Goal: Task Accomplishment & Management: Manage account settings

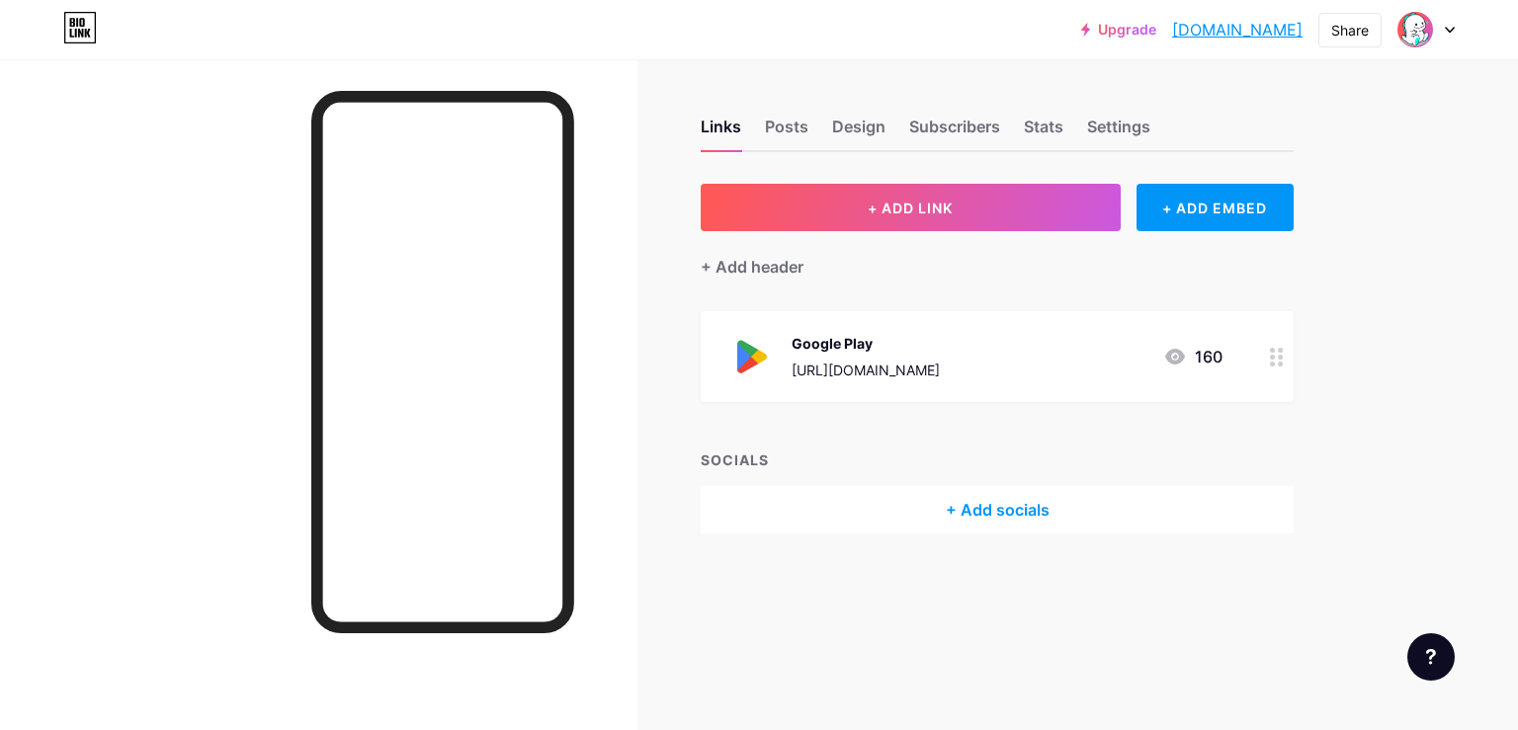
click at [1277, 350] on icon at bounding box center [1277, 357] width 14 height 19
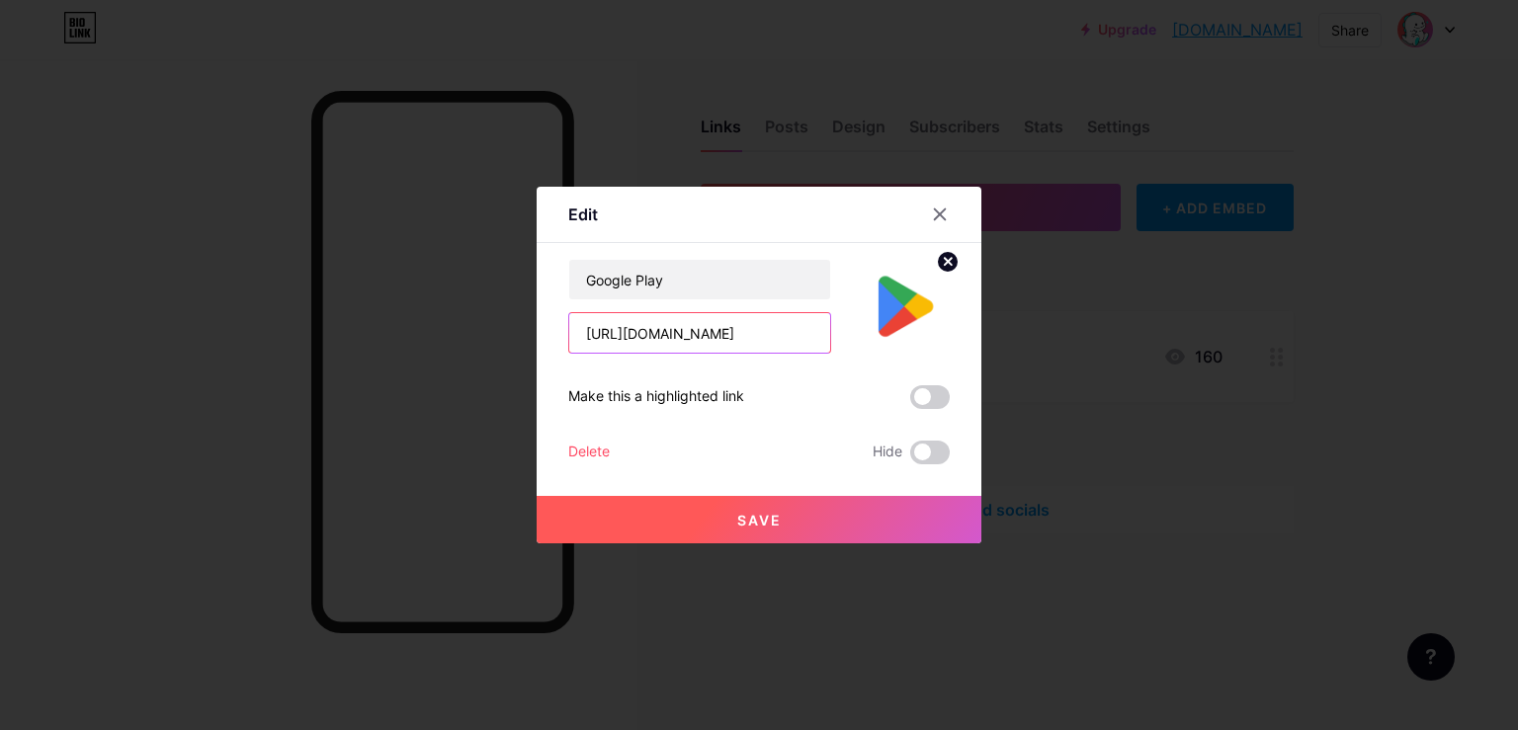
drag, startPoint x: 585, startPoint y: 333, endPoint x: 894, endPoint y: 338, distance: 309.3
click at [831, 338] on div "[URL][DOMAIN_NAME]" at bounding box center [699, 332] width 263 height 41
type input "[DOMAIN_NAME]"
click at [593, 334] on input "text" at bounding box center [699, 333] width 261 height 40
paste input "[URL][DOMAIN_NAME]"
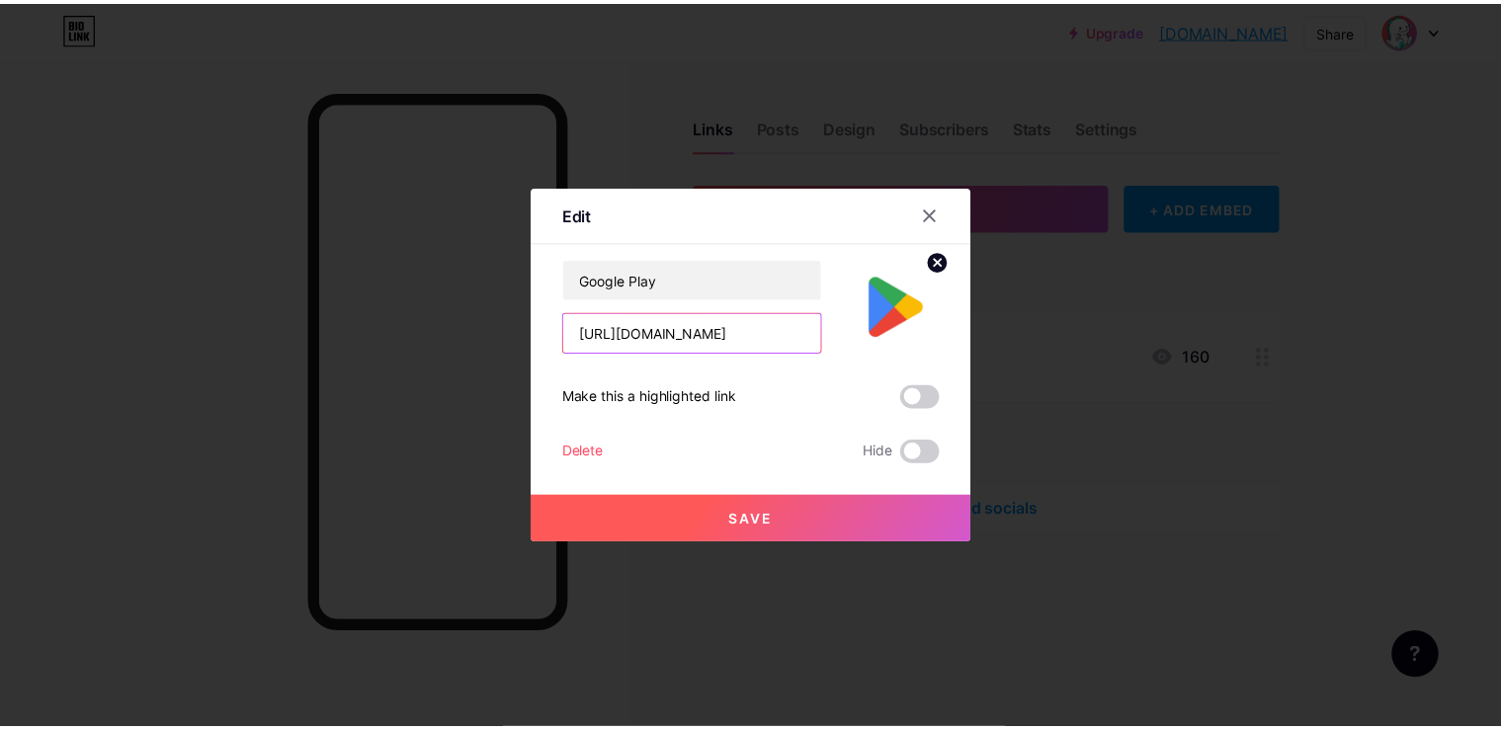
scroll to position [0, 146]
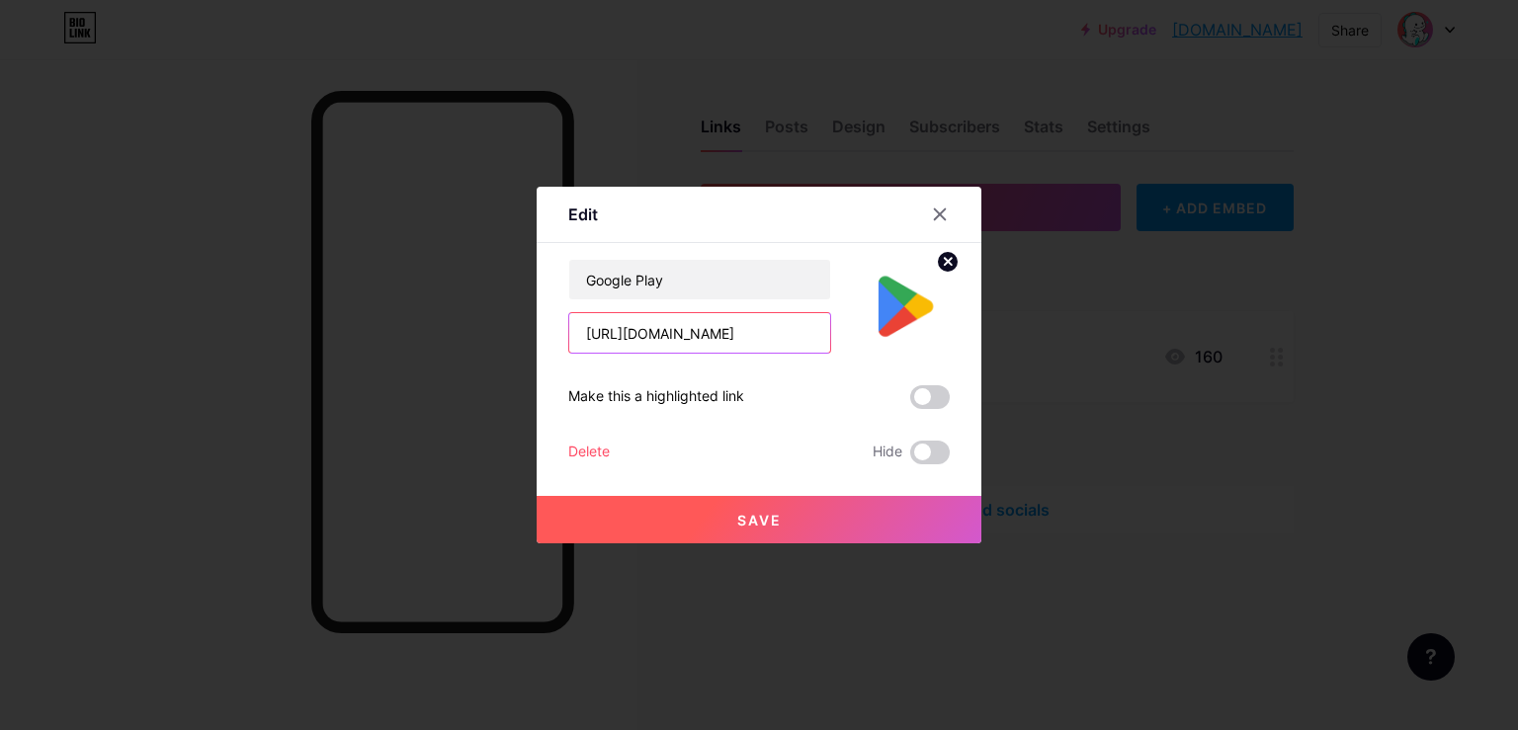
type input "[URL][DOMAIN_NAME]"
click at [769, 515] on span "Save" at bounding box center [759, 520] width 44 height 17
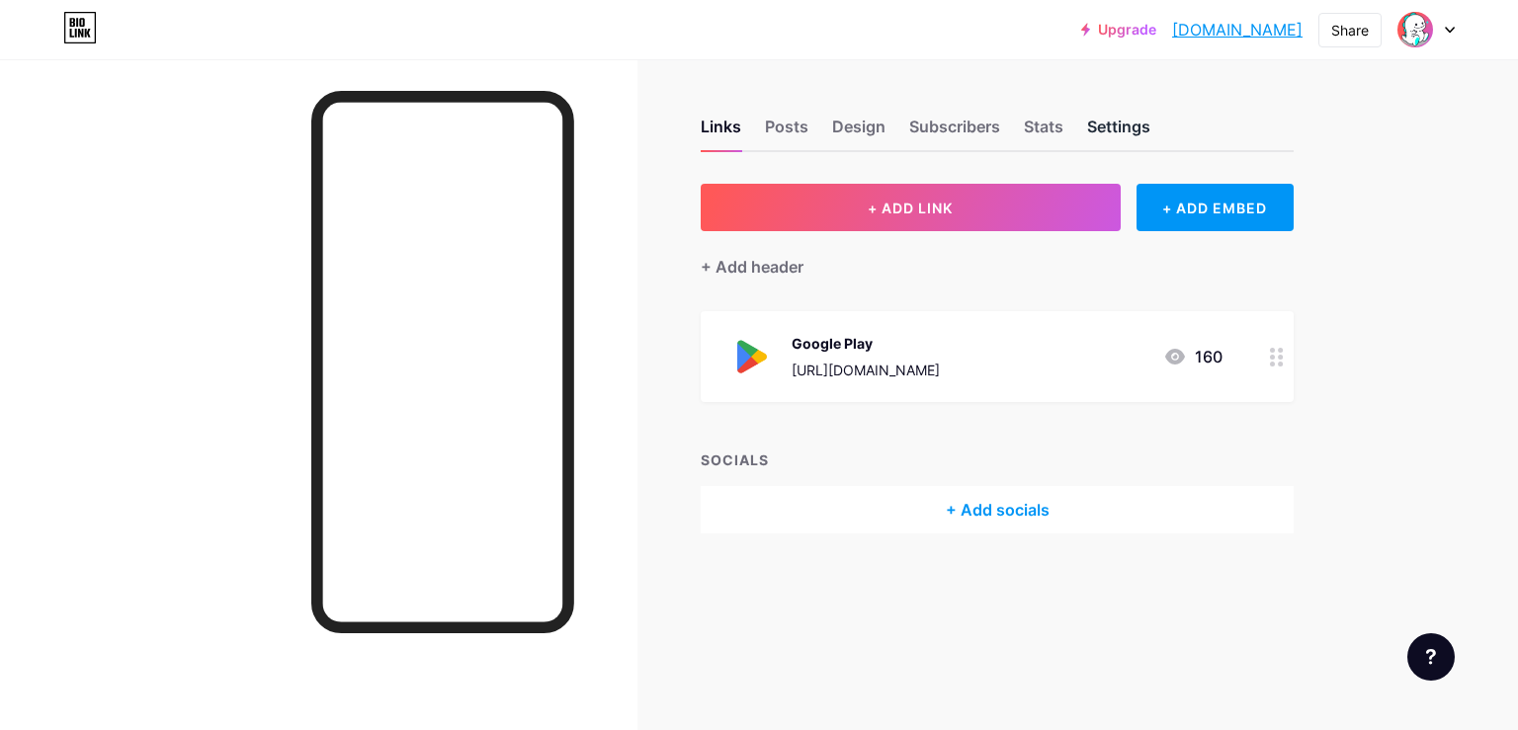
click at [1111, 129] on div "Settings" at bounding box center [1118, 133] width 63 height 36
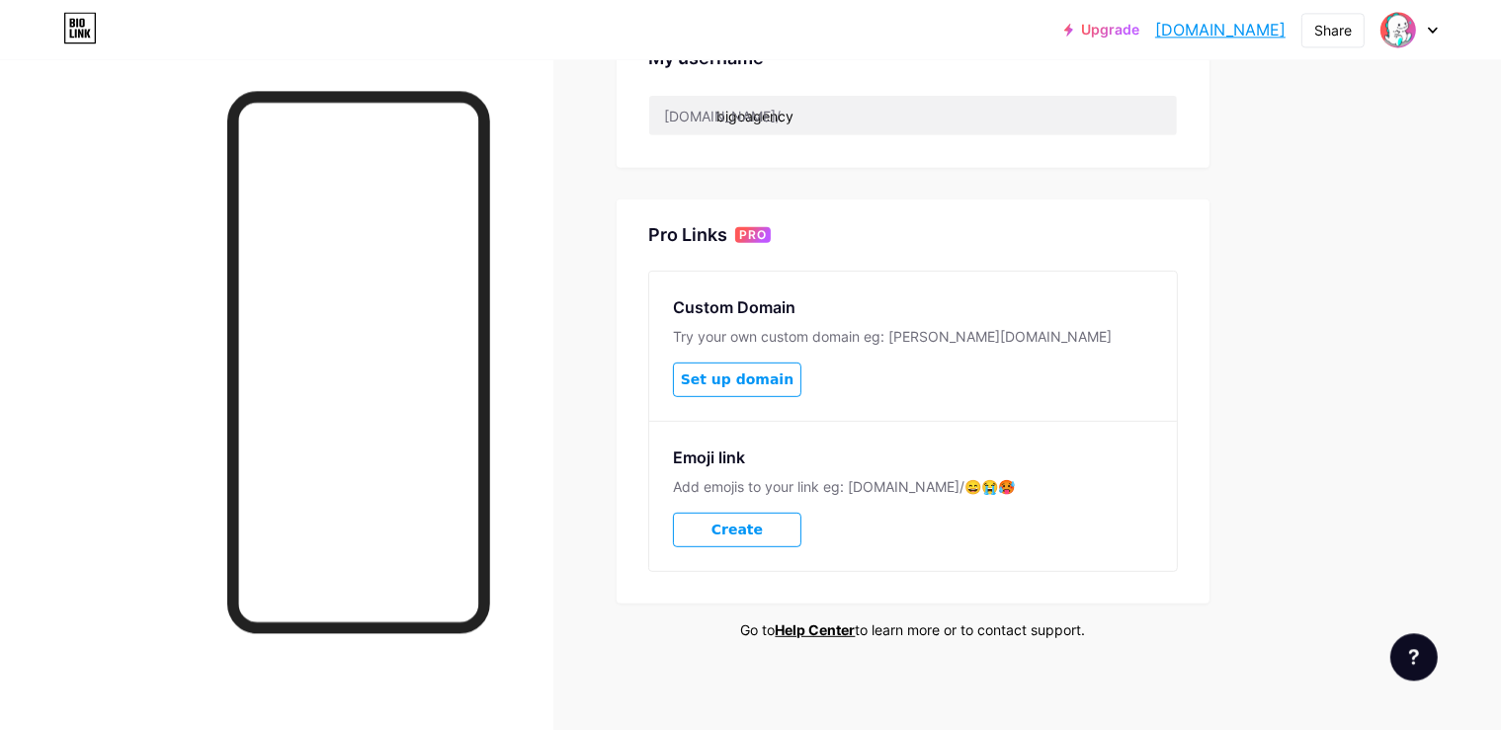
scroll to position [825, 0]
click at [793, 370] on span "Set up domain" at bounding box center [737, 378] width 113 height 17
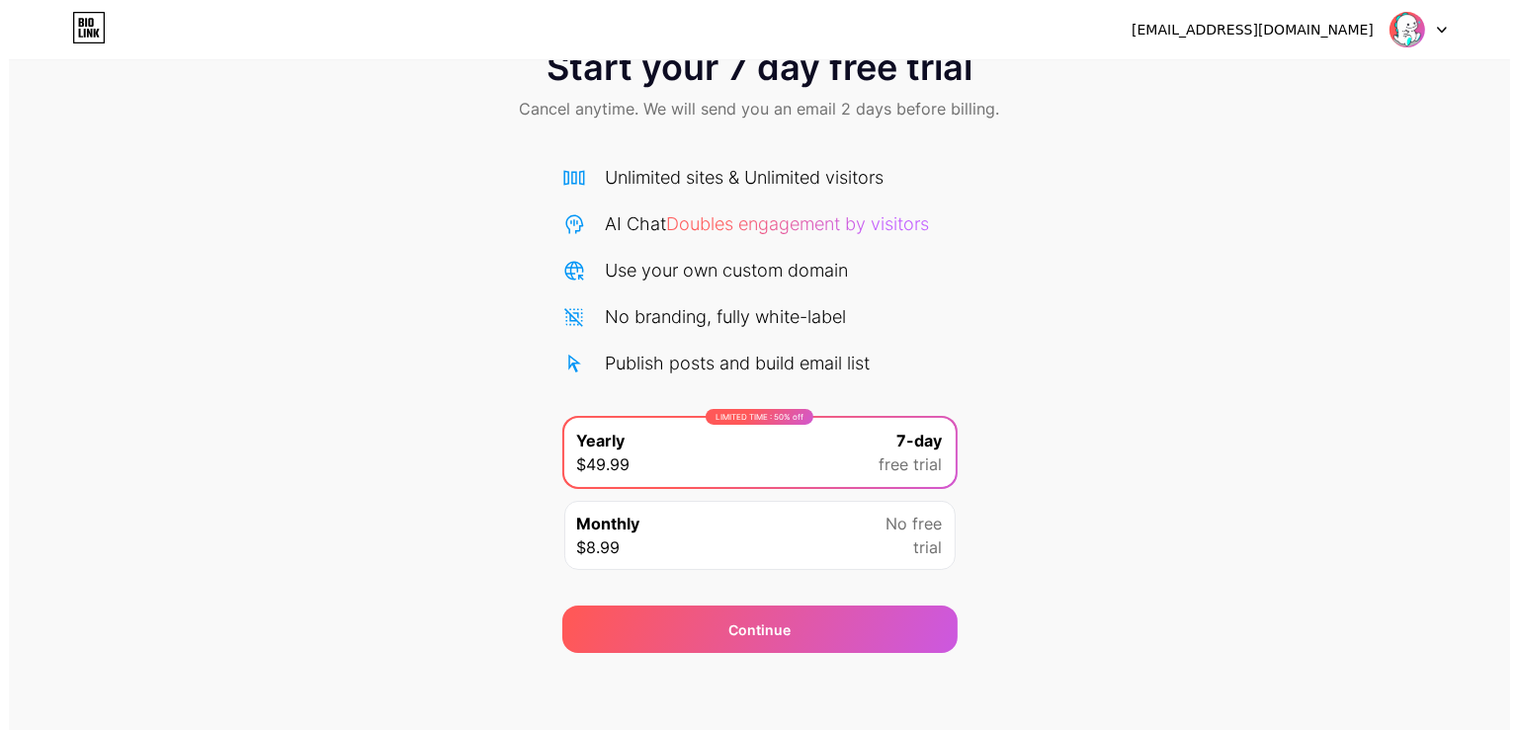
scroll to position [63, 0]
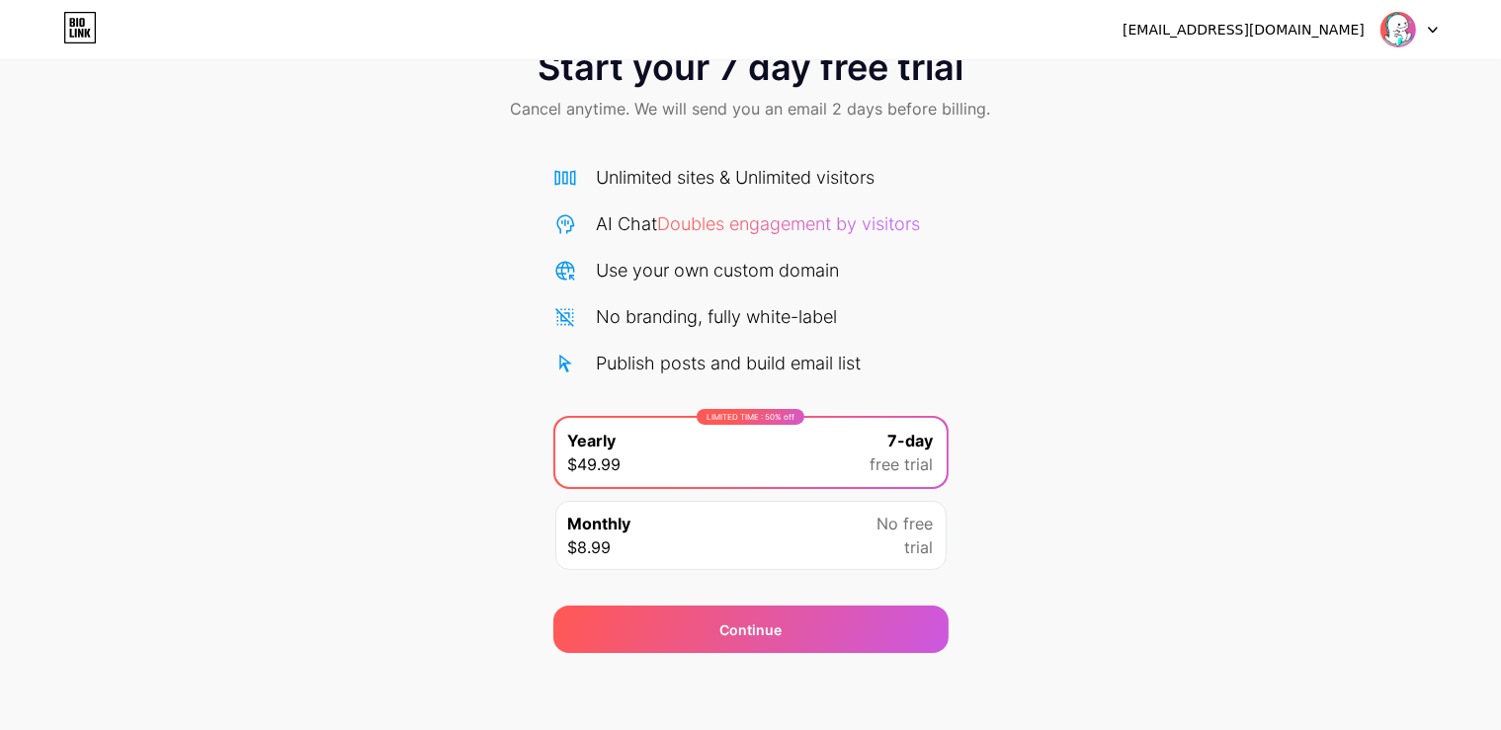
click at [847, 520] on div "Monthly $8.99 No free trial" at bounding box center [750, 535] width 391 height 69
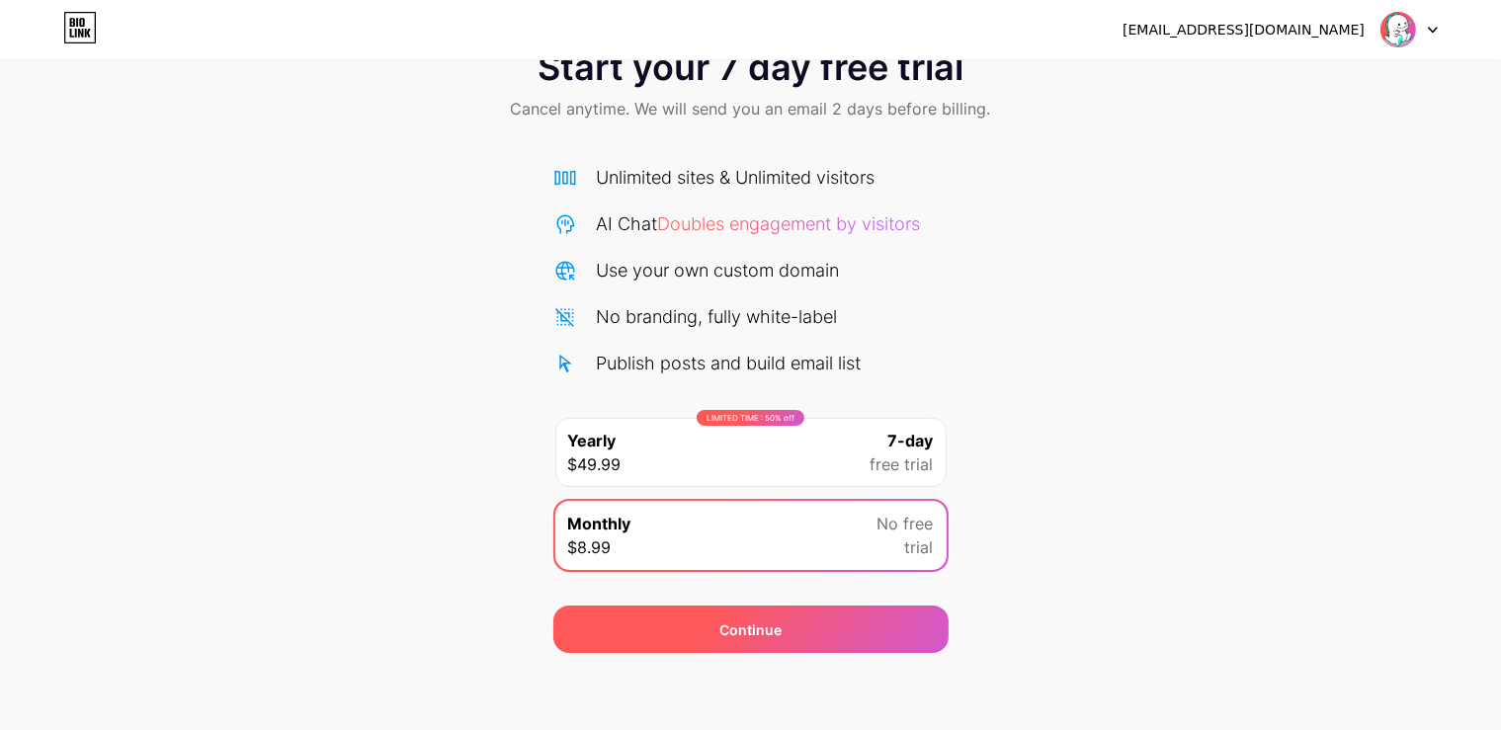
click at [800, 626] on div "Continue" at bounding box center [750, 629] width 395 height 47
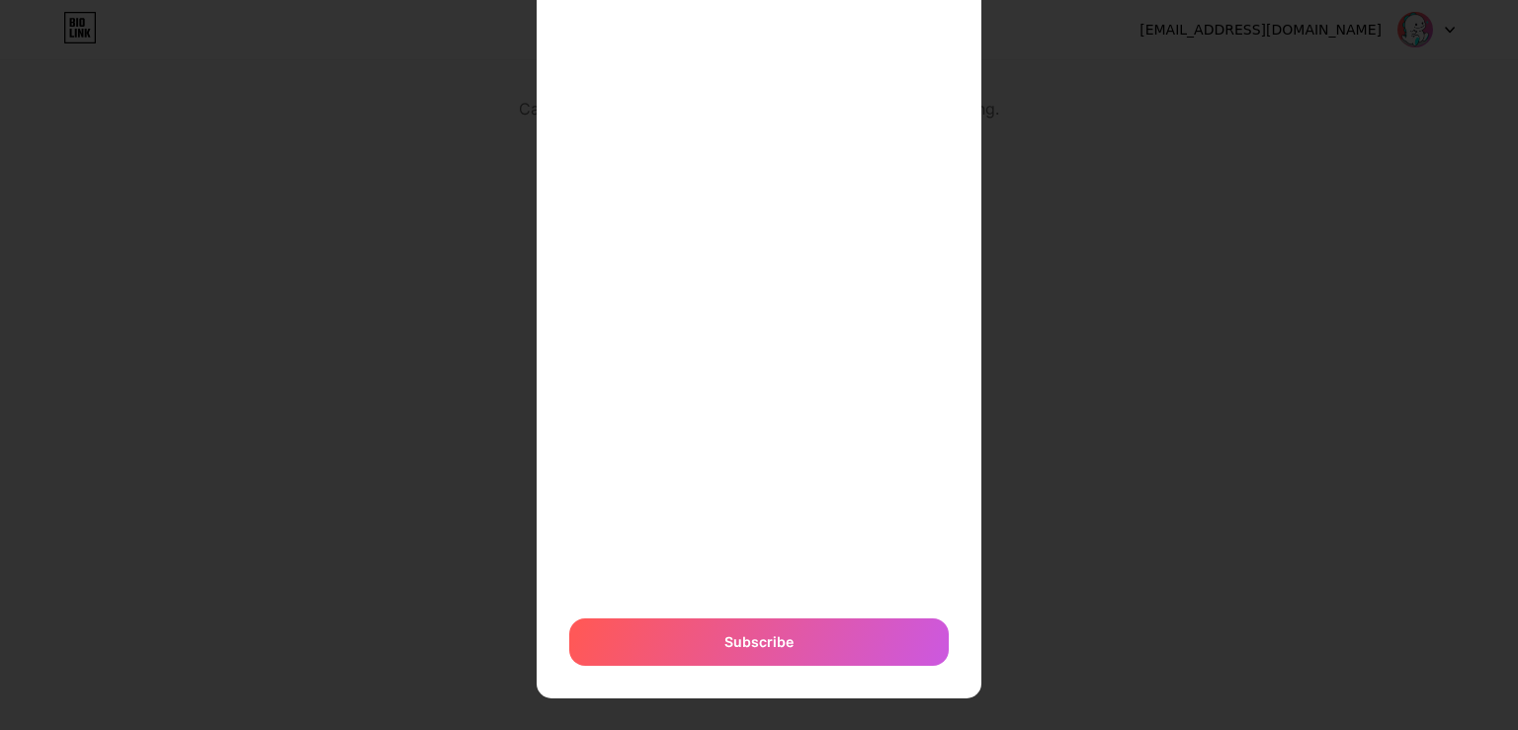
scroll to position [510, 0]
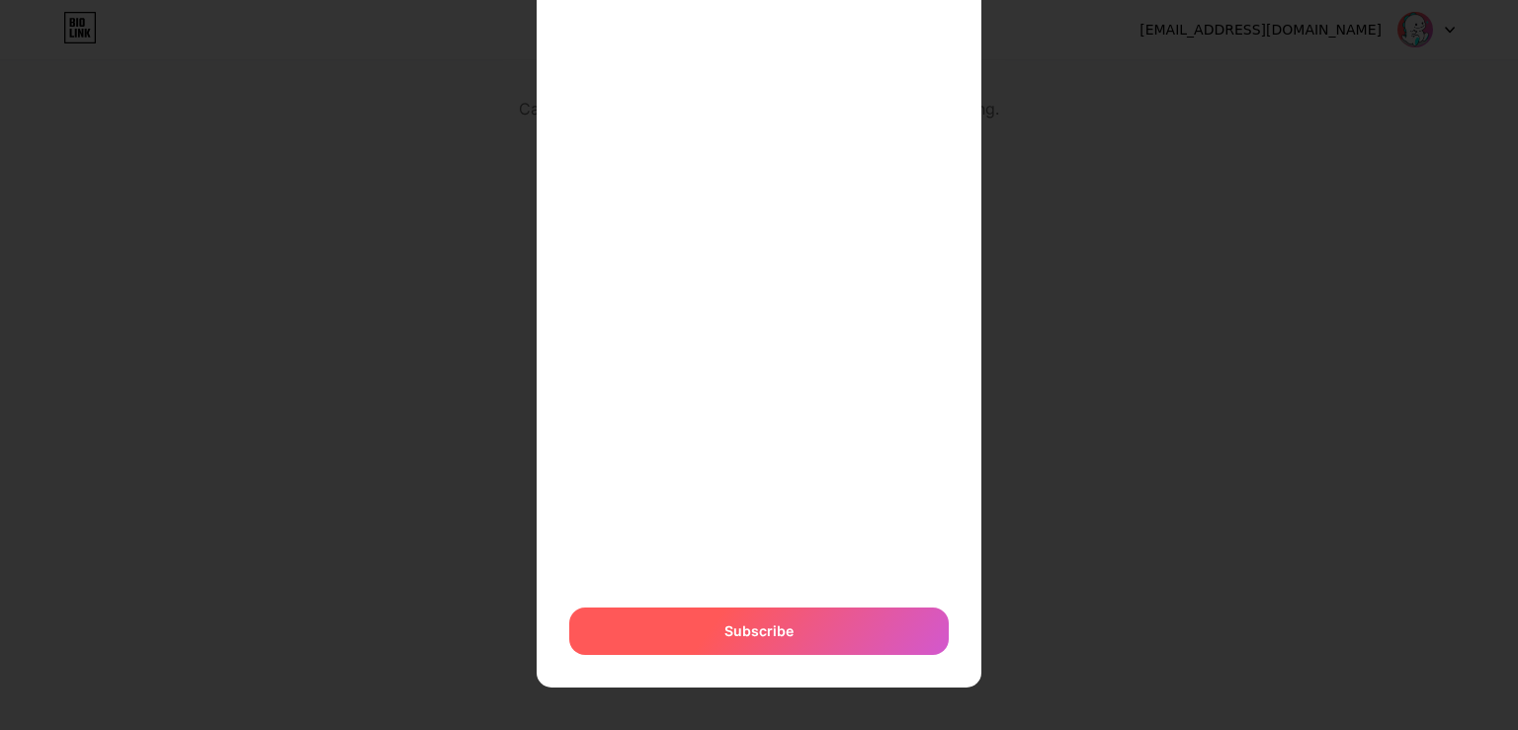
click at [737, 631] on span "Subscribe" at bounding box center [758, 630] width 69 height 21
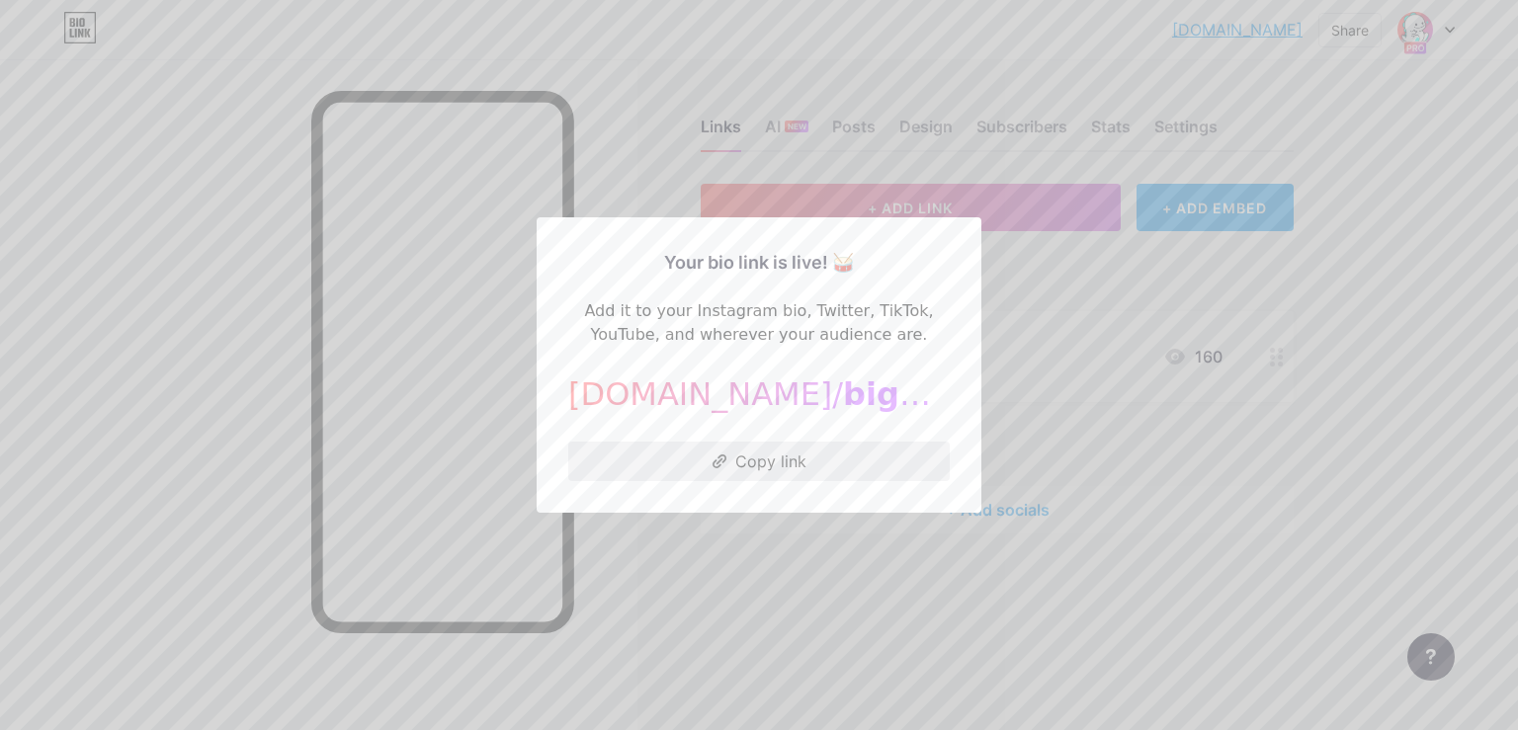
click at [751, 461] on button "Copy link" at bounding box center [758, 462] width 381 height 40
click at [781, 456] on button "Copied!" at bounding box center [758, 462] width 381 height 40
click at [1040, 283] on div at bounding box center [759, 365] width 1518 height 730
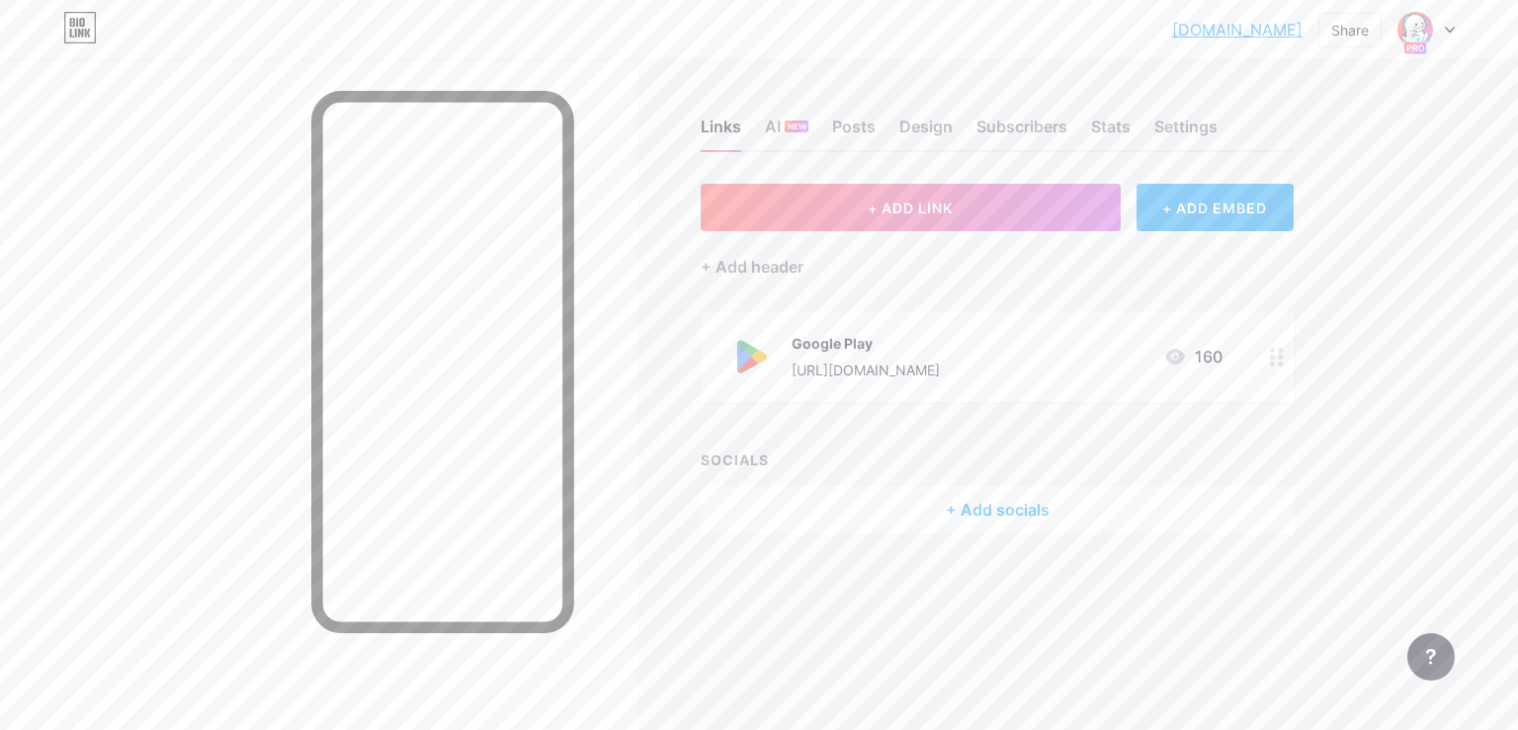
click at [769, 294] on div "+ ADD LINK + ADD EMBED + Add header Google Play [URL][DOMAIN_NAME] 160 SOCIALS …" at bounding box center [996, 359] width 593 height 350
click at [1255, 28] on link "[DOMAIN_NAME]" at bounding box center [1237, 30] width 130 height 24
click at [1109, 124] on div "Stats" at bounding box center [1111, 133] width 40 height 36
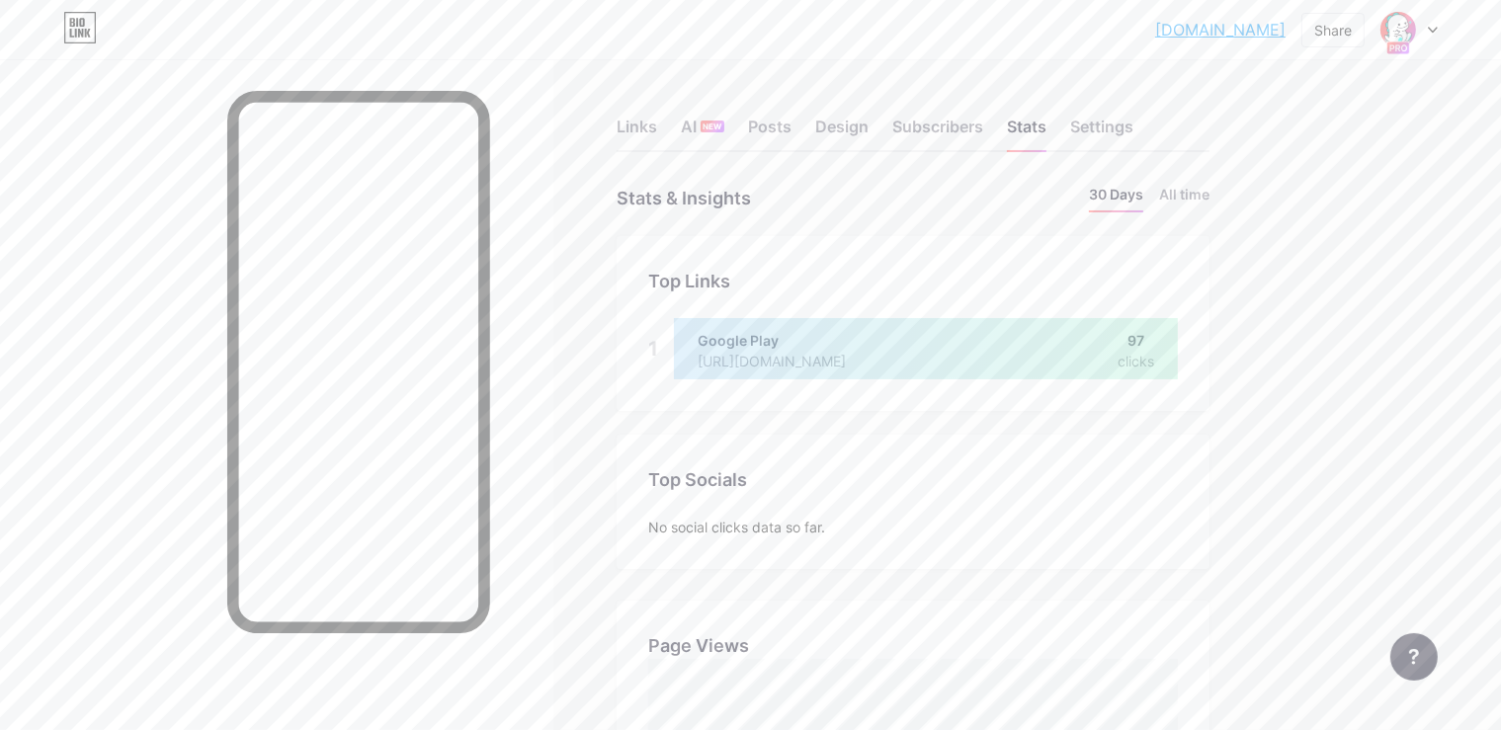
scroll to position [730, 1501]
click at [1133, 132] on div "Settings" at bounding box center [1101, 133] width 63 height 36
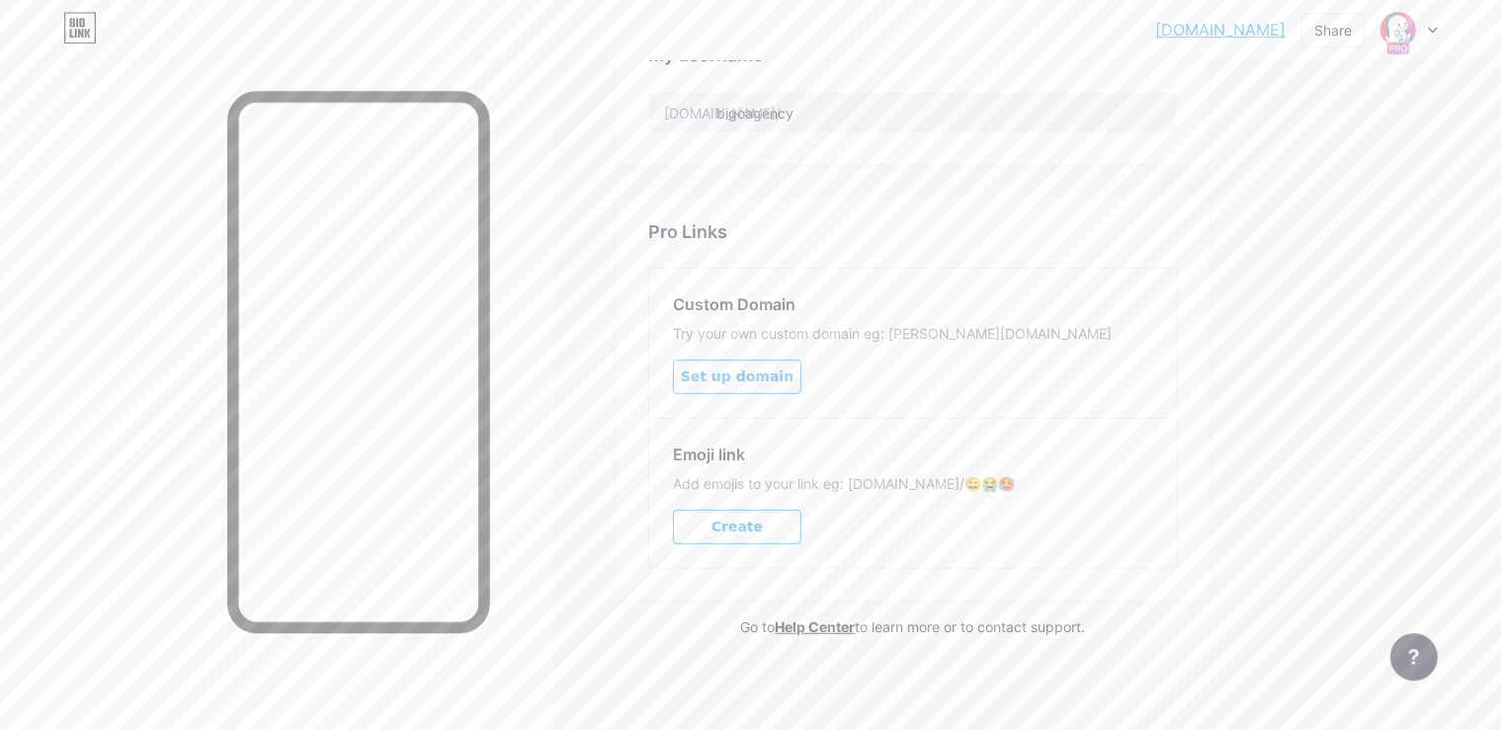
scroll to position [930, 0]
click at [793, 368] on span "Set up domain" at bounding box center [737, 376] width 113 height 17
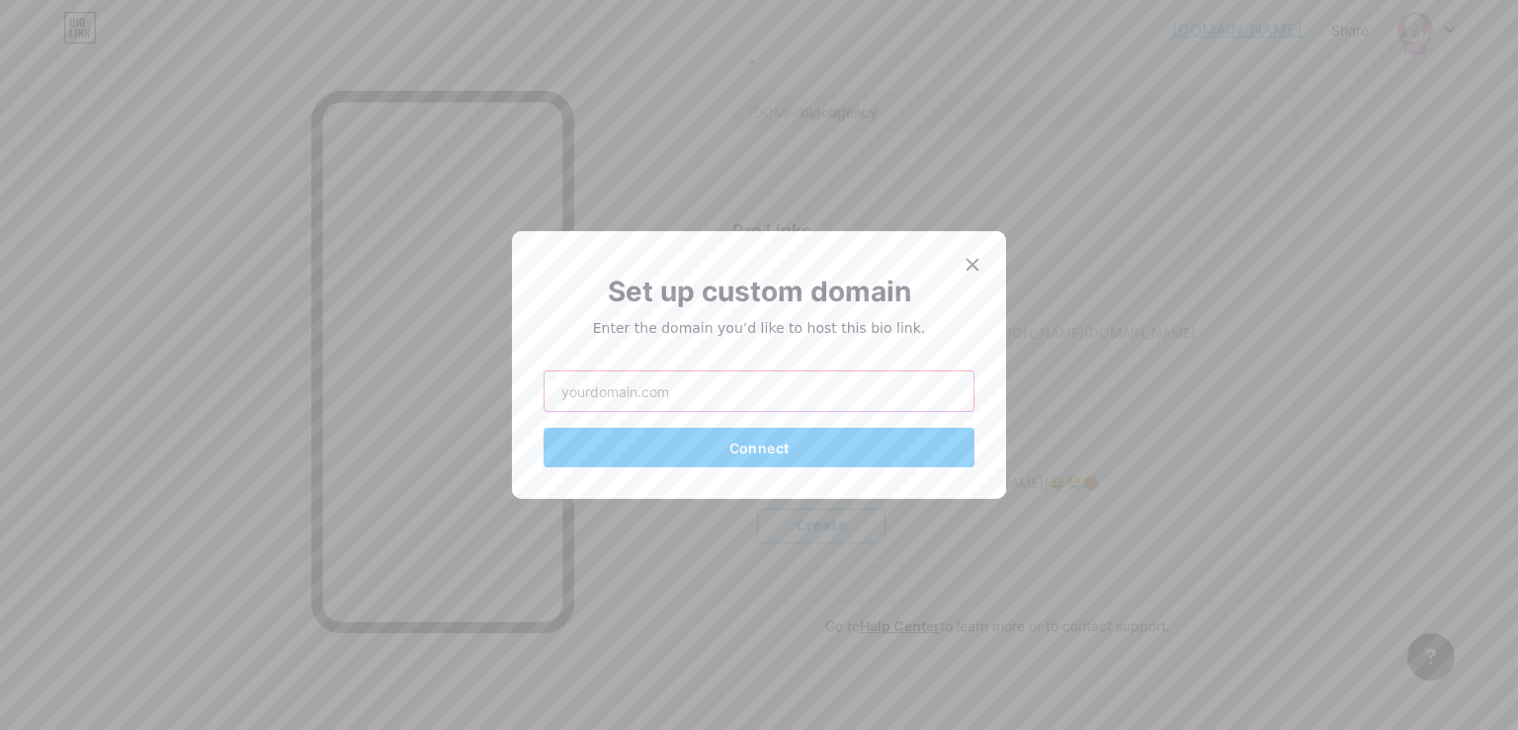
click at [699, 397] on input "text" at bounding box center [758, 391] width 429 height 40
type input "[DOMAIN_NAME]"
click at [773, 453] on span "Connect" at bounding box center [758, 448] width 59 height 17
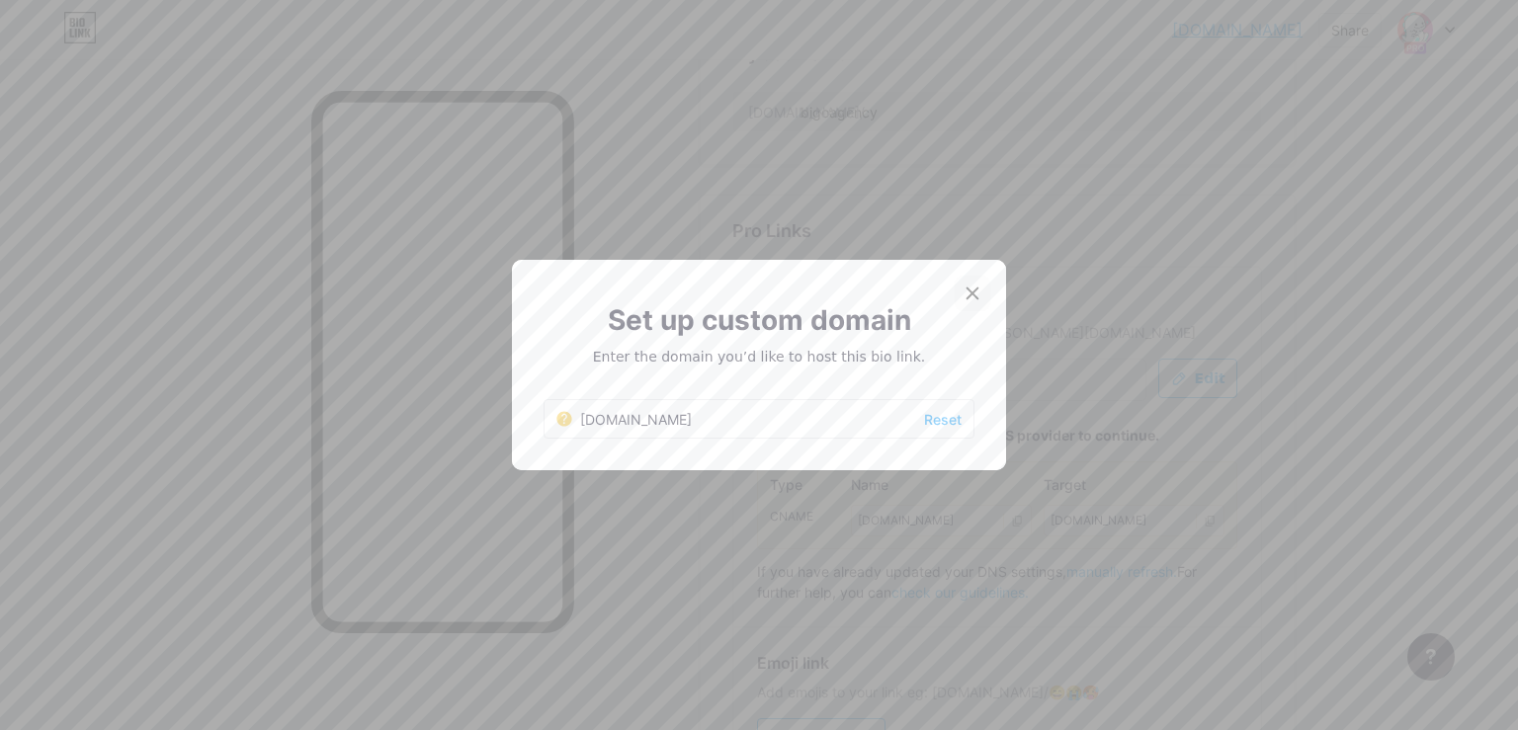
click at [964, 287] on icon at bounding box center [972, 294] width 16 height 16
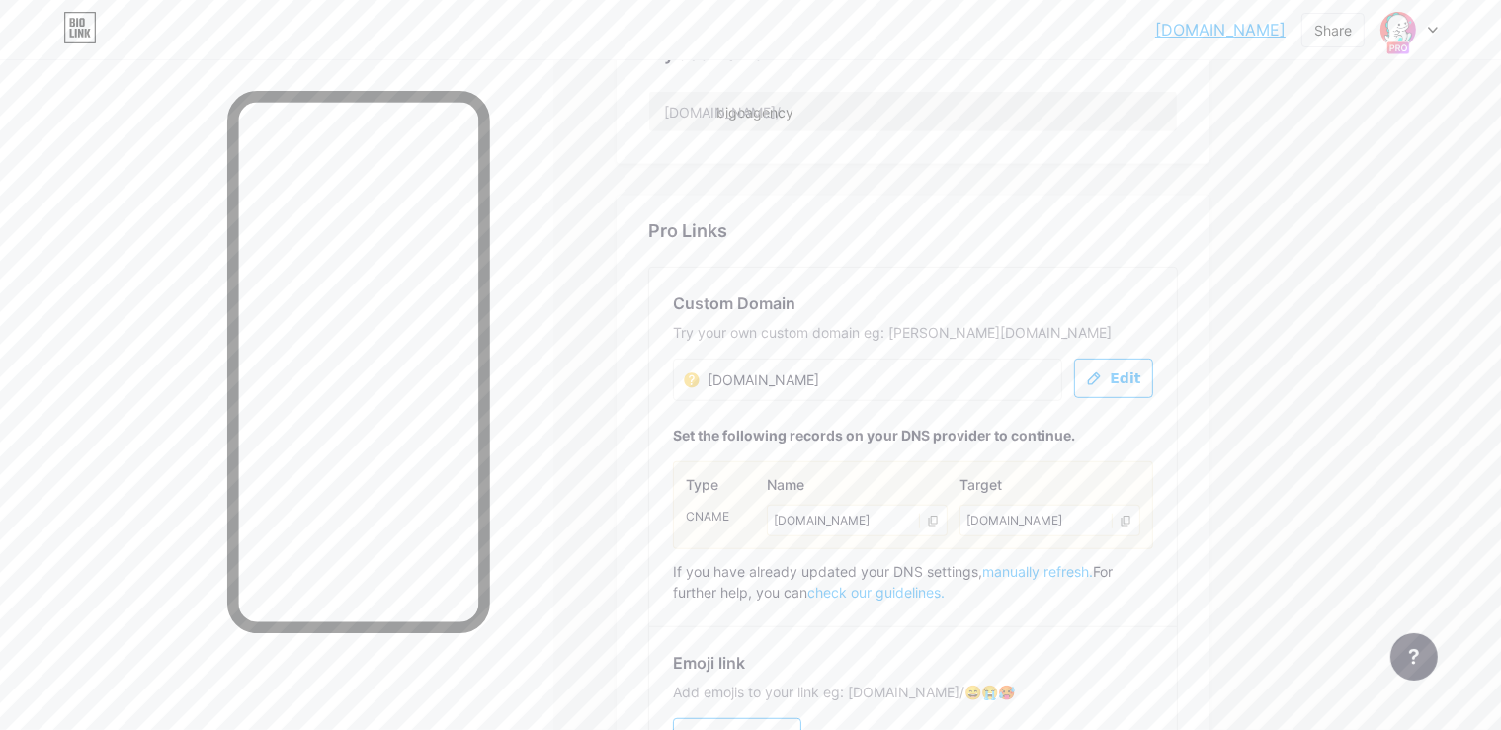
click at [1108, 512] on div "[DOMAIN_NAME]" at bounding box center [1049, 521] width 181 height 32
click at [938, 516] on icon at bounding box center [933, 521] width 9 height 11
click at [940, 515] on icon at bounding box center [930, 521] width 19 height 12
click at [943, 517] on div "[DOMAIN_NAME]" at bounding box center [857, 521] width 181 height 32
drag, startPoint x: 932, startPoint y: 517, endPoint x: 942, endPoint y: 519, distance: 10.1
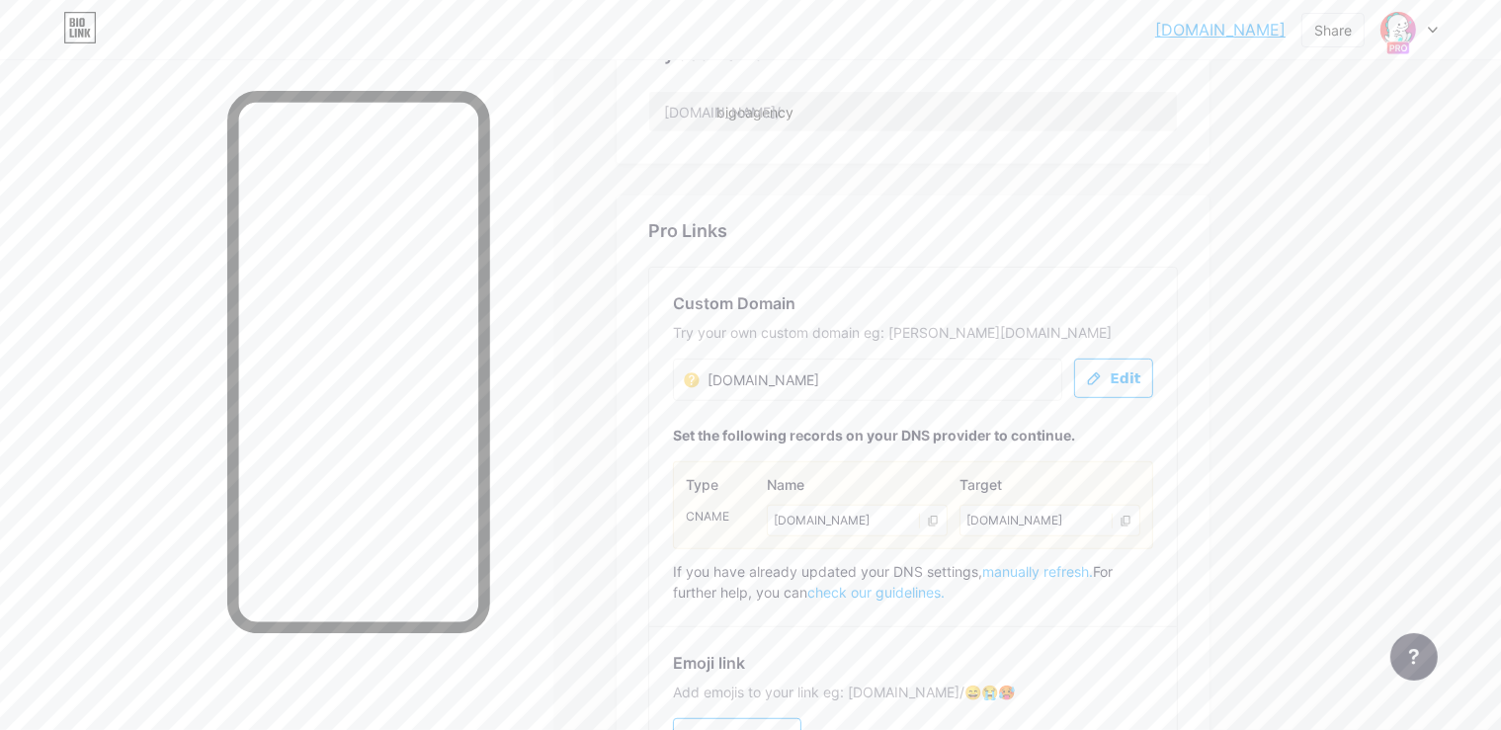
click at [933, 517] on div "[DOMAIN_NAME]" at bounding box center [857, 521] width 181 height 32
click at [947, 519] on div "[DOMAIN_NAME]" at bounding box center [857, 521] width 181 height 32
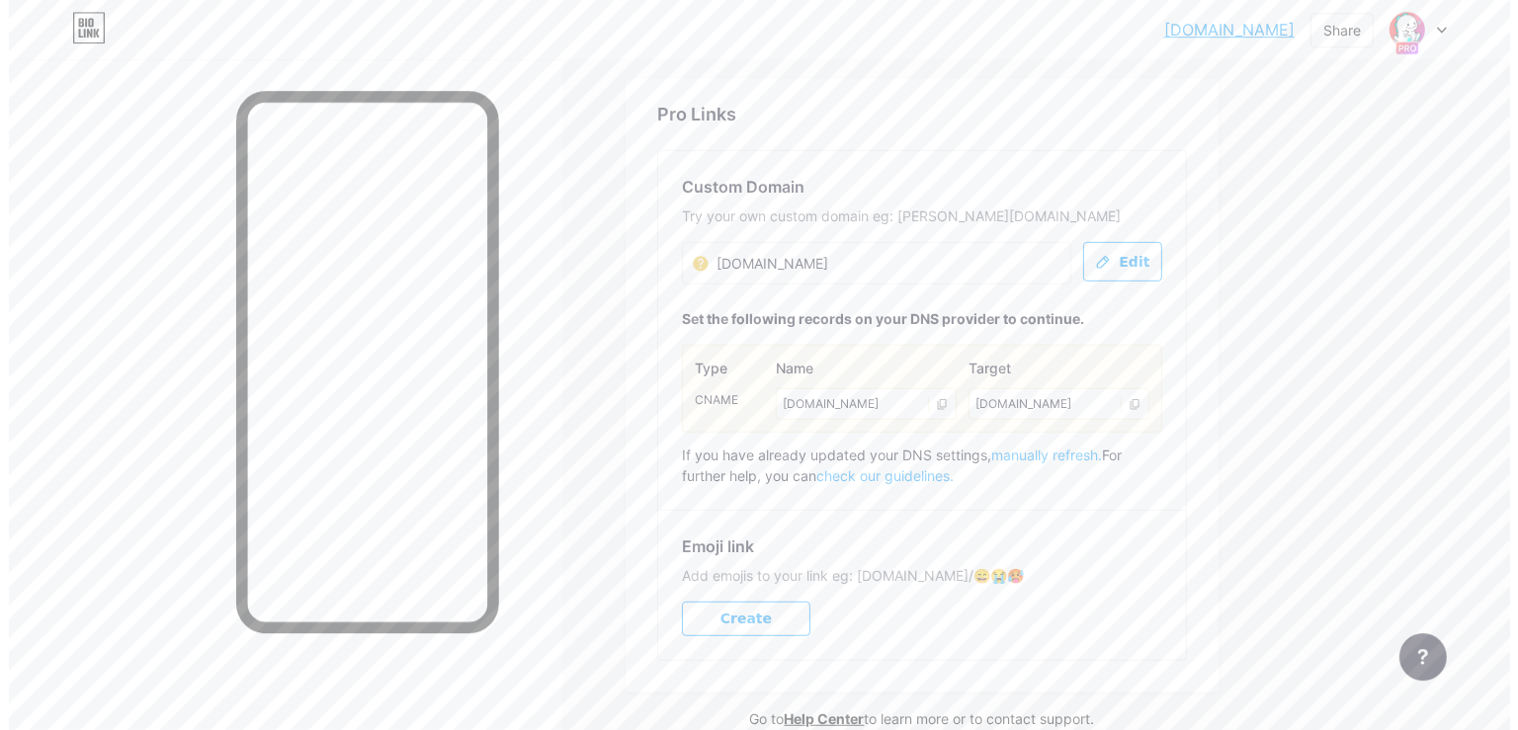
scroll to position [1042, 0]
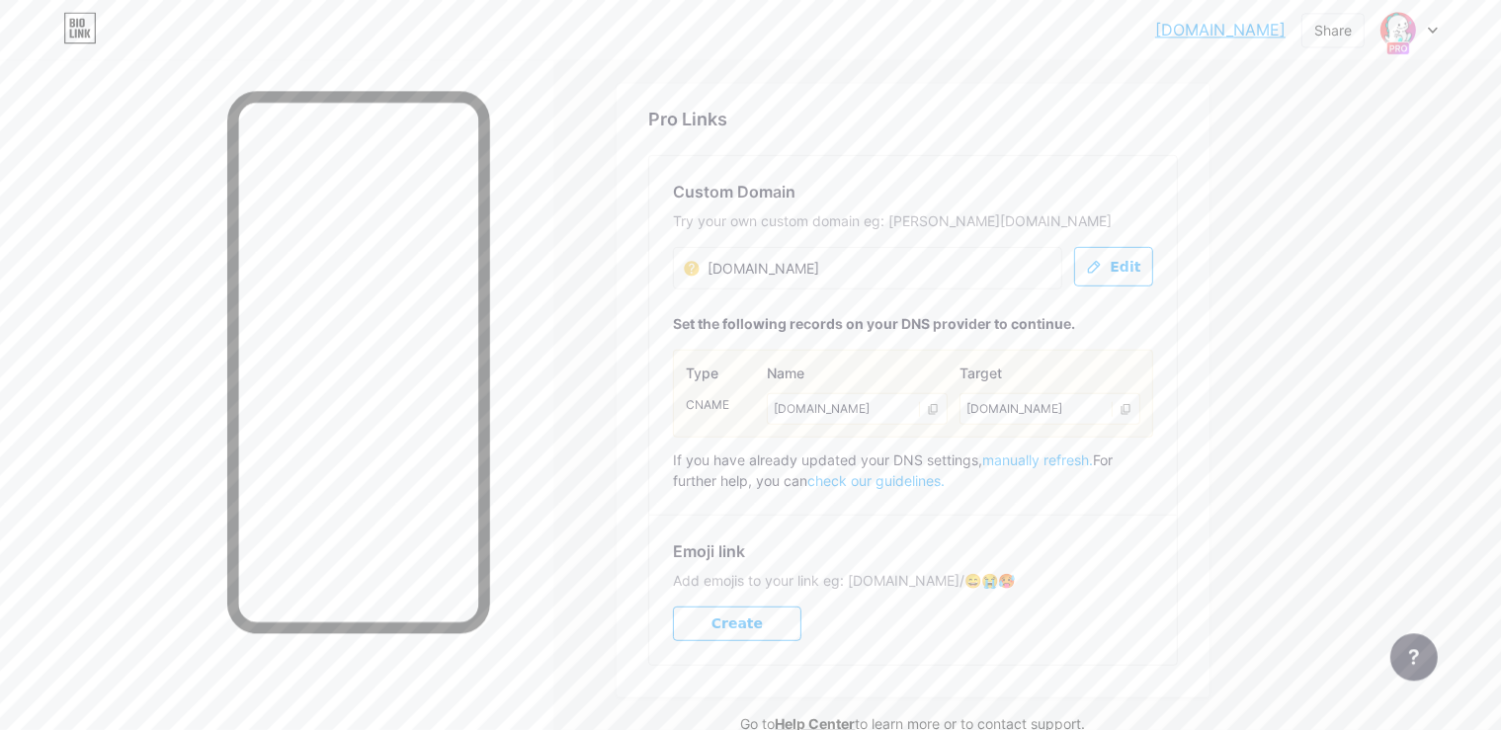
click at [1140, 409] on div "[DOMAIN_NAME]" at bounding box center [1049, 408] width 181 height 32
click at [1153, 273] on button "Edit" at bounding box center [1113, 266] width 79 height 40
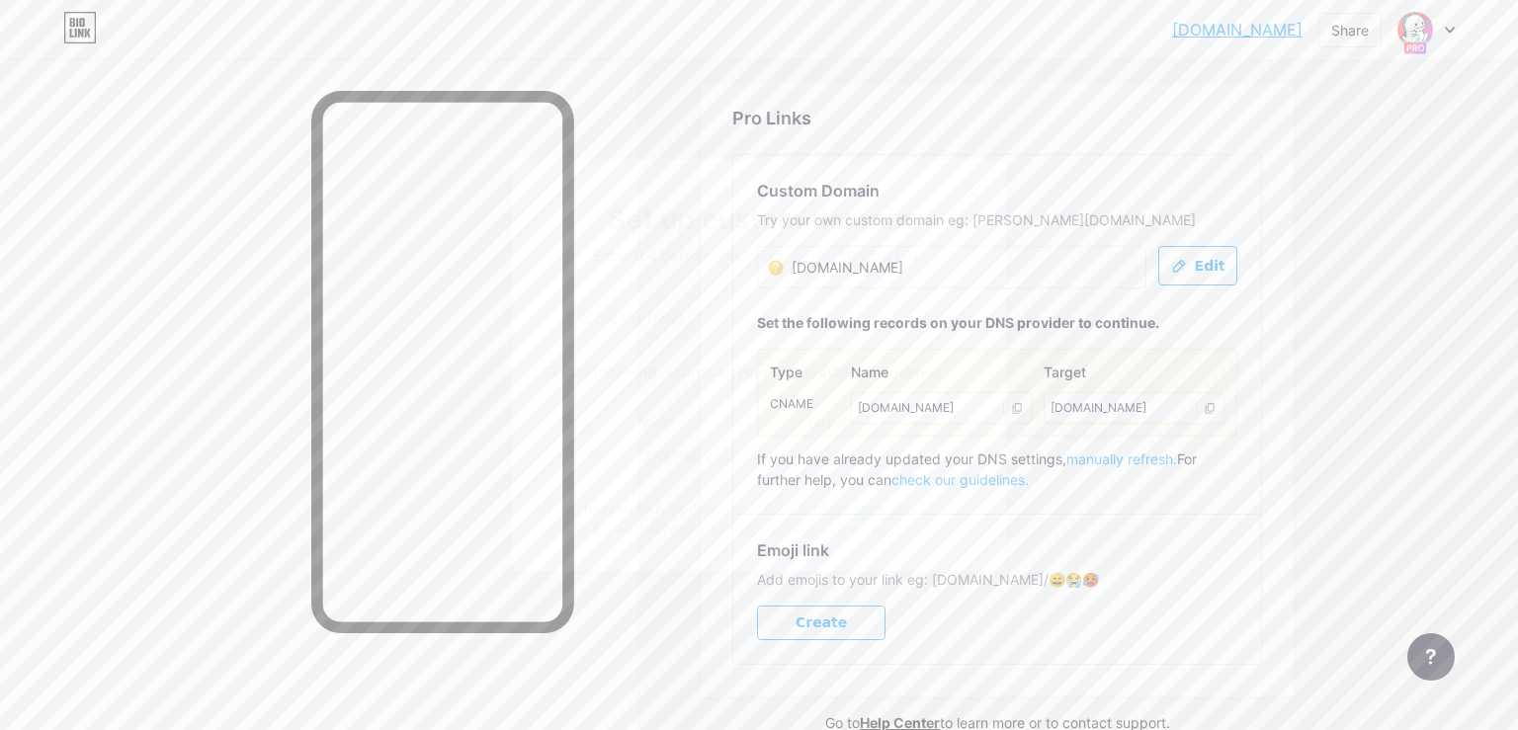
click at [748, 457] on div "[DOMAIN_NAME]" at bounding box center [715, 458] width 156 height 32
drag, startPoint x: 738, startPoint y: 457, endPoint x: 836, endPoint y: 397, distance: 114.9
click at [721, 453] on div "[DOMAIN_NAME]" at bounding box center [715, 458] width 156 height 32
click at [928, 322] on span "Reset" at bounding box center [943, 318] width 38 height 21
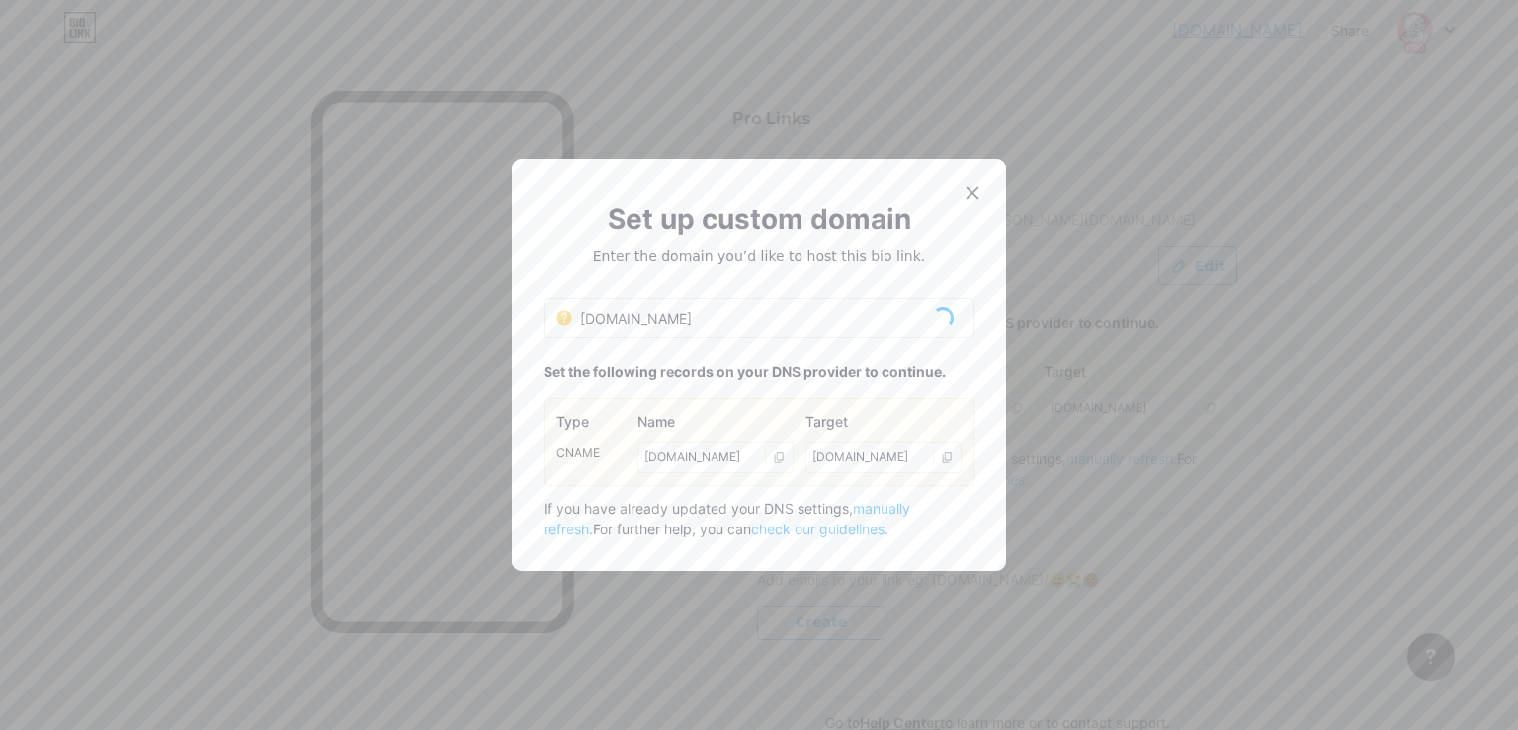
click at [690, 314] on div "[DOMAIN_NAME] Reset" at bounding box center [758, 318] width 431 height 40
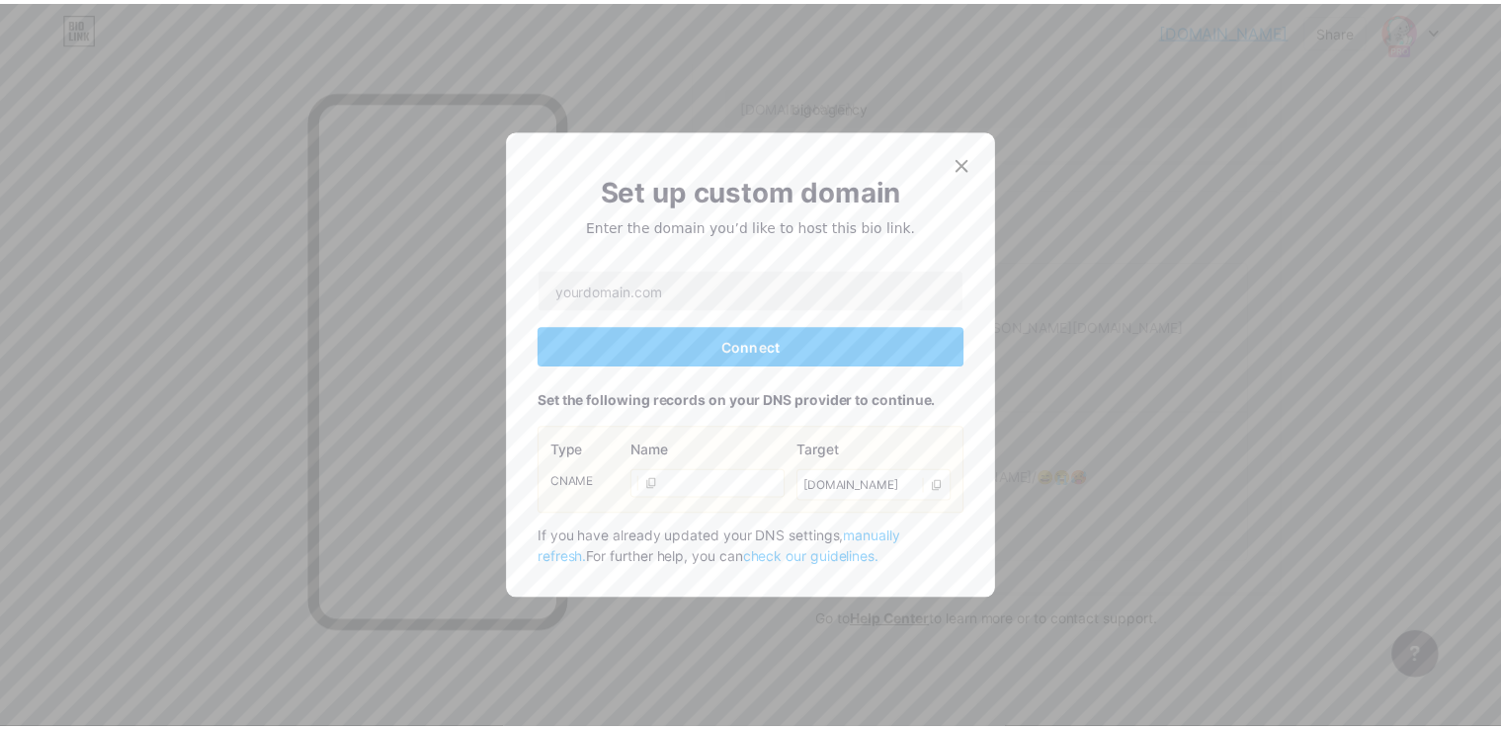
scroll to position [930, 0]
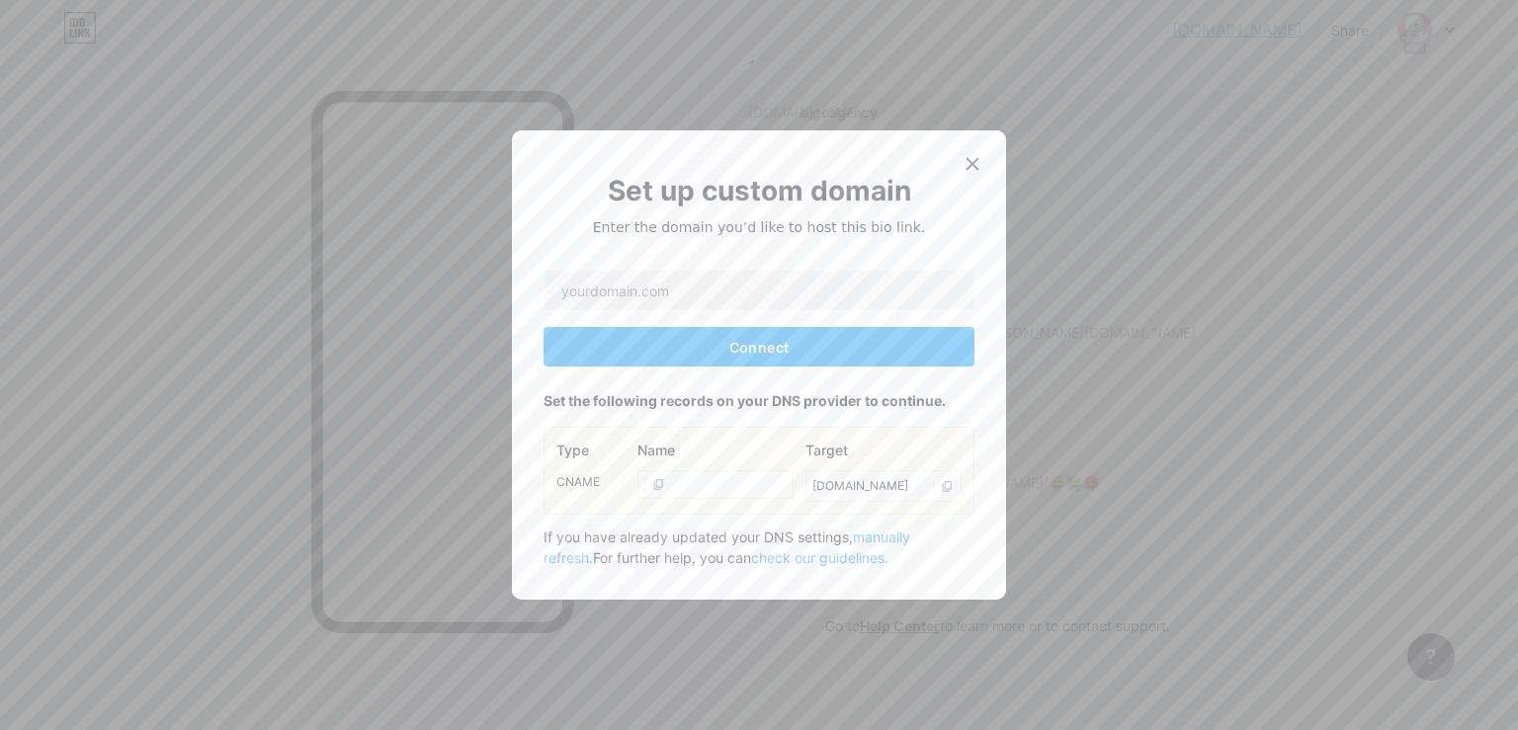
click at [682, 324] on div "Connect Set the following records on your DNS provider to continue. Type CNAME …" at bounding box center [758, 419] width 431 height 298
click at [654, 295] on input "text" at bounding box center [758, 291] width 429 height 40
click at [678, 294] on input "text" at bounding box center [758, 291] width 429 height 40
paste input "[URL][DOMAIN_NAME]"
type input "[URL][DOMAIN_NAME]"
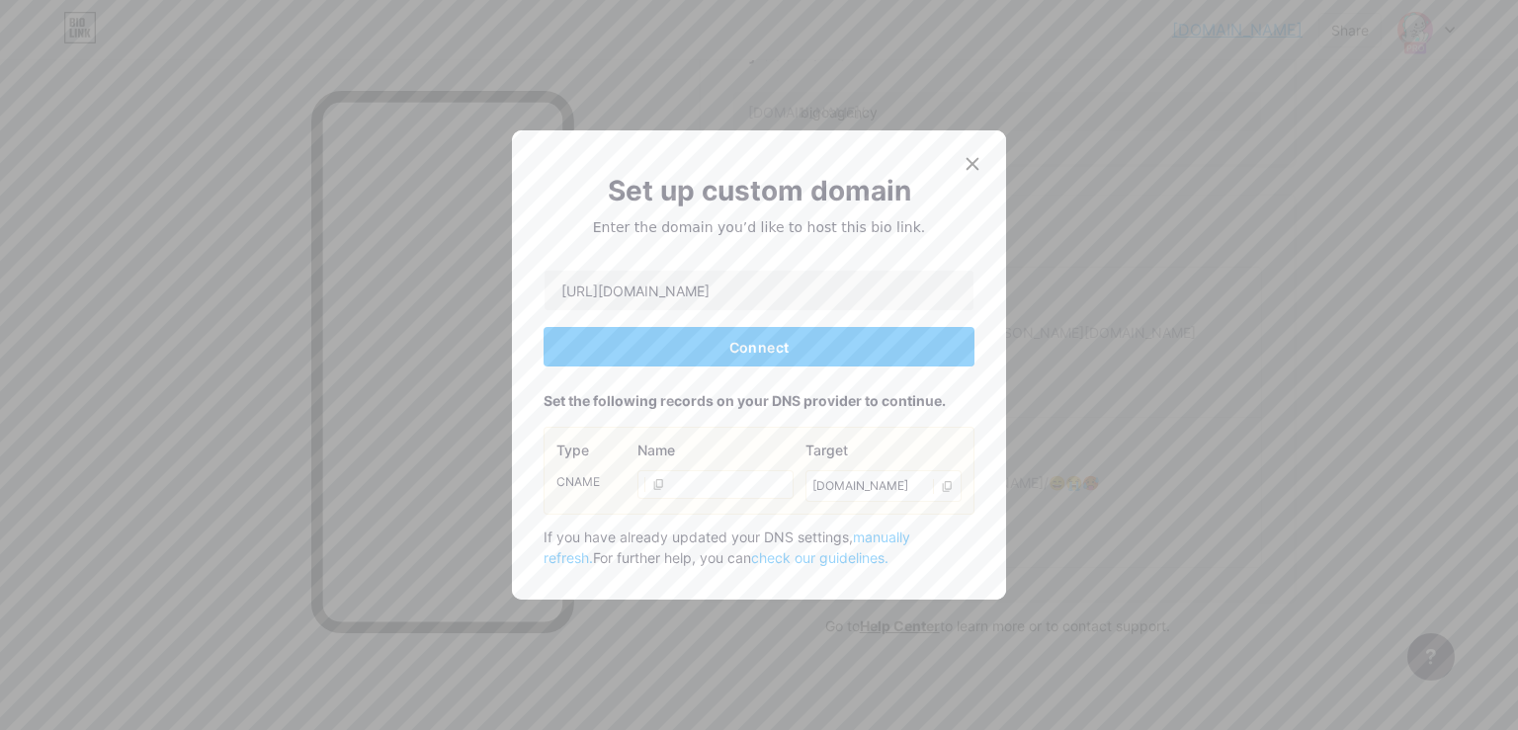
click at [721, 326] on div "[URL][DOMAIN_NAME] Connect Set the following records on your DNS provider to co…" at bounding box center [758, 419] width 431 height 298
click at [725, 330] on button "Connect" at bounding box center [758, 347] width 431 height 40
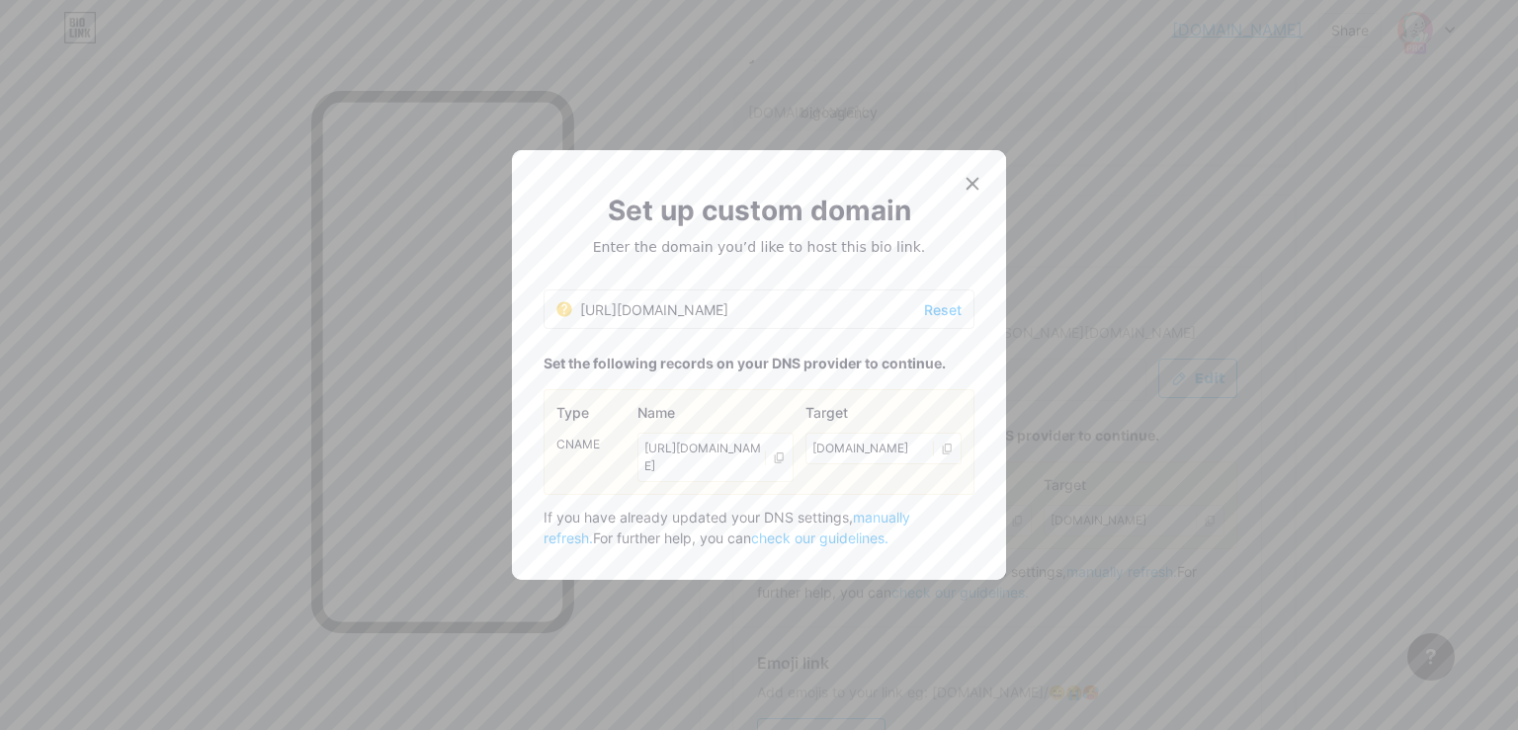
click at [933, 444] on span at bounding box center [944, 449] width 22 height 15
click at [941, 444] on icon at bounding box center [947, 449] width 13 height 13
click at [964, 180] on icon at bounding box center [972, 184] width 16 height 16
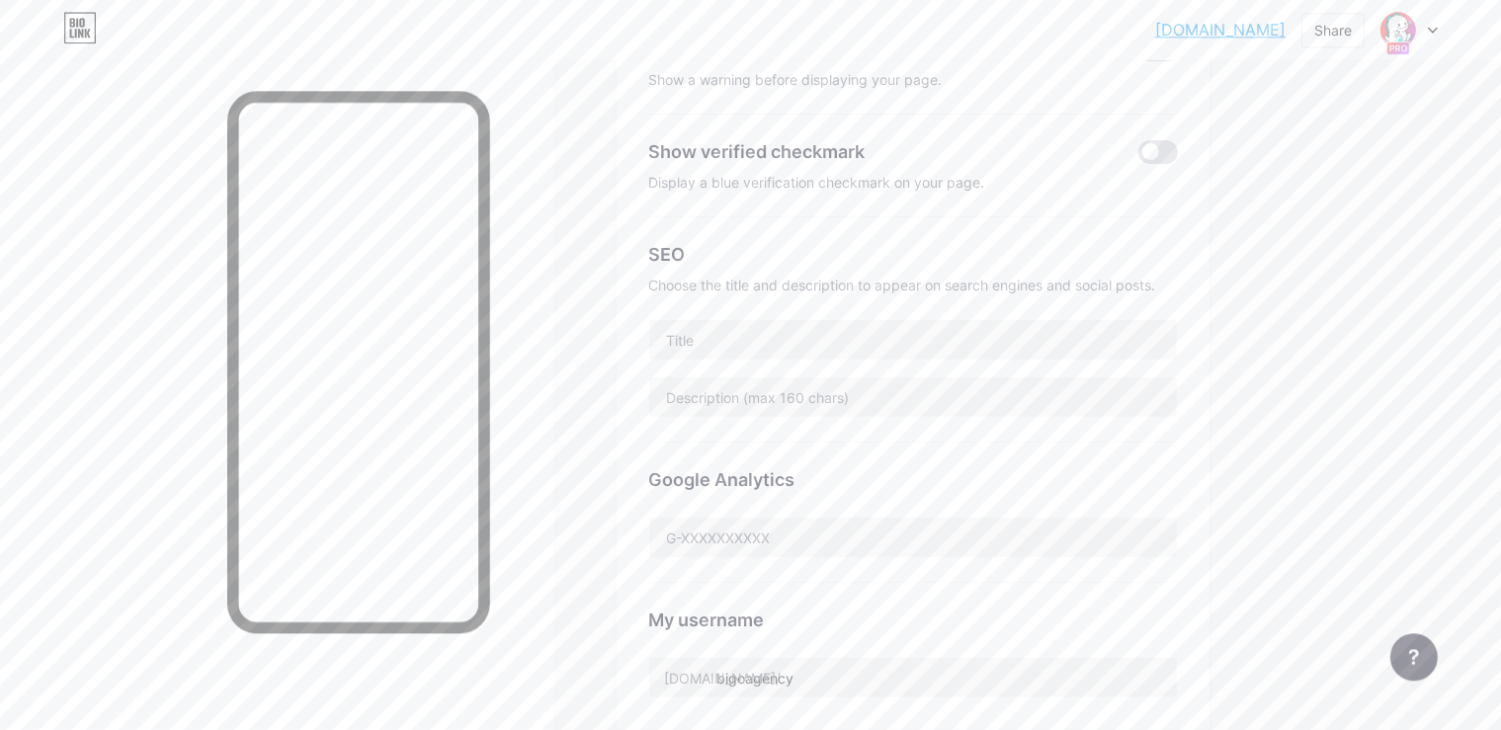
scroll to position [0, 0]
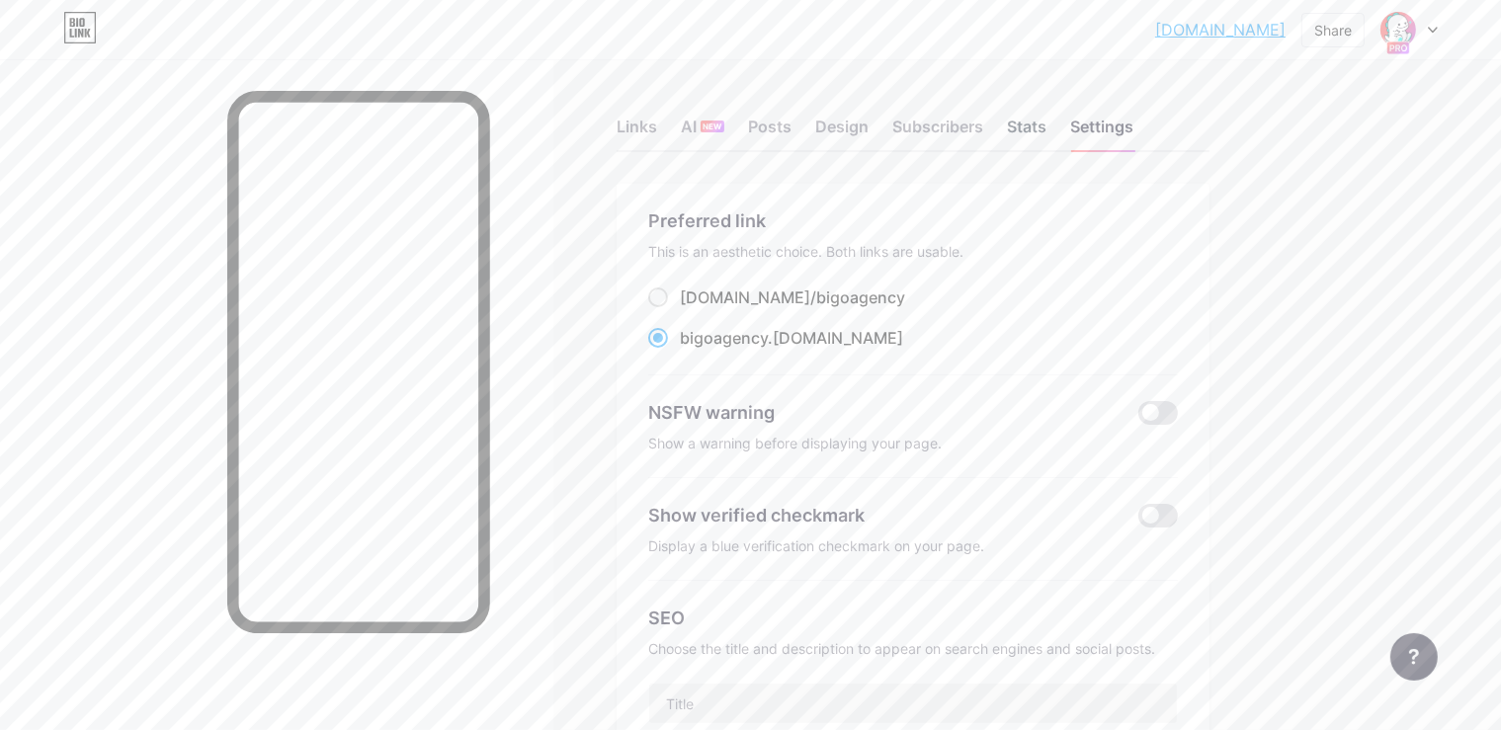
click at [1046, 142] on div "Stats" at bounding box center [1027, 133] width 40 height 36
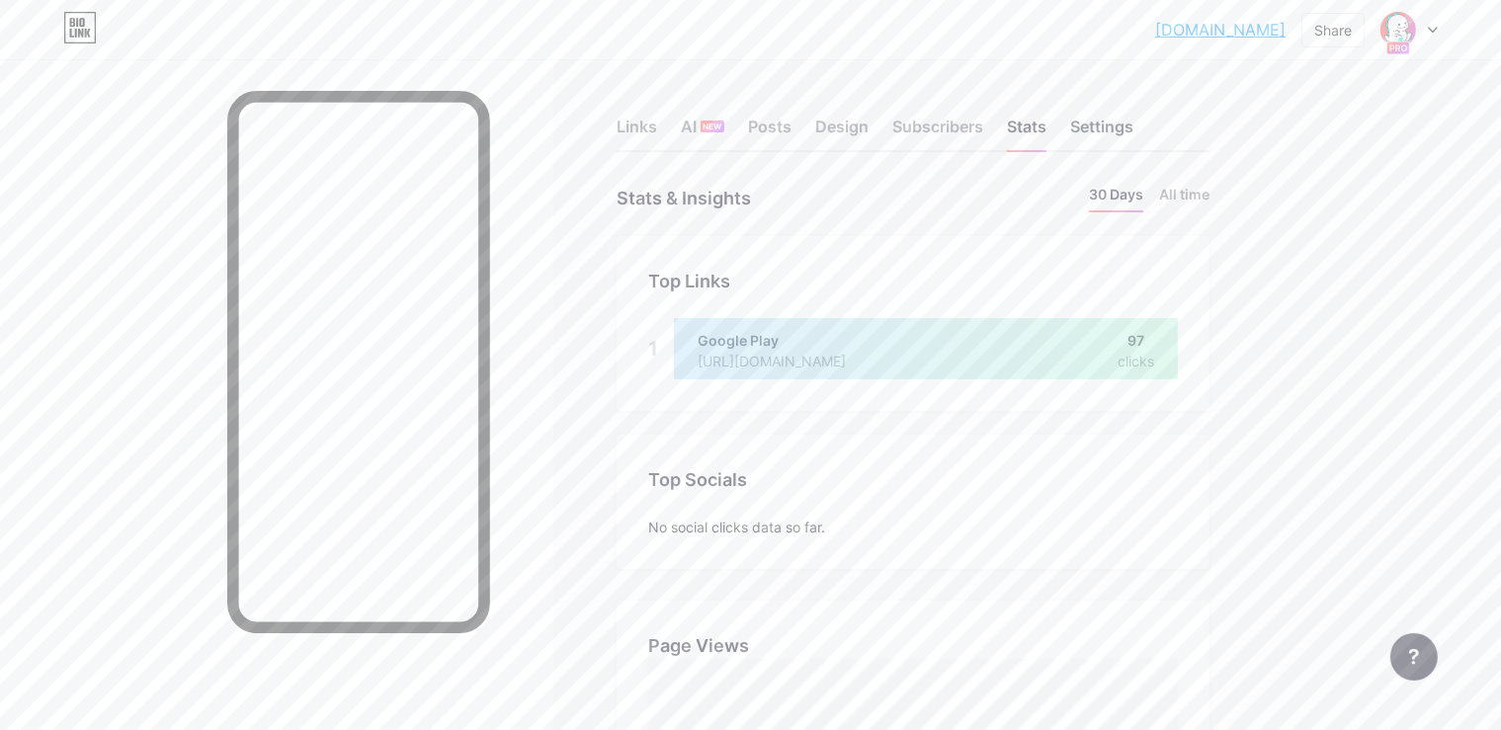
click at [1133, 120] on div "Settings" at bounding box center [1101, 133] width 63 height 36
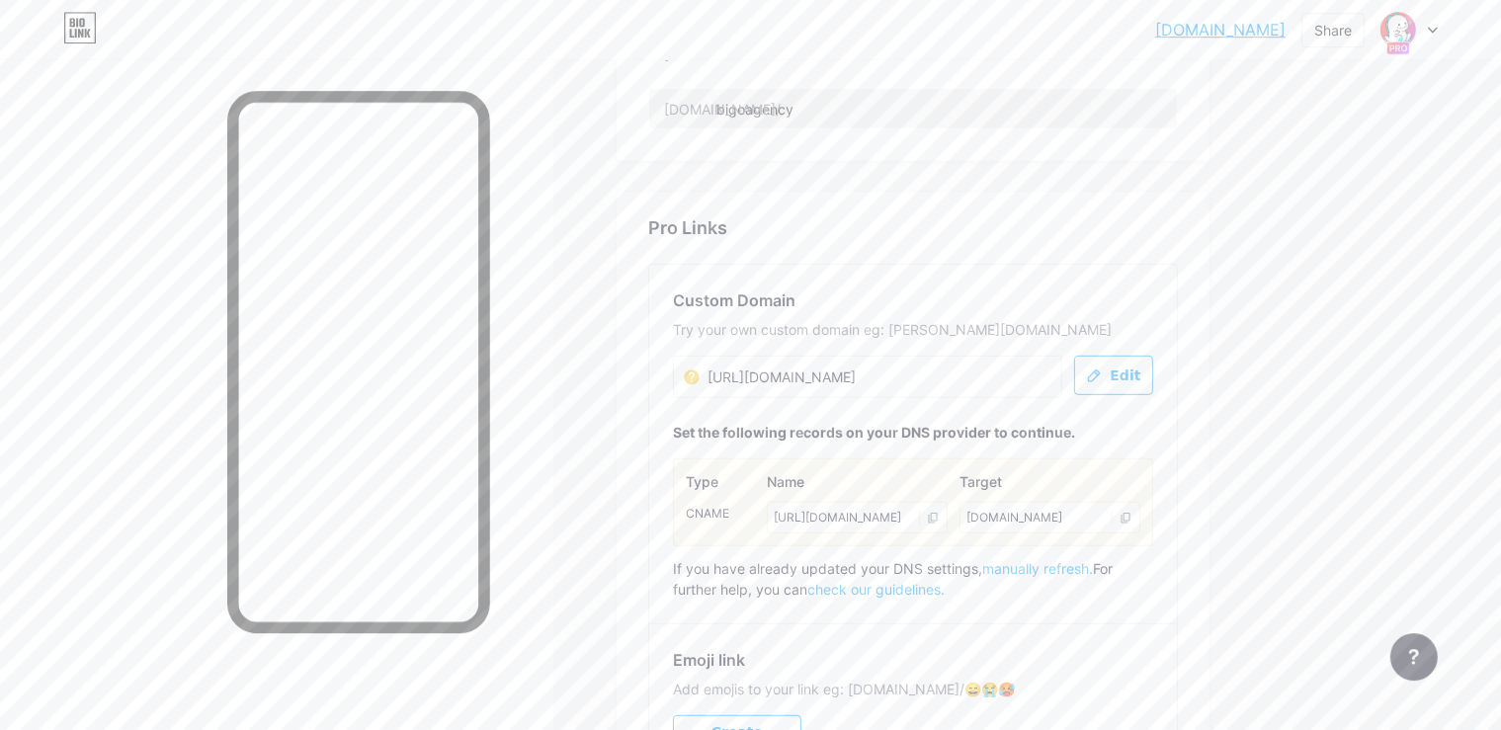
scroll to position [856, 0]
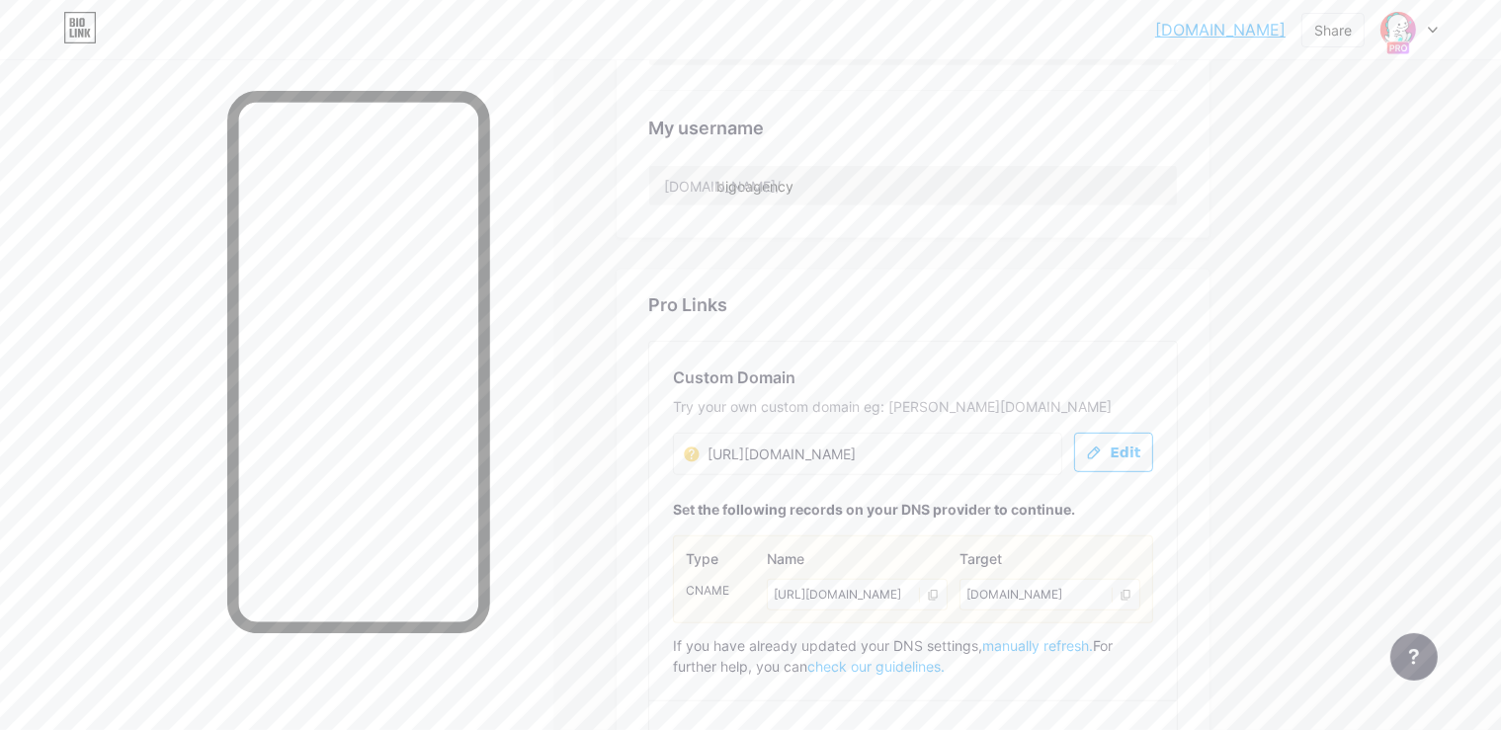
click at [1153, 460] on button "Edit" at bounding box center [1113, 453] width 79 height 40
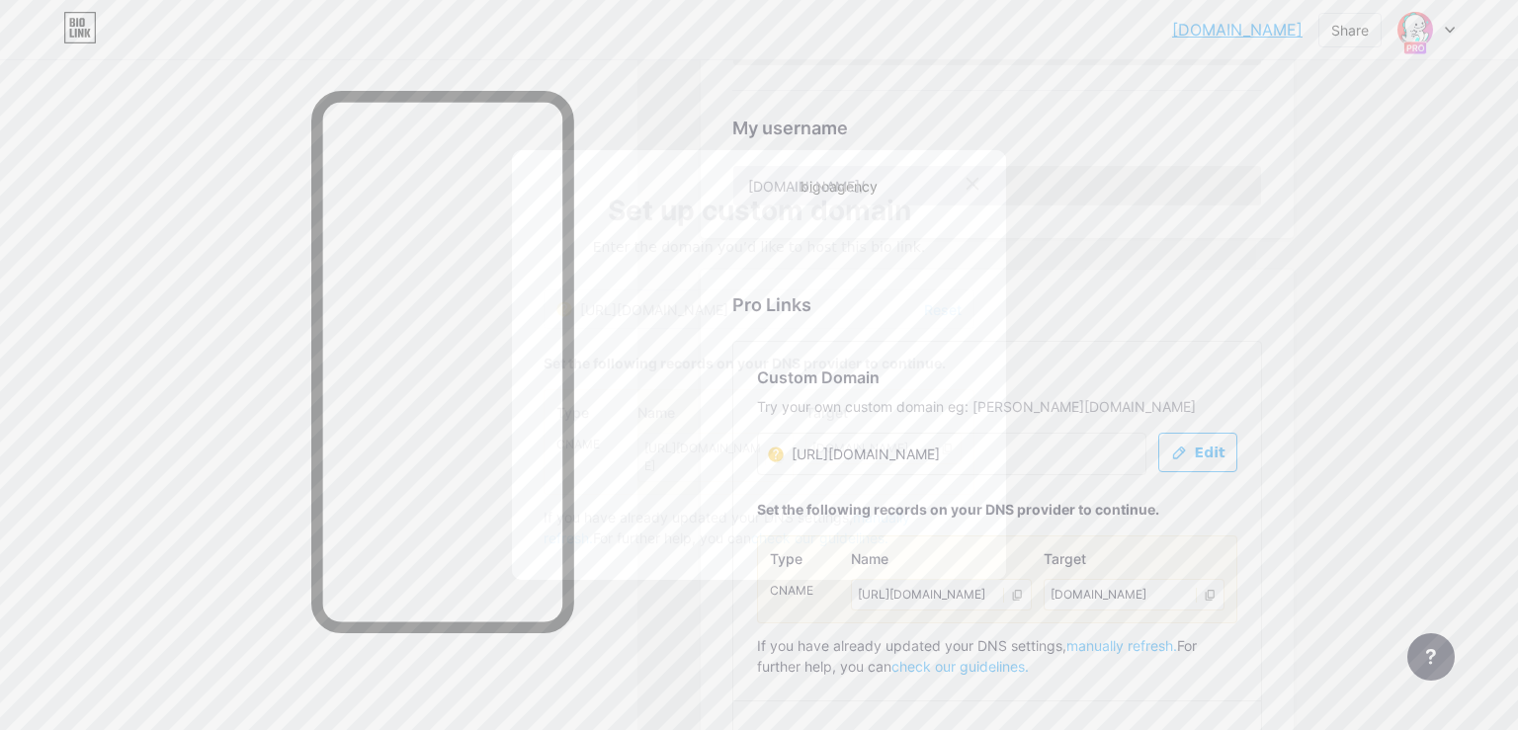
click at [924, 308] on span "Reset" at bounding box center [943, 309] width 38 height 21
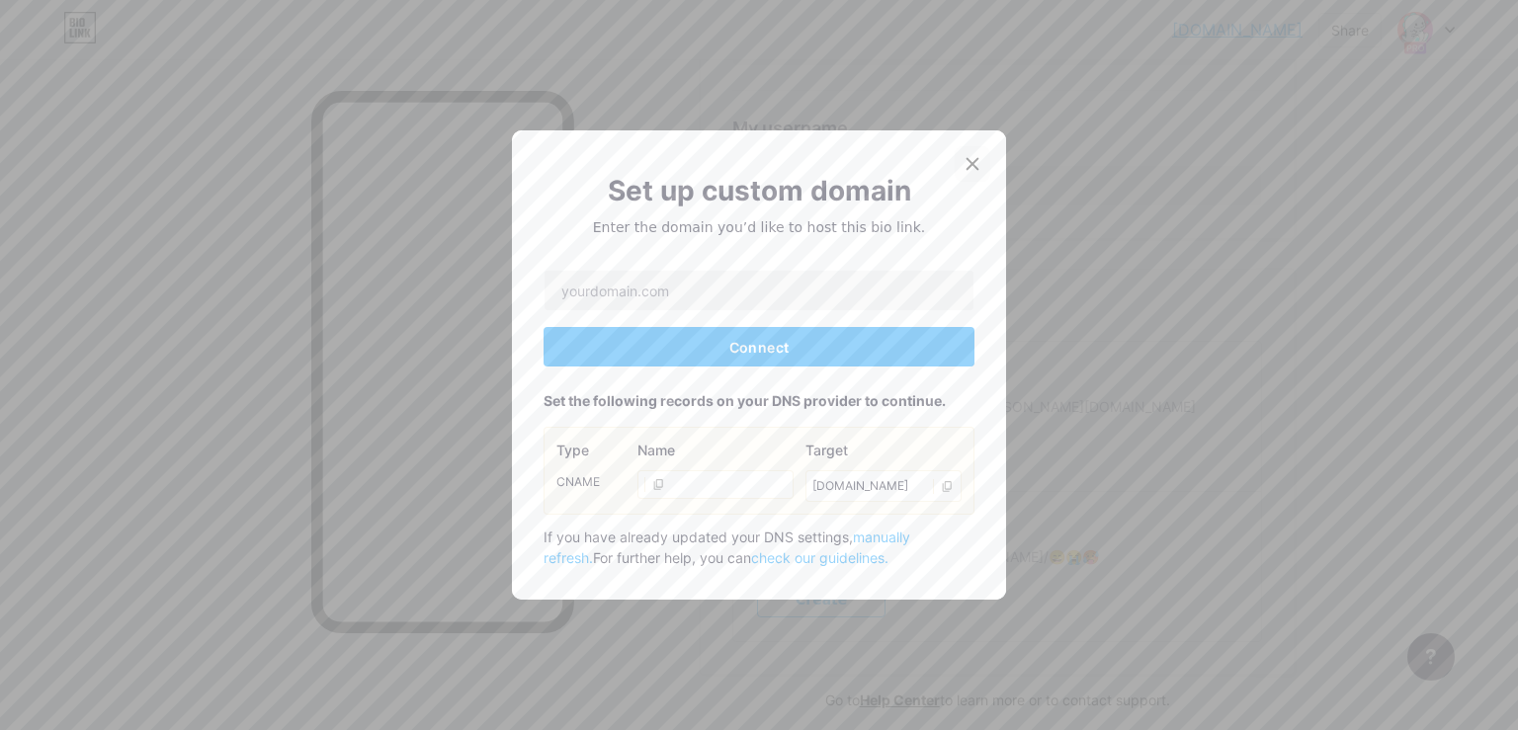
click at [964, 165] on icon at bounding box center [972, 164] width 16 height 16
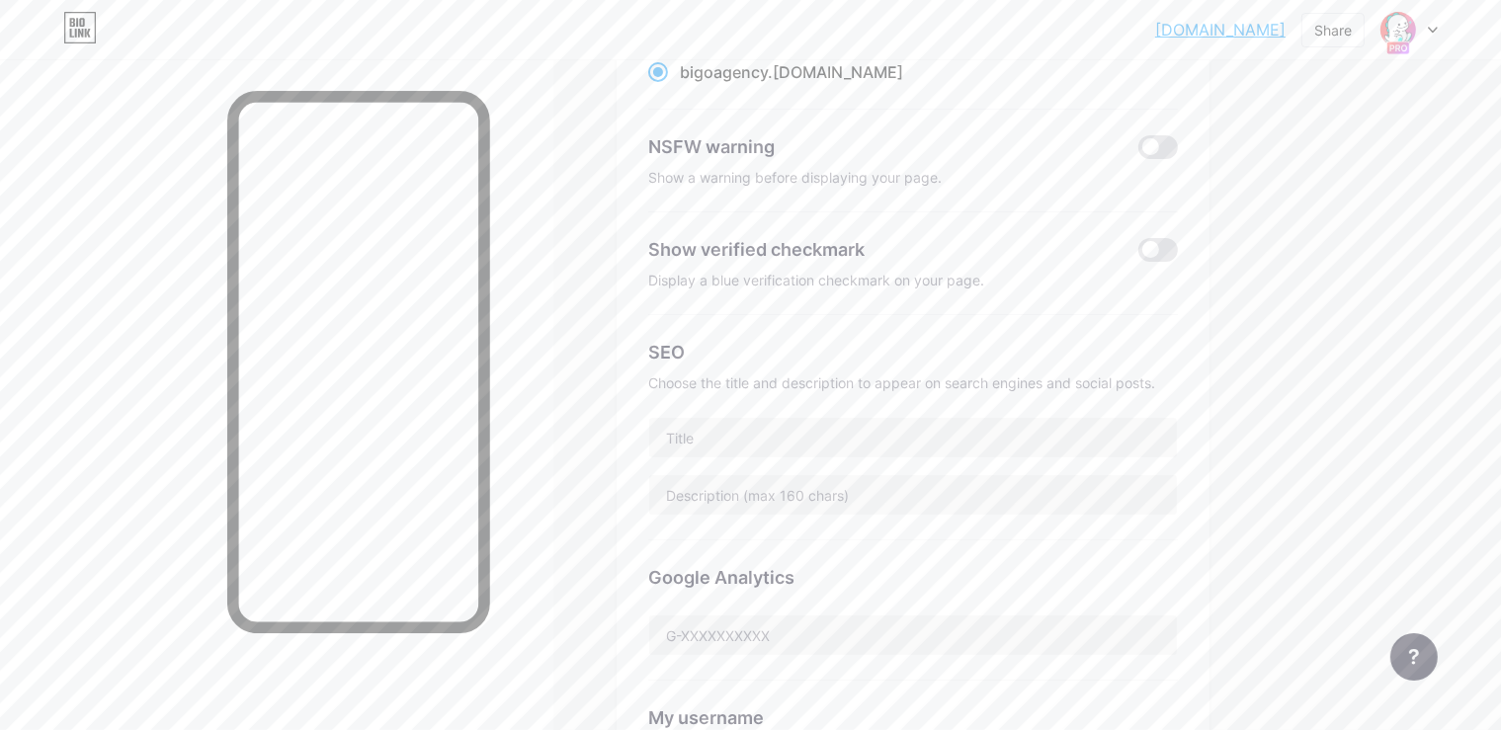
scroll to position [261, 0]
click at [1178, 253] on span at bounding box center [1158, 255] width 40 height 24
click at [1138, 260] on input "checkbox" at bounding box center [1138, 260] width 0 height 0
click at [1239, 31] on link "[DOMAIN_NAME]" at bounding box center [1220, 30] width 130 height 24
click at [1178, 171] on div "NSFW warning Show a warning before displaying your page." at bounding box center [913, 166] width 530 height 103
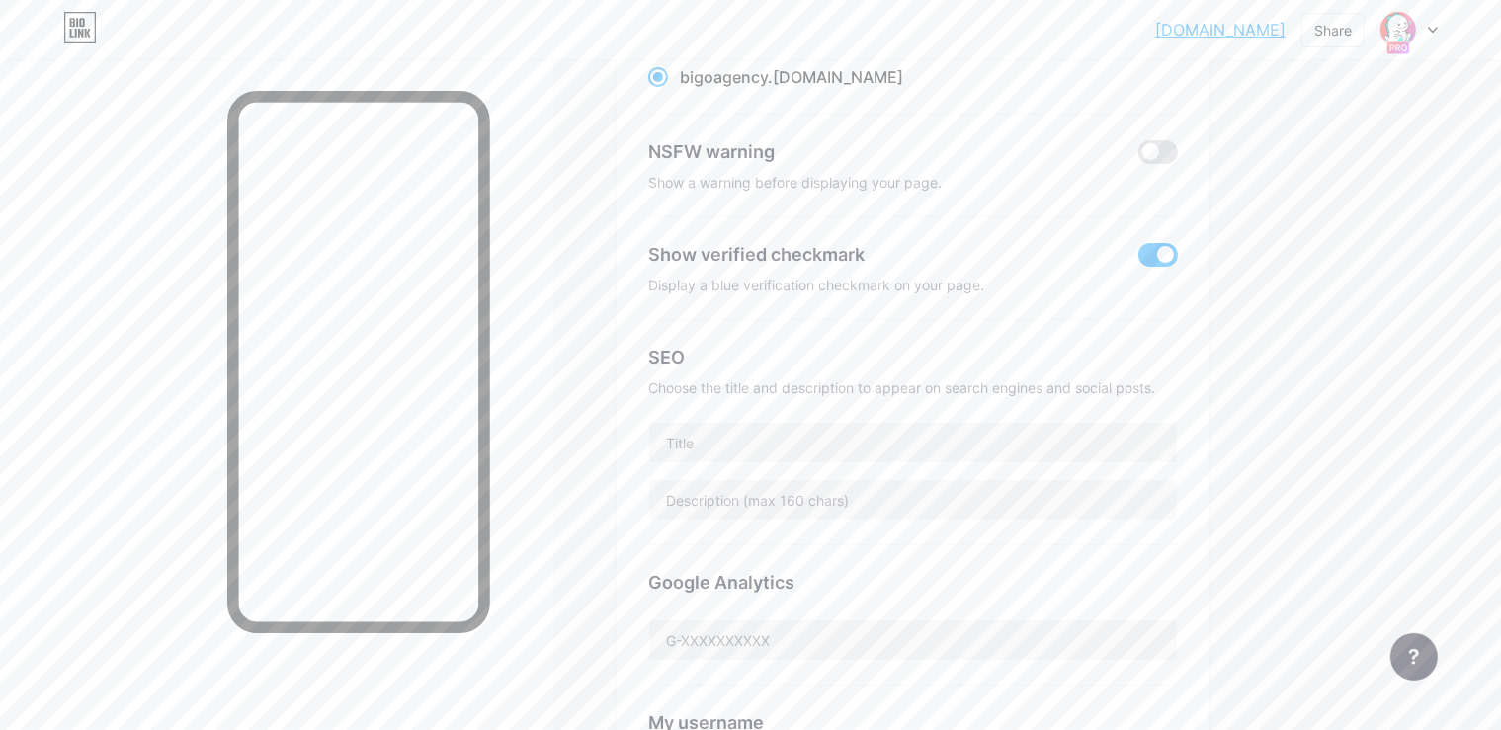
click at [1178, 170] on div "NSFW warning Show a warning before displaying your page." at bounding box center [913, 166] width 530 height 103
click at [1178, 158] on span at bounding box center [1158, 152] width 40 height 24
click at [1138, 157] on input "checkbox" at bounding box center [1138, 157] width 0 height 0
click at [1188, 29] on link "[DOMAIN_NAME]" at bounding box center [1220, 30] width 130 height 24
click at [1178, 161] on span at bounding box center [1158, 152] width 40 height 24
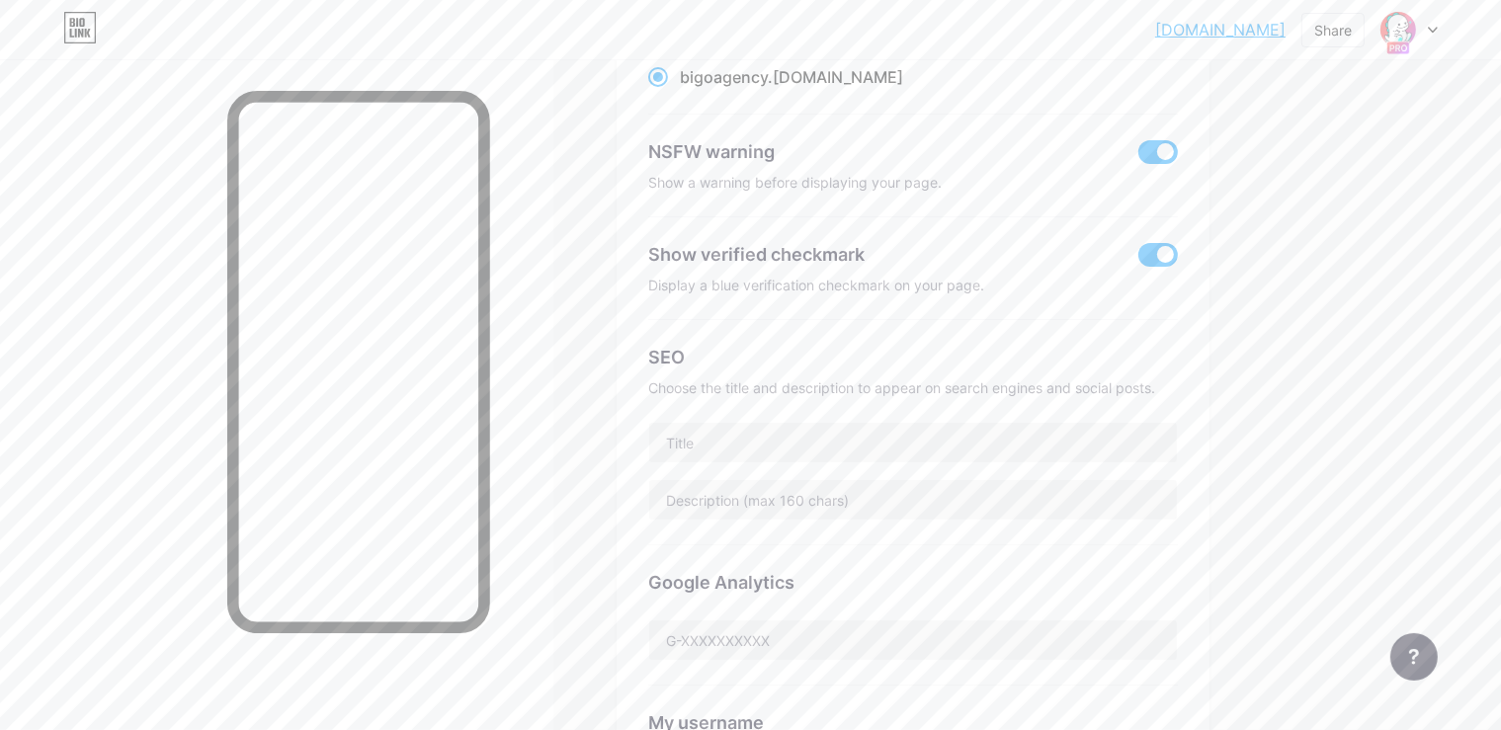
click at [1138, 157] on input "checkbox" at bounding box center [1138, 157] width 0 height 0
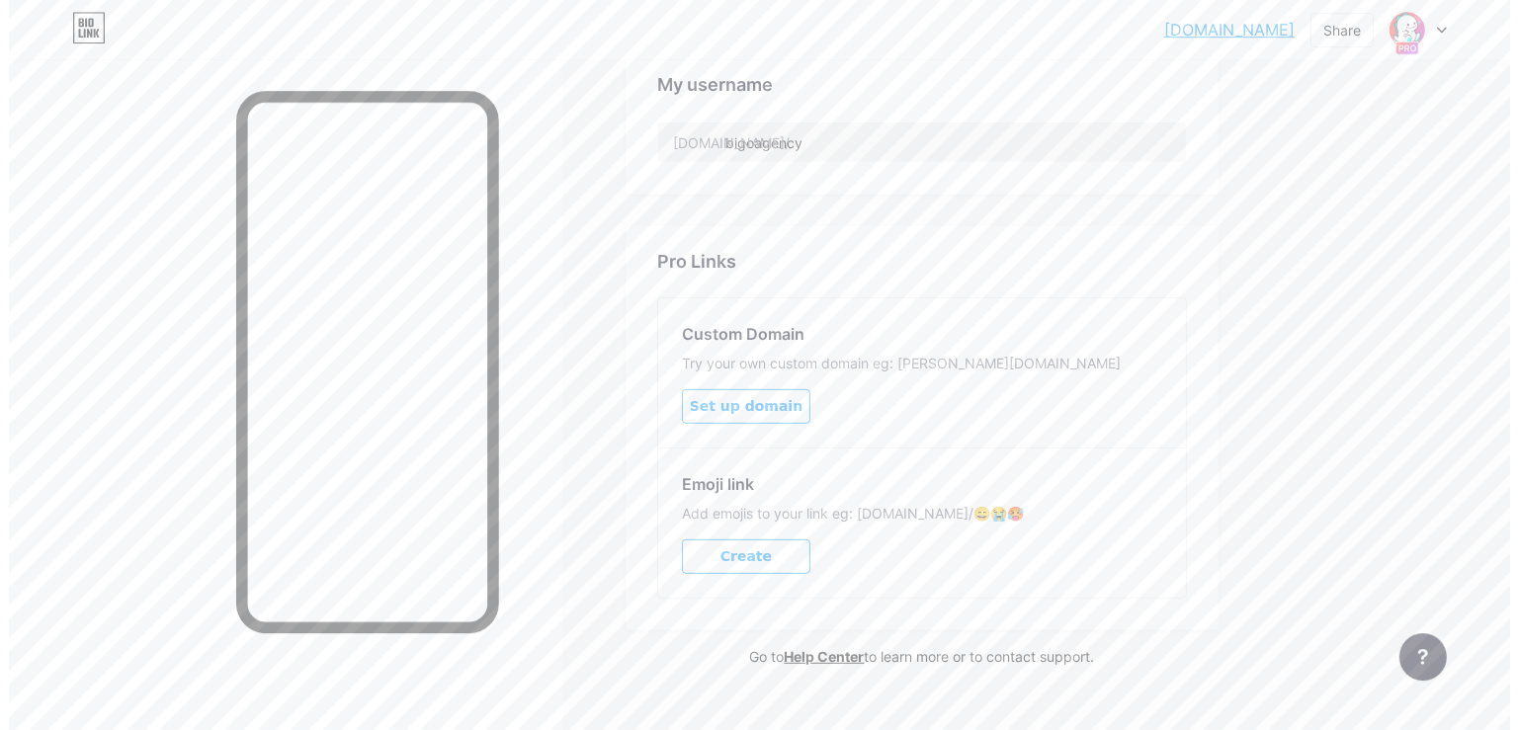
scroll to position [930, 0]
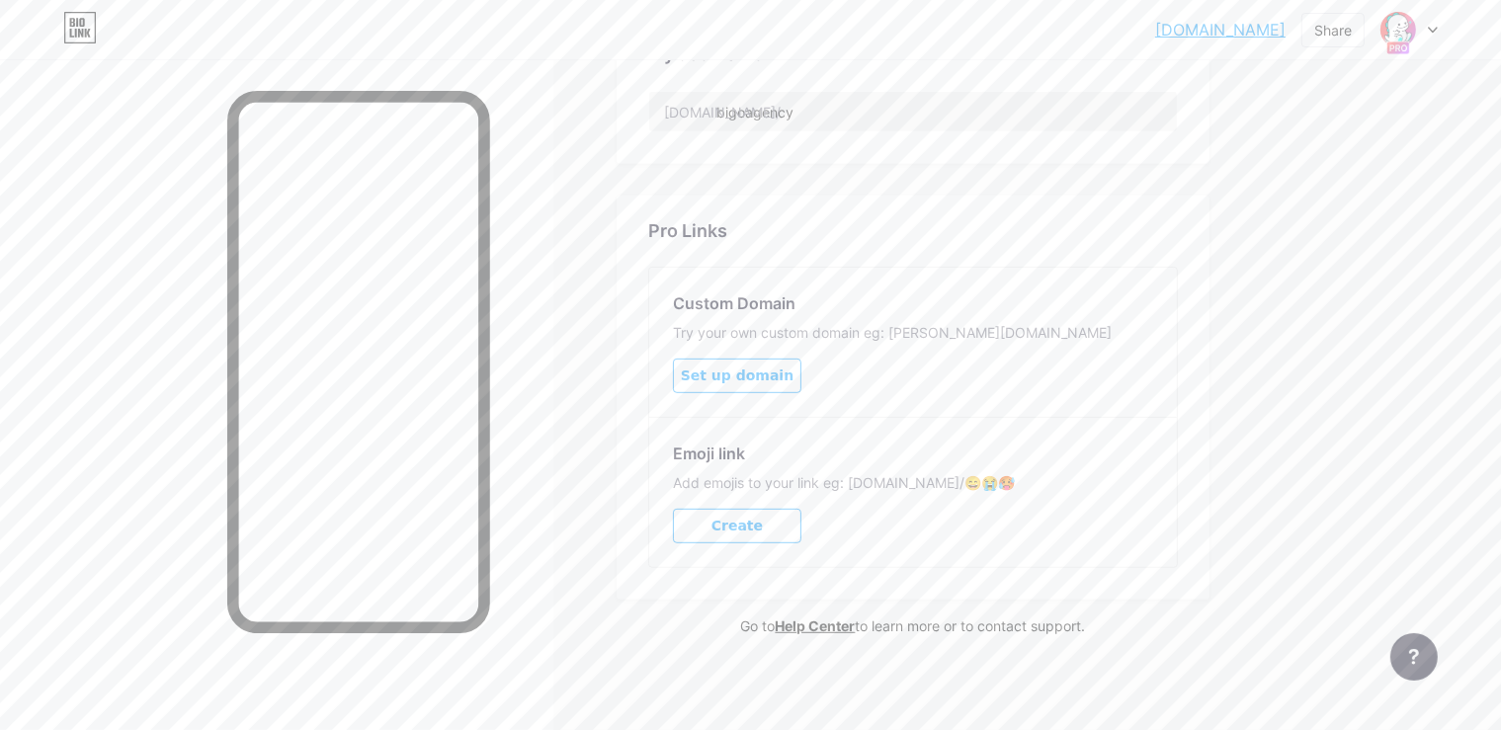
click at [801, 513] on button "Create" at bounding box center [737, 526] width 128 height 35
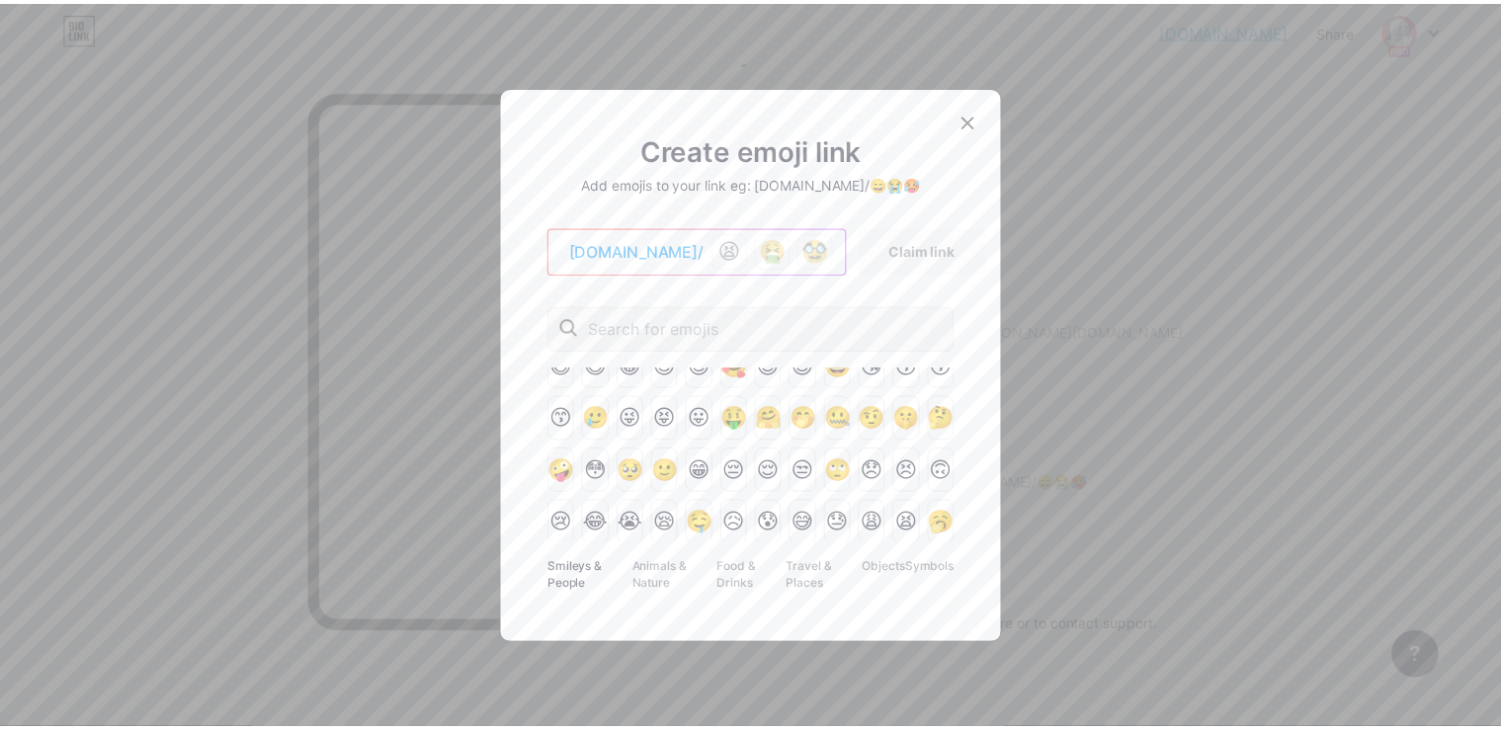
scroll to position [0, 0]
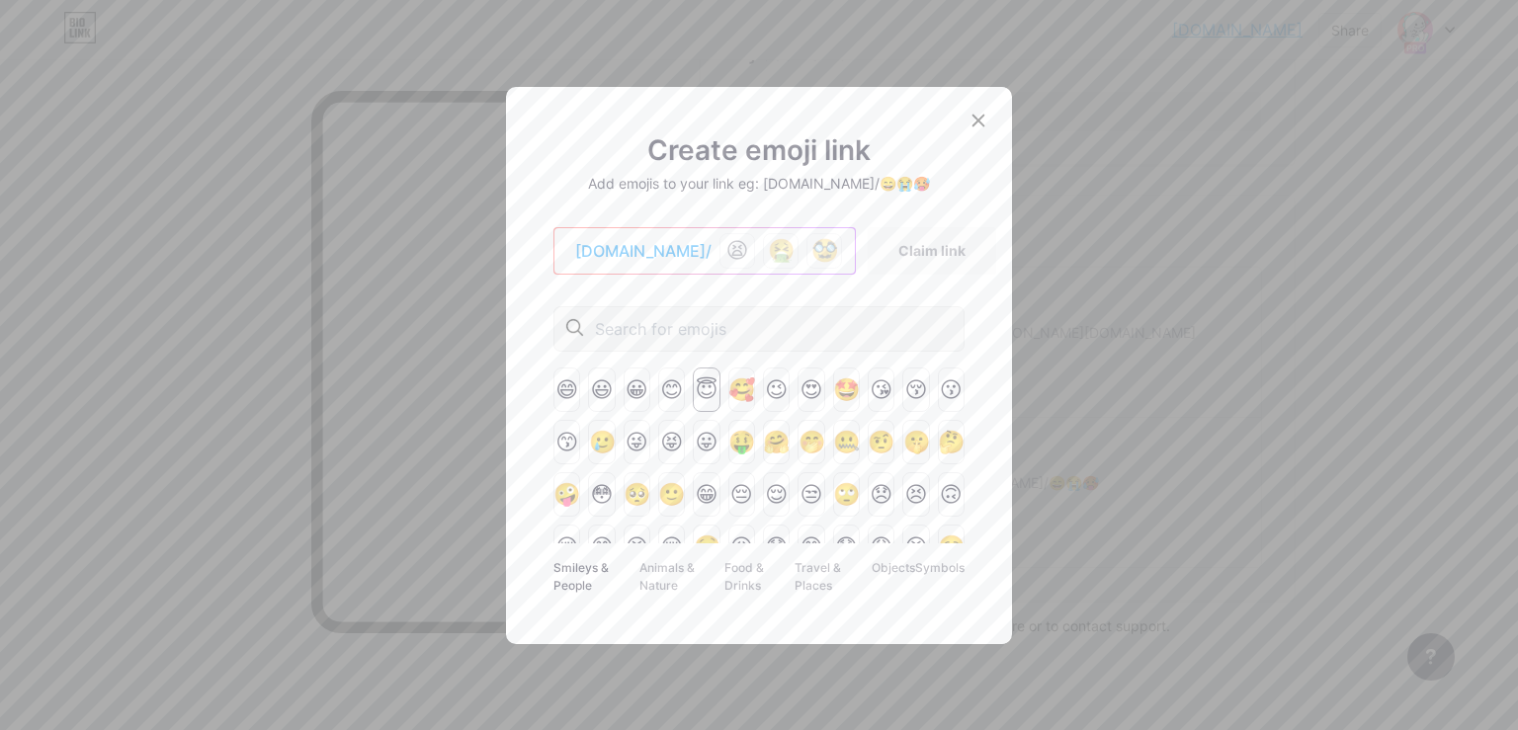
click at [705, 381] on div "😇" at bounding box center [706, 390] width 27 height 44
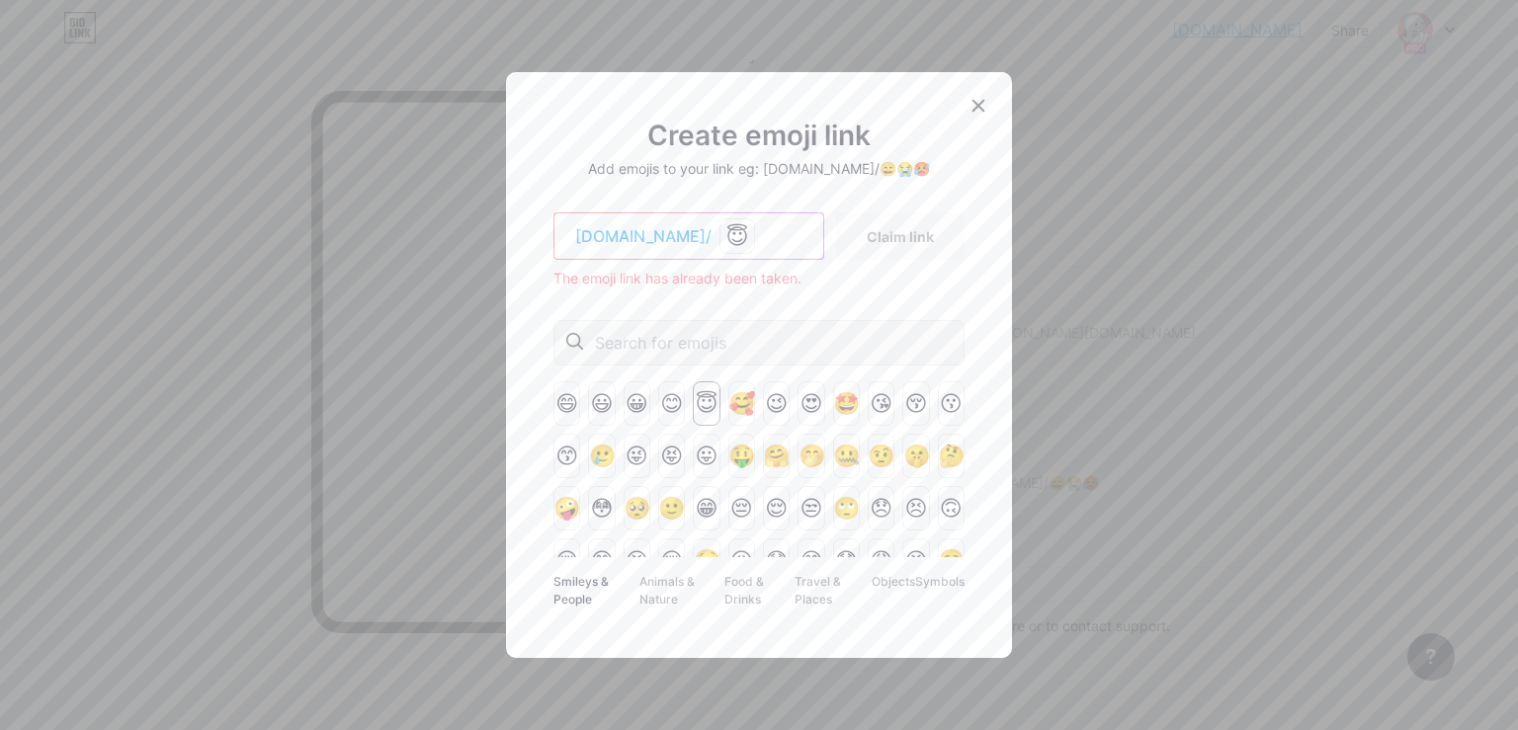
click at [707, 403] on div "😇" at bounding box center [706, 403] width 27 height 44
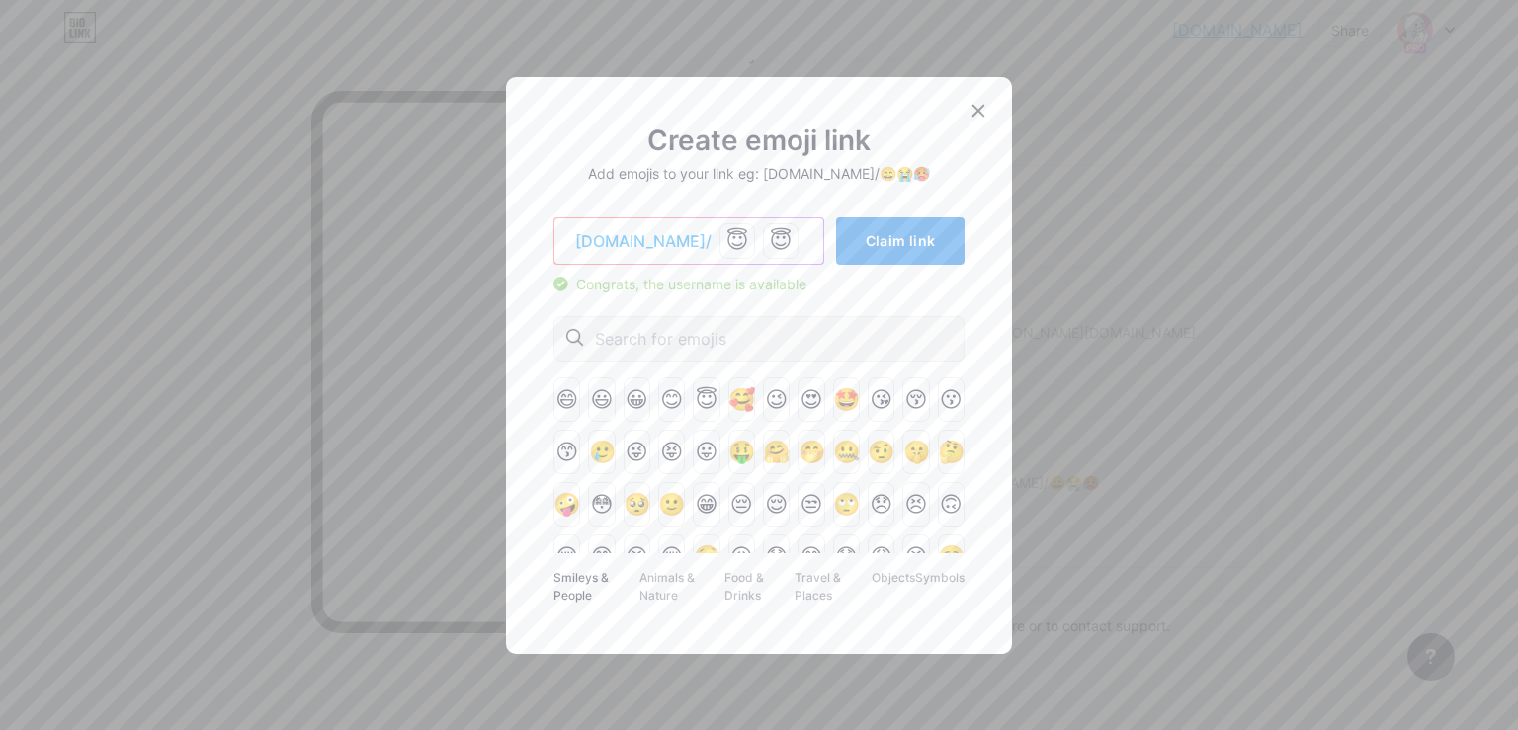
click at [903, 253] on button "Claim link" at bounding box center [900, 240] width 128 height 47
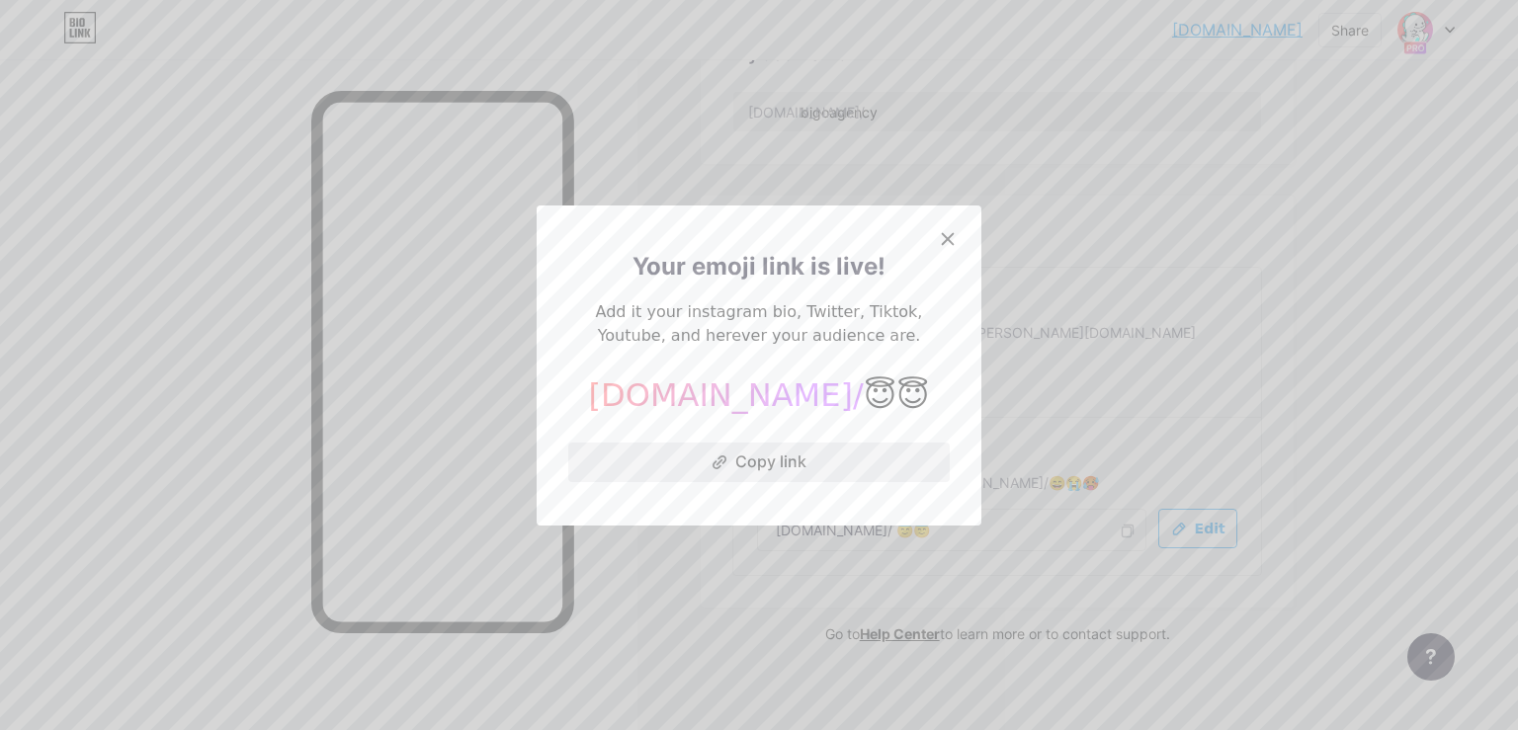
click at [757, 462] on button "Copy link" at bounding box center [758, 463] width 381 height 40
click at [954, 227] on div at bounding box center [948, 239] width 36 height 36
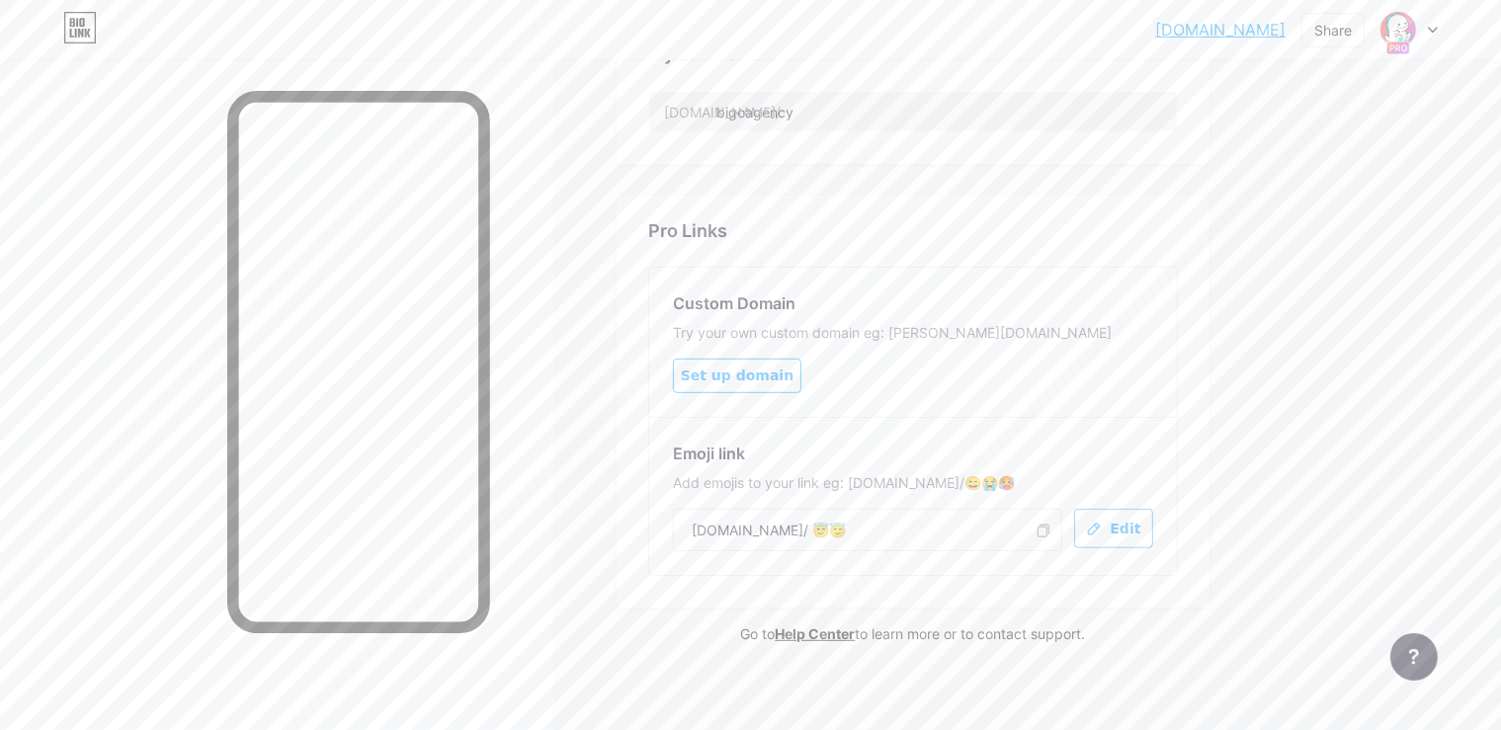
click at [1140, 521] on span "Edit" at bounding box center [1113, 529] width 54 height 17
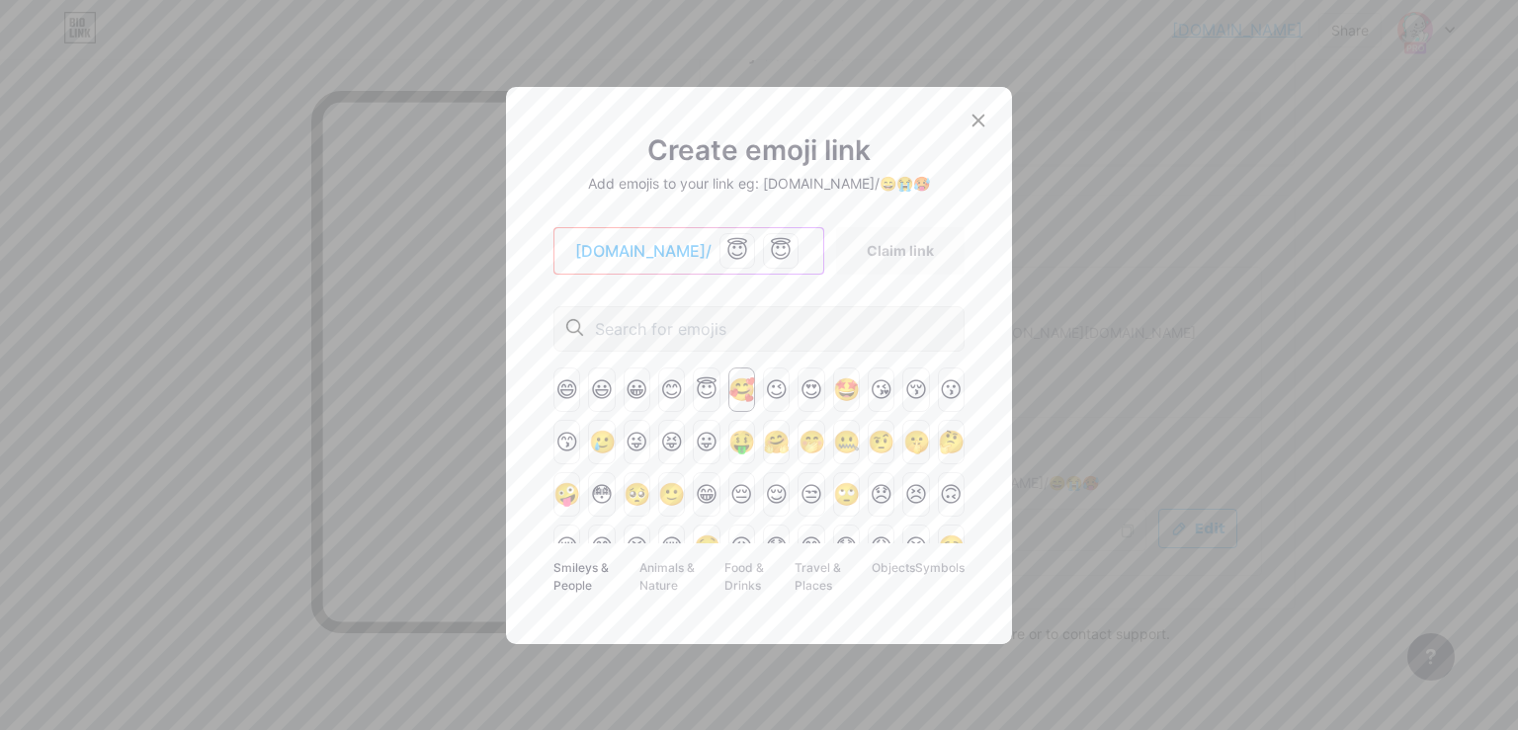
click at [731, 390] on div "🥰" at bounding box center [741, 390] width 27 height 44
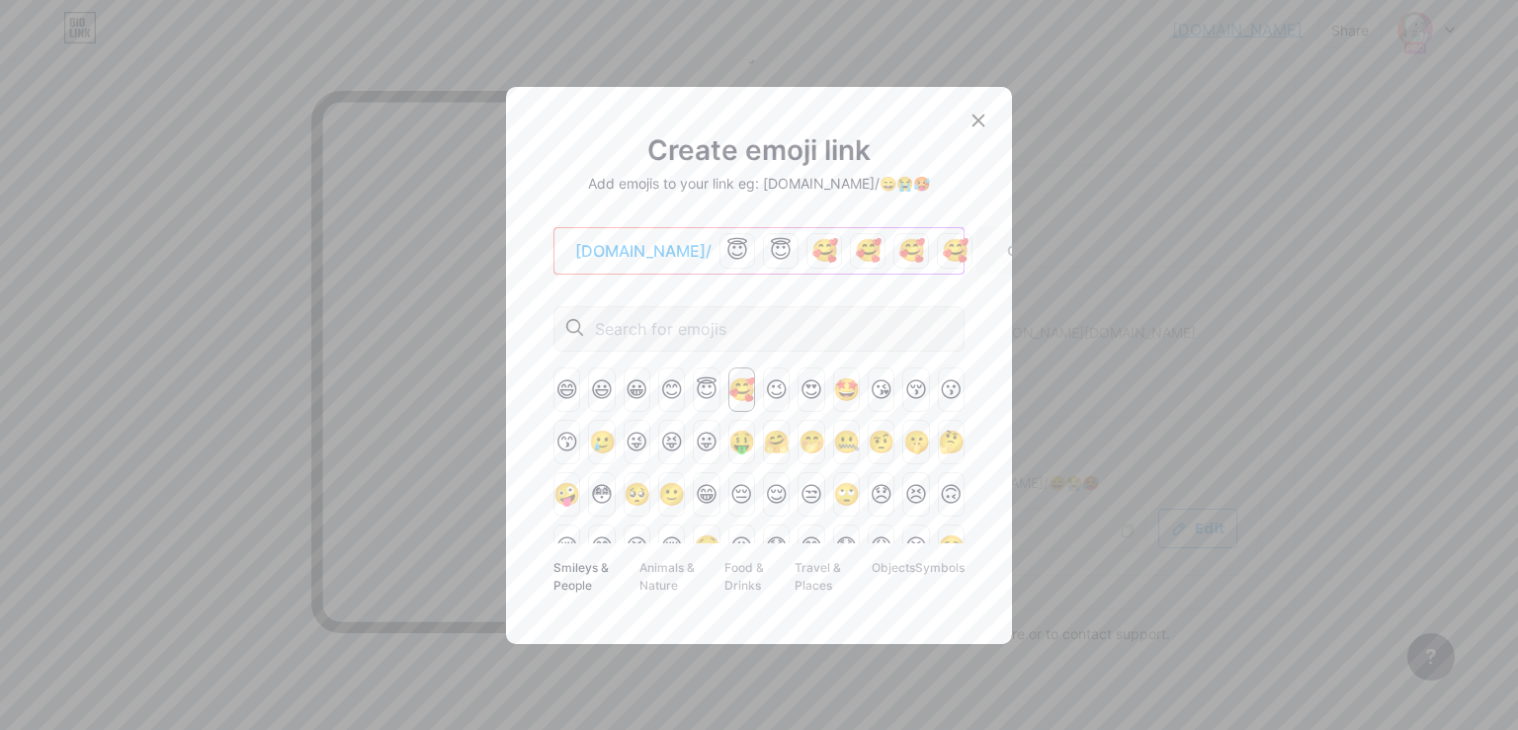
click at [731, 390] on div "🥰" at bounding box center [741, 390] width 27 height 44
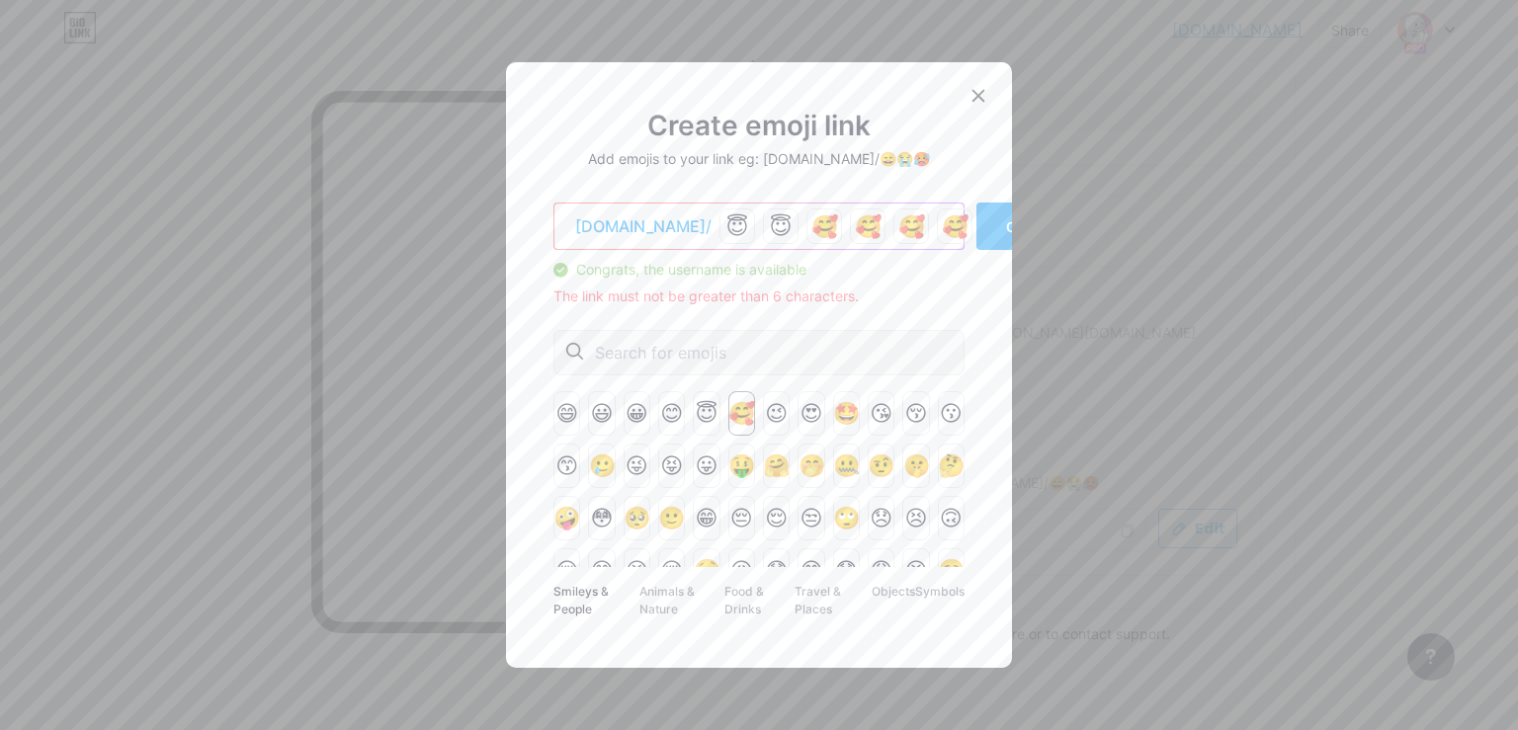
click at [731, 391] on div "🥰" at bounding box center [741, 413] width 27 height 44
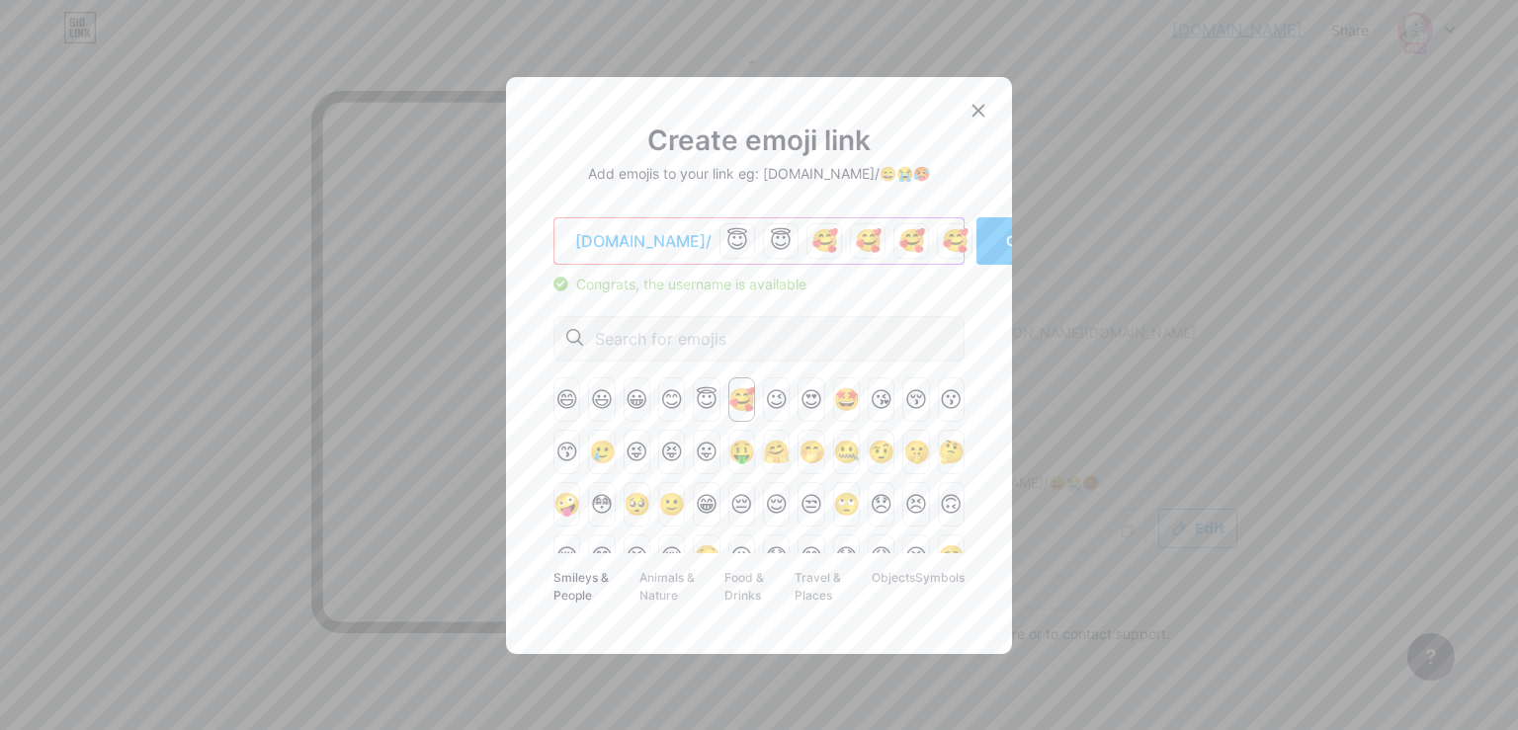
click at [731, 390] on div "🥰" at bounding box center [741, 399] width 27 height 44
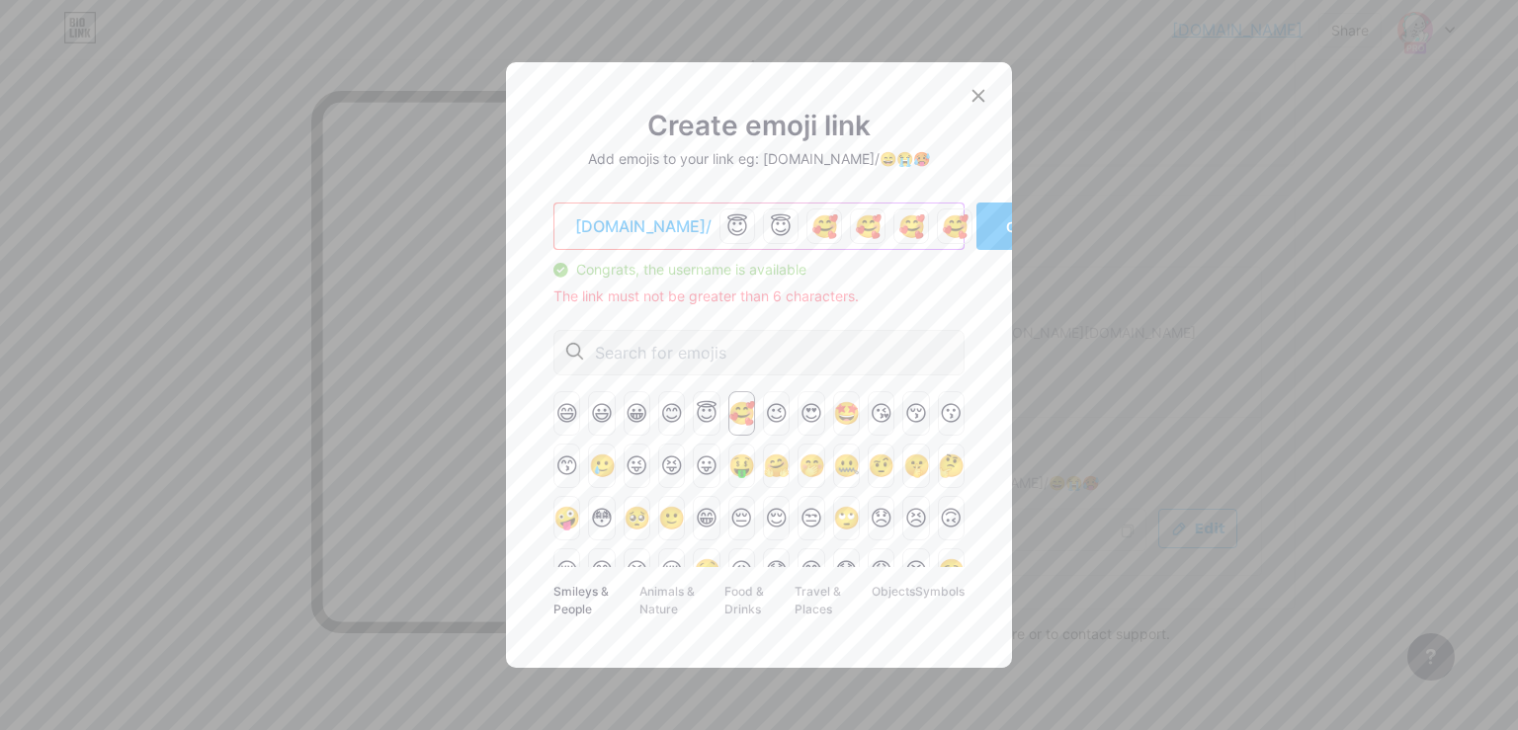
click at [731, 390] on div "[DOMAIN_NAME]/ 😇 😇 🥰 🥰 🥰 🥰 The link must not be greater than 6 characters. Cong…" at bounding box center [758, 412] width 411 height 418
click at [959, 219] on div at bounding box center [969, 212] width 20 height 20
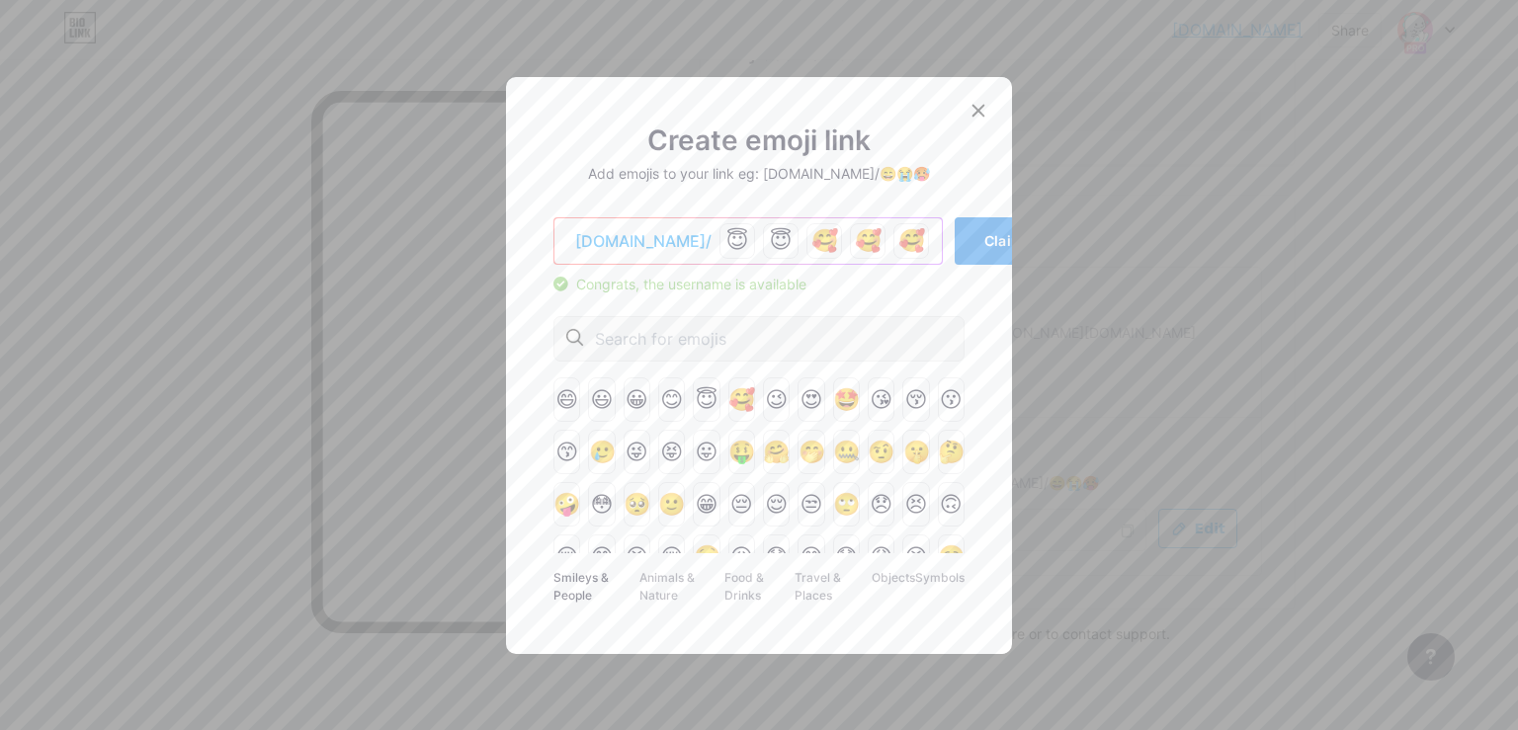
click at [954, 251] on button "Claim link" at bounding box center [1018, 240] width 128 height 47
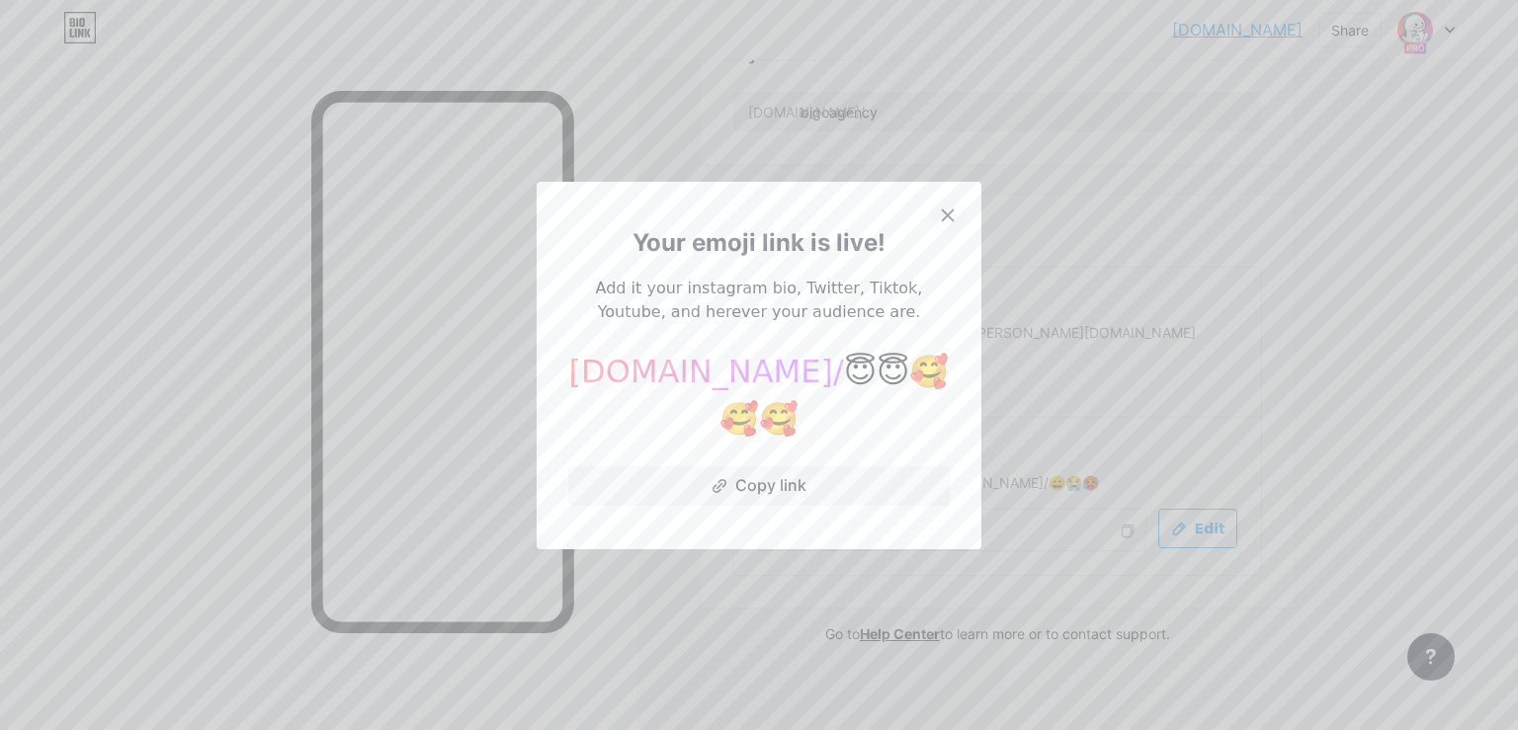
click at [943, 220] on icon at bounding box center [948, 214] width 11 height 11
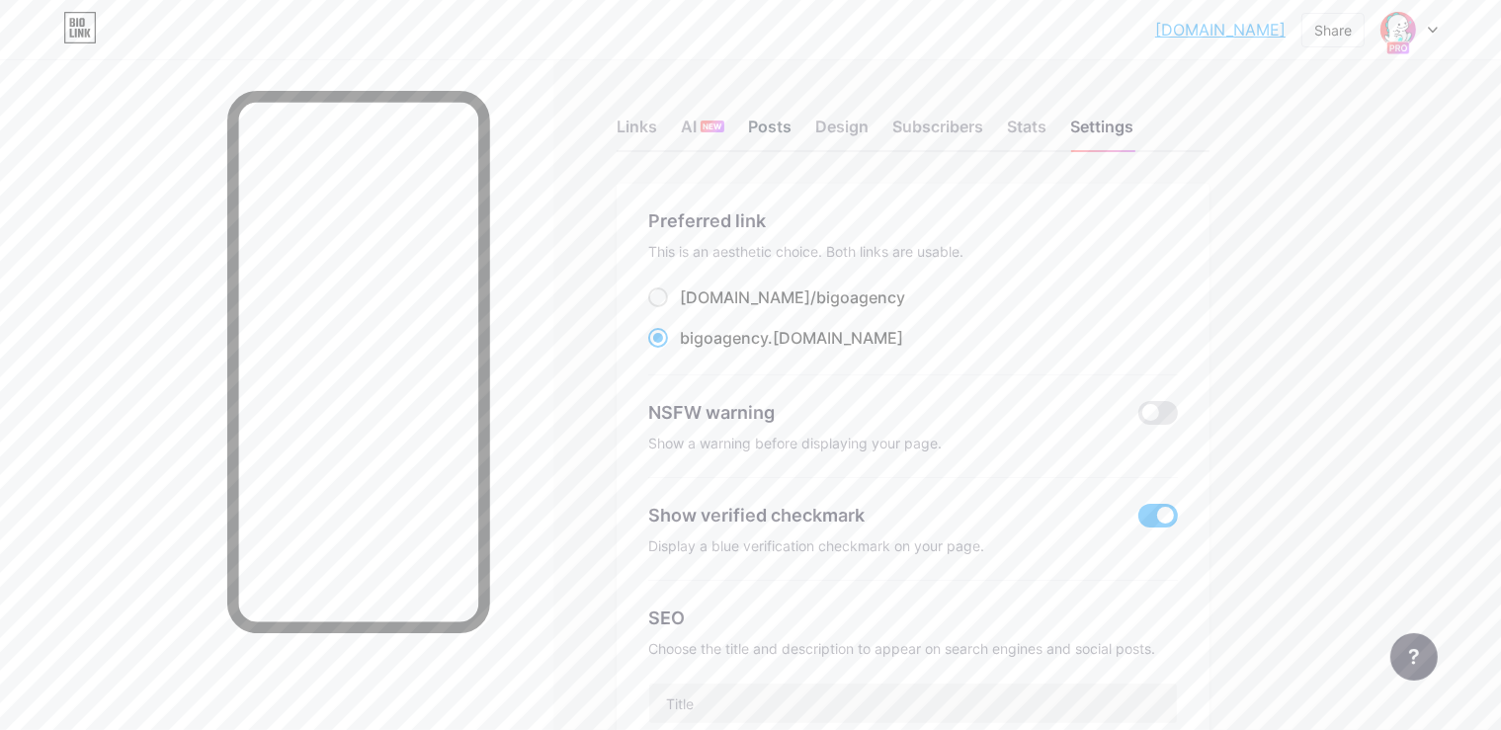
click at [791, 129] on div "Posts" at bounding box center [769, 133] width 43 height 36
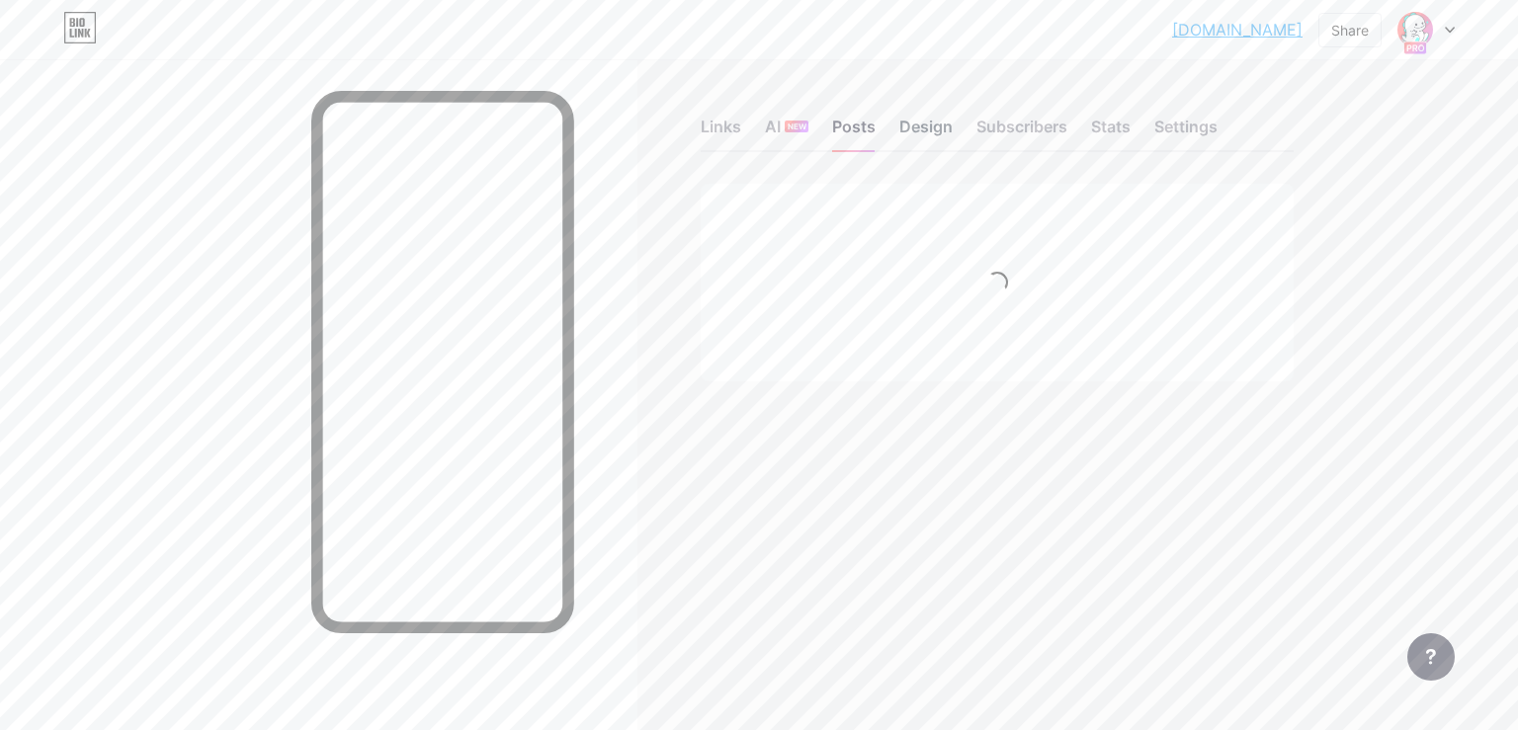
click at [917, 121] on div "Design" at bounding box center [925, 133] width 53 height 36
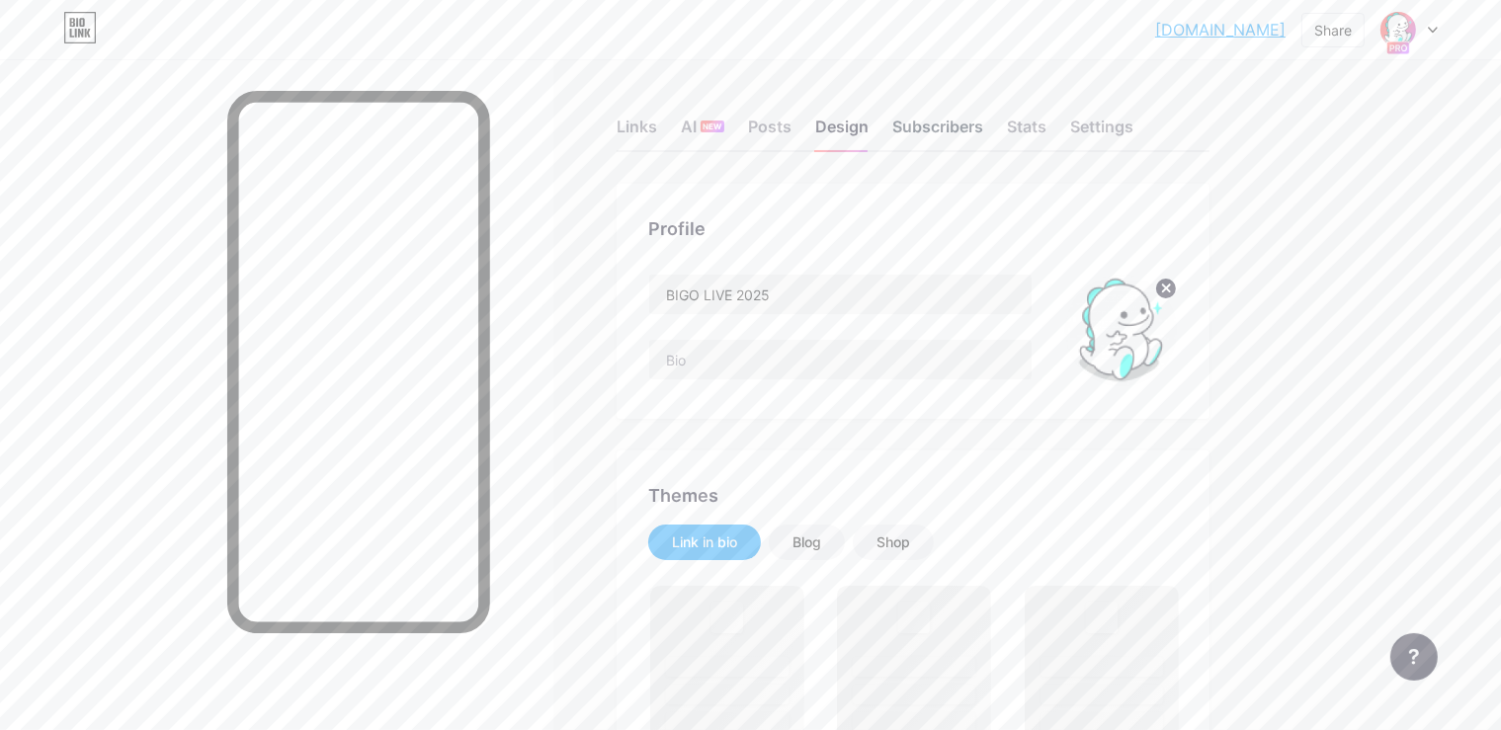
click at [983, 132] on div "Subscribers" at bounding box center [937, 133] width 91 height 36
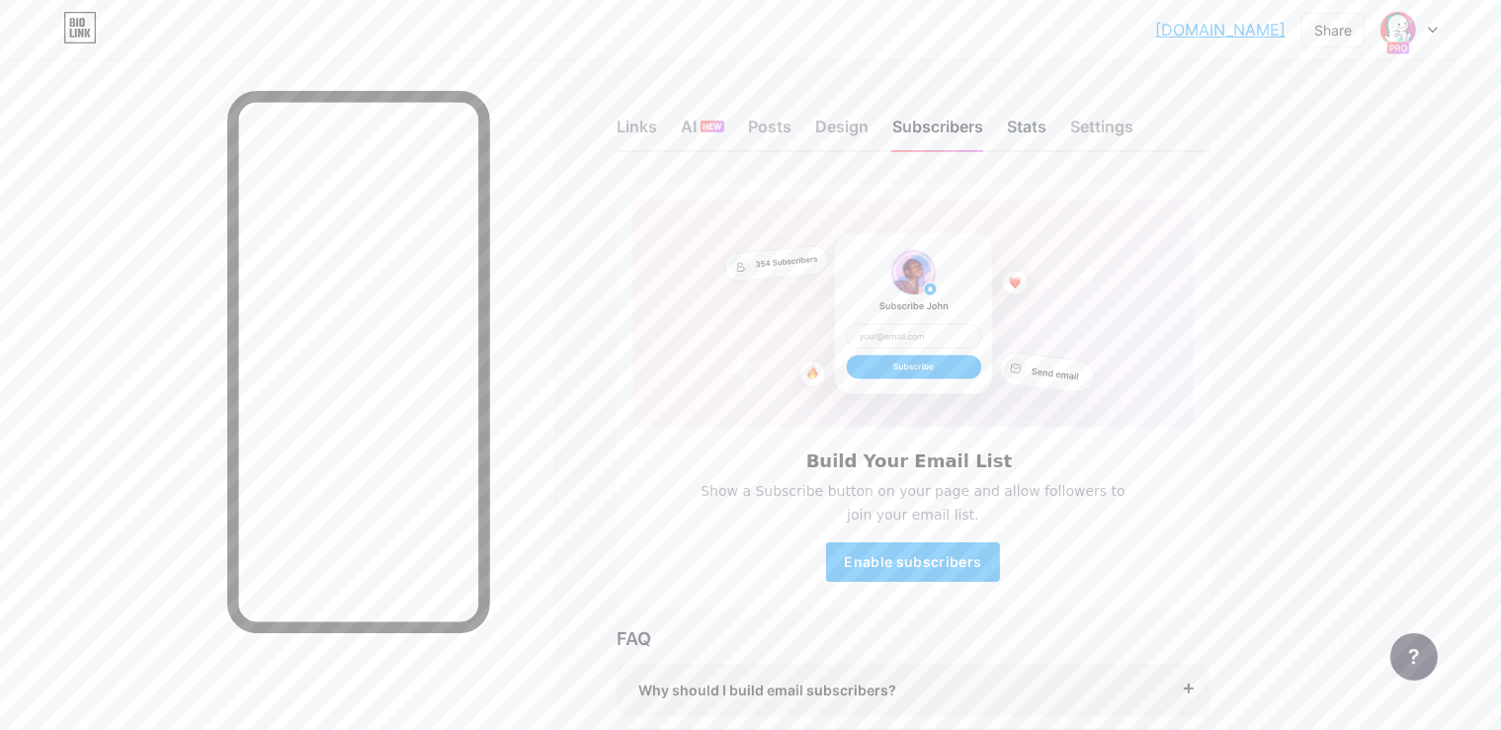
click at [1046, 126] on div "Stats" at bounding box center [1027, 133] width 40 height 36
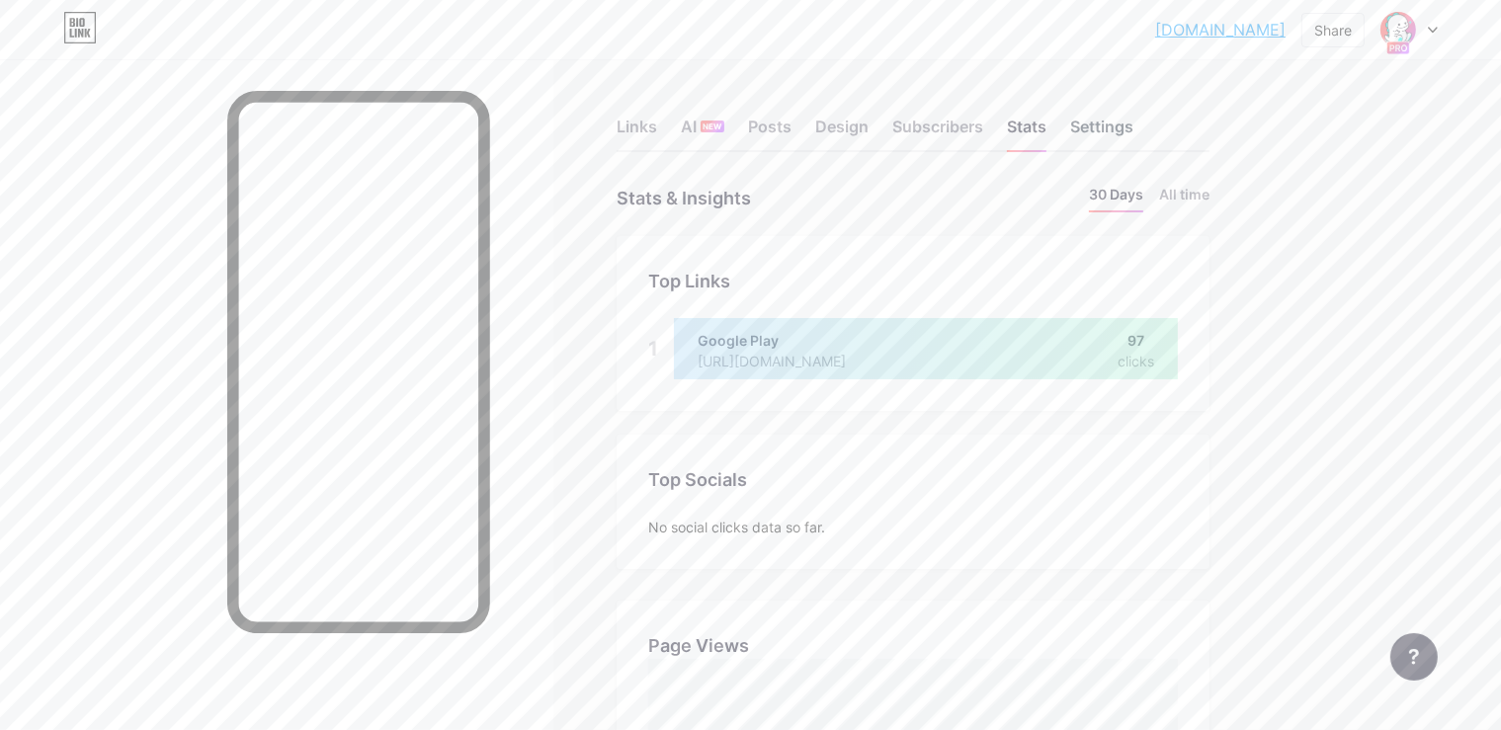
click at [1133, 124] on div "Settings" at bounding box center [1101, 133] width 63 height 36
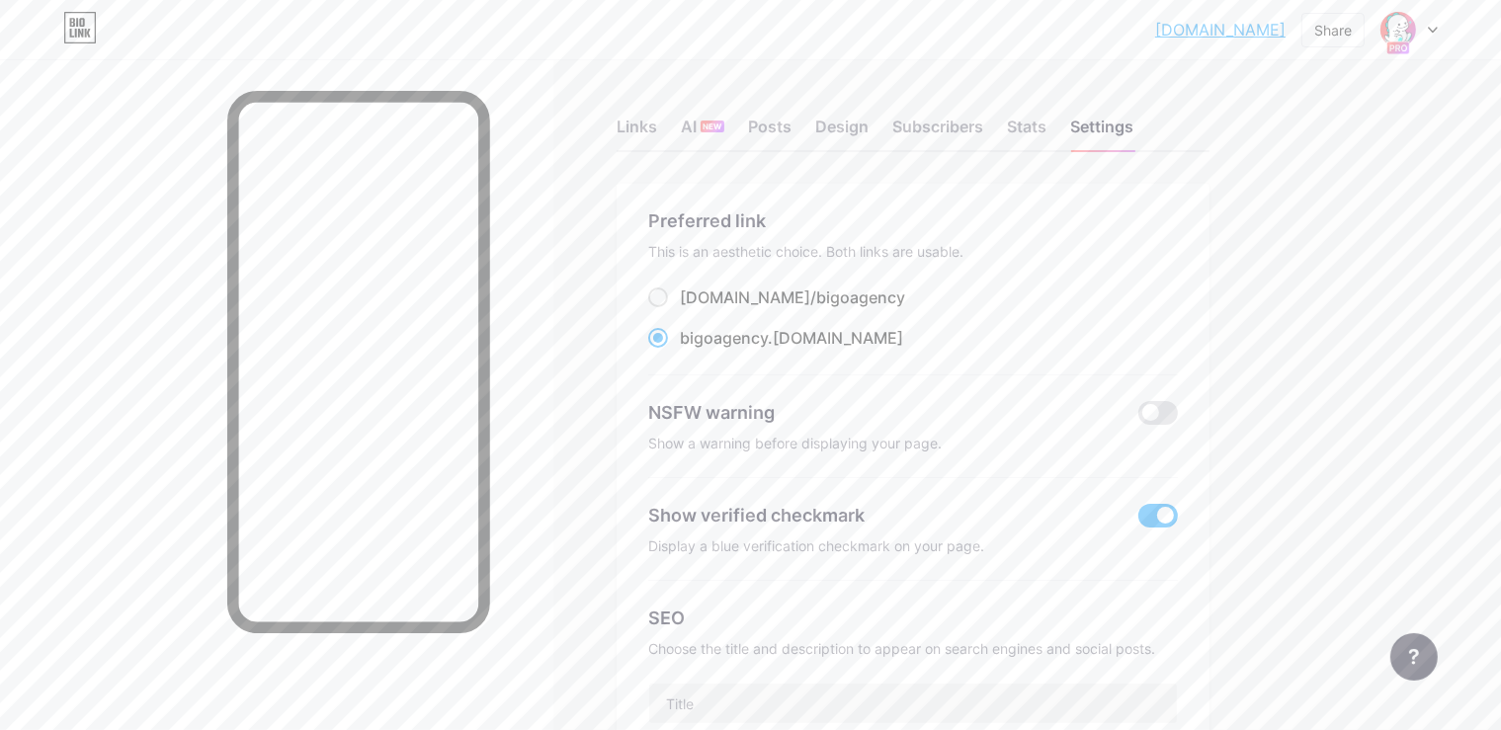
click at [287, 273] on div at bounding box center [276, 424] width 553 height 730
click at [1178, 505] on span at bounding box center [1158, 516] width 40 height 24
click at [1138, 521] on input "checkbox" at bounding box center [1138, 521] width 0 height 0
click at [724, 126] on div "AI NEW" at bounding box center [702, 133] width 43 height 36
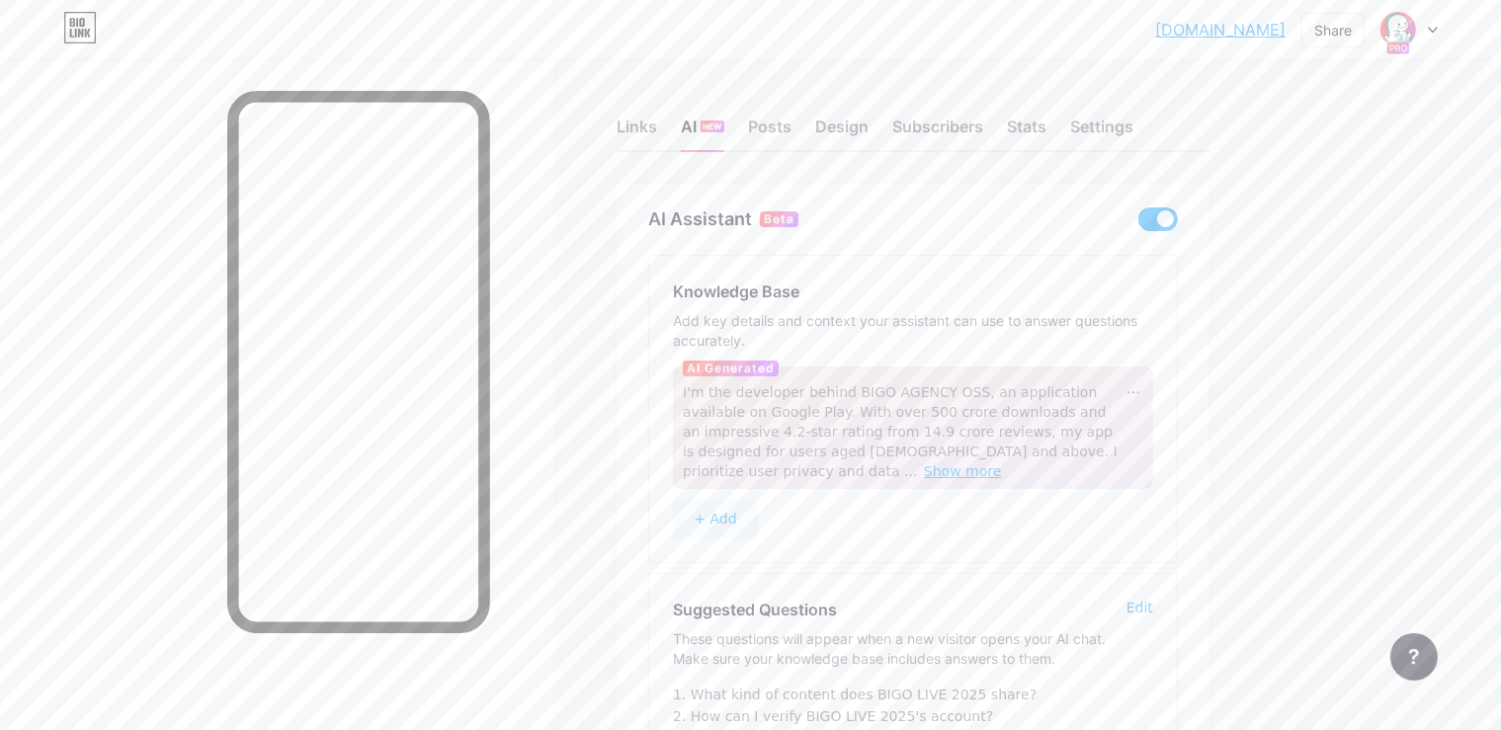
click at [1002, 463] on span "Show more" at bounding box center [963, 471] width 78 height 16
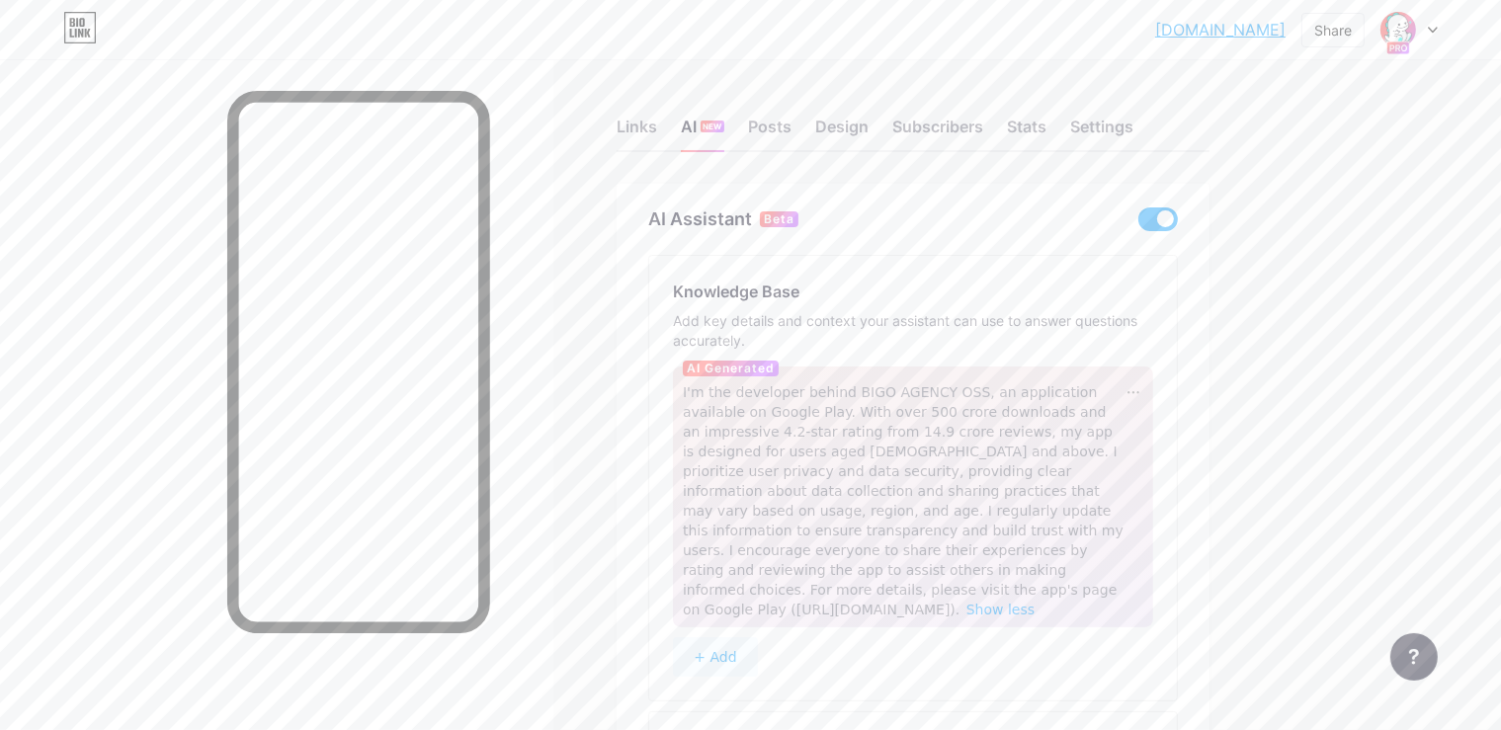
click at [758, 638] on button "+ Add" at bounding box center [715, 657] width 85 height 40
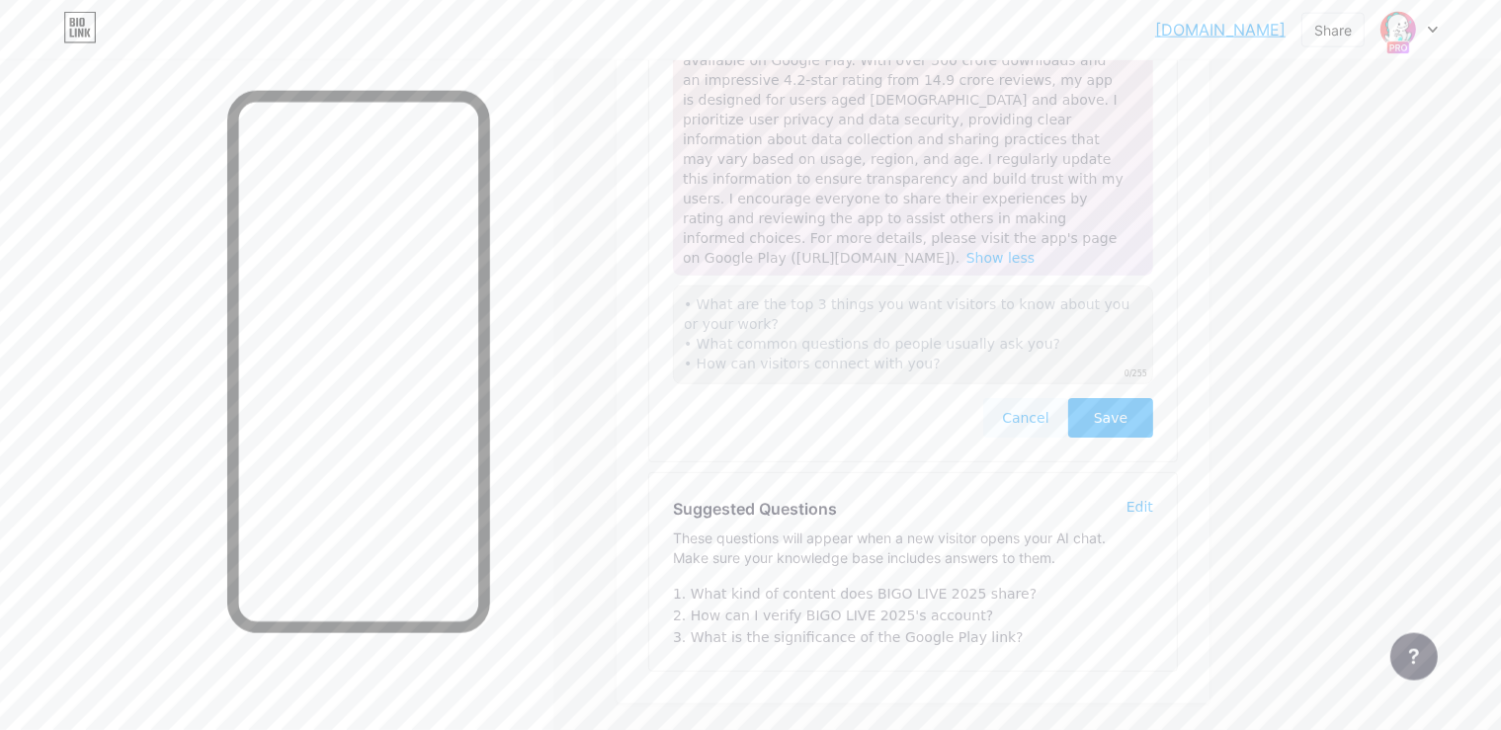
scroll to position [356, 0]
click at [1153, 394] on button "Save" at bounding box center [1110, 414] width 85 height 40
click at [1127, 404] on span "Save" at bounding box center [1111, 414] width 34 height 20
click at [1068, 394] on button "Cancel" at bounding box center [1025, 414] width 85 height 40
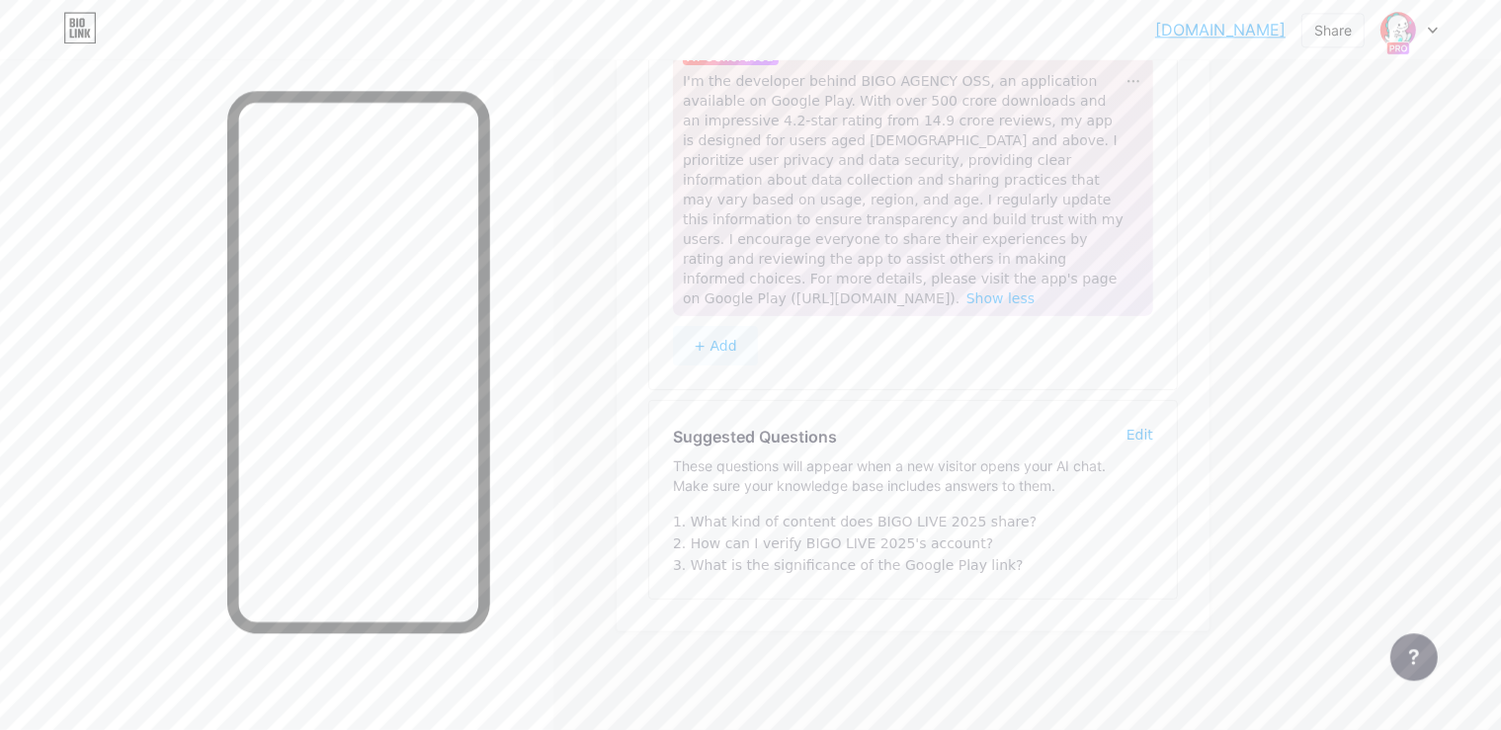
scroll to position [289, 0]
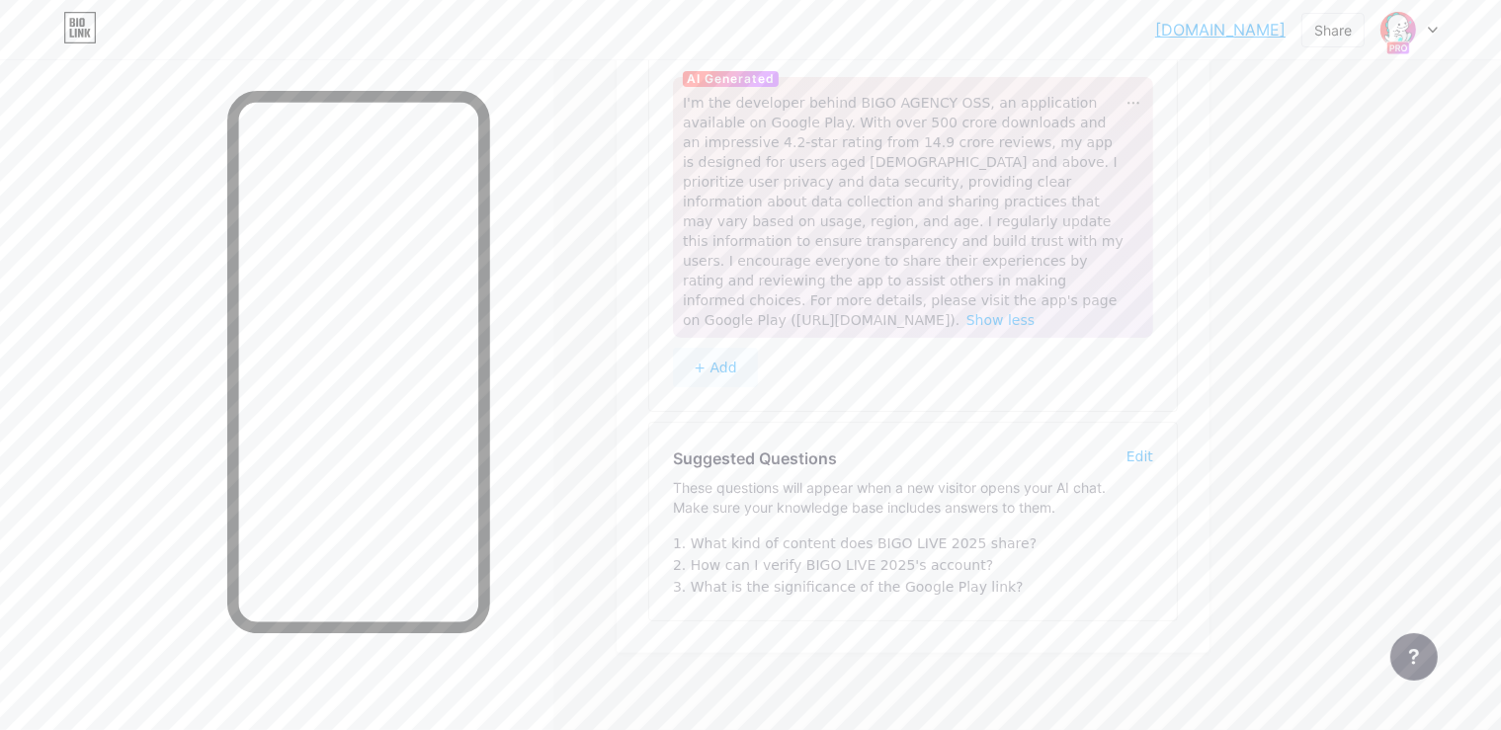
click at [1153, 447] on div "Edit" at bounding box center [1139, 457] width 27 height 20
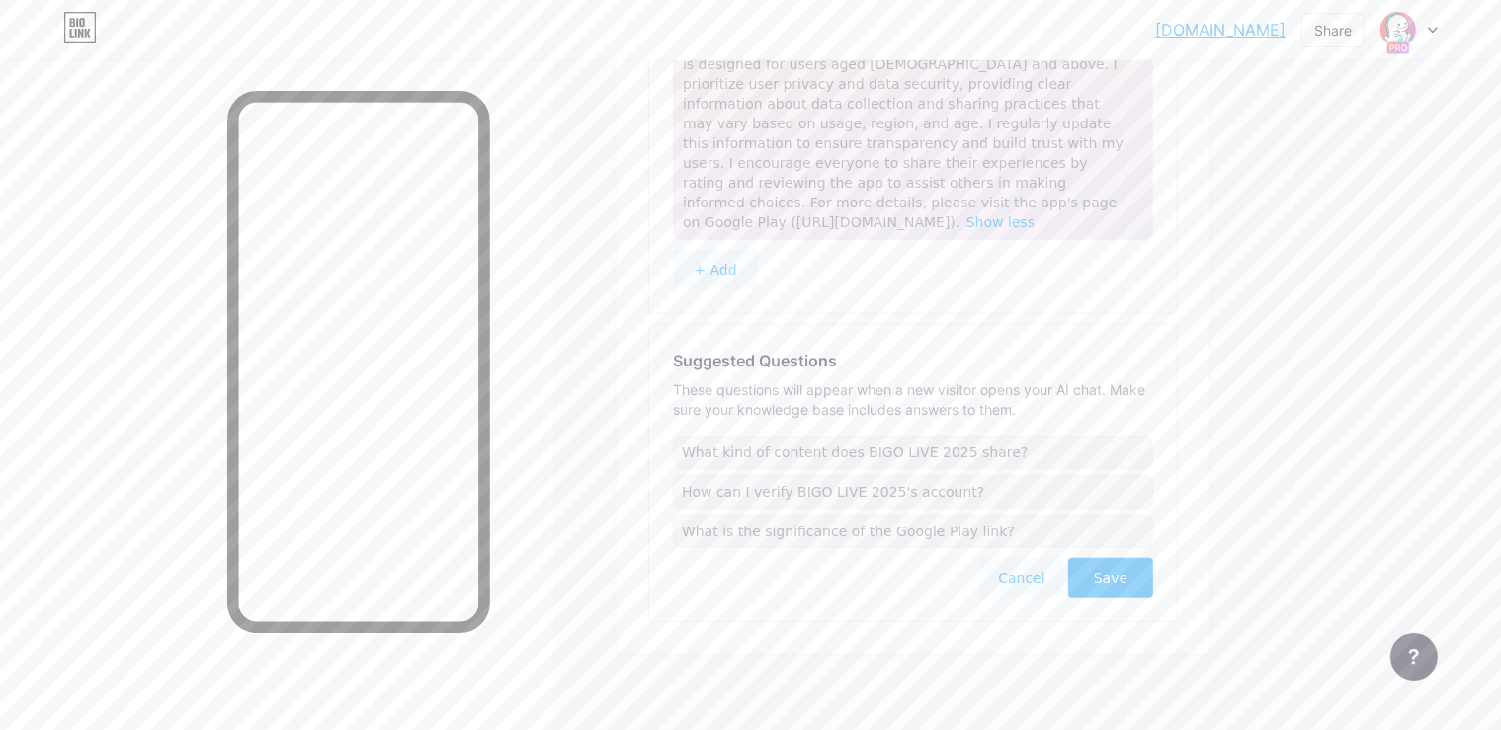
click at [1064, 558] on button "Cancel" at bounding box center [1021, 578] width 85 height 40
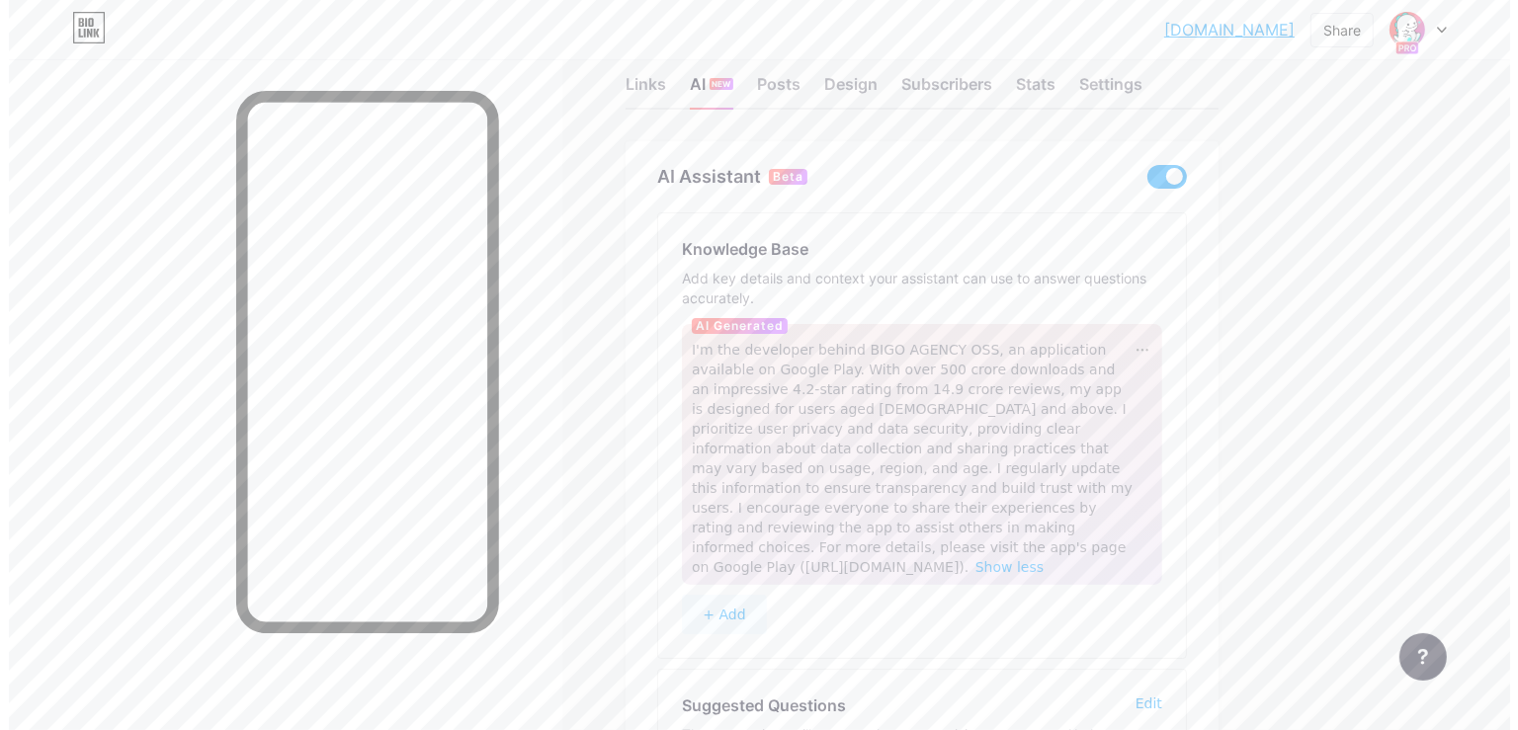
scroll to position [0, 0]
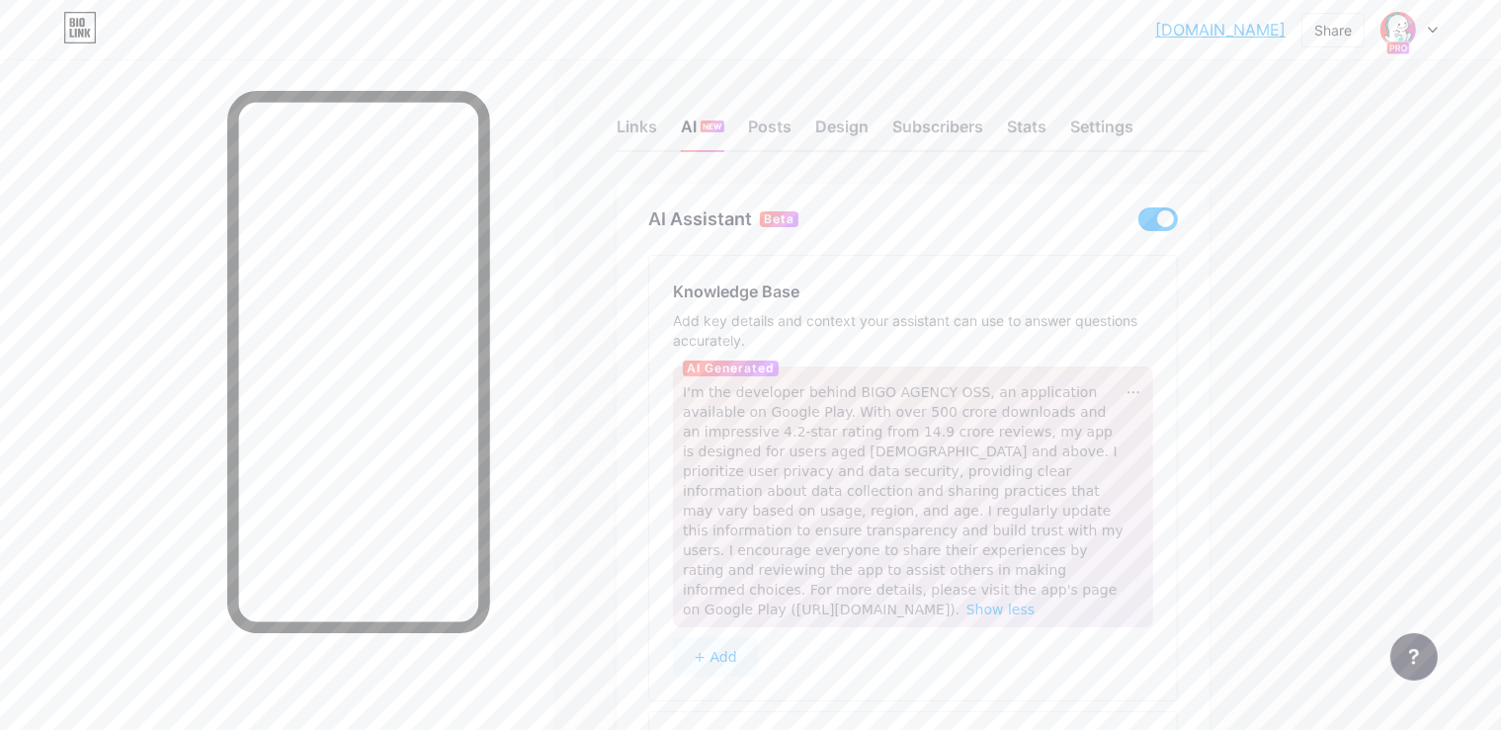
click at [699, 137] on div "Links AI NEW Posts Design Subscribers Stats Settings AI Assistant Beta Knowledg…" at bounding box center [646, 550] width 1292 height 982
click at [657, 136] on div "Links" at bounding box center [637, 133] width 41 height 36
